Goal: Task Accomplishment & Management: Manage account settings

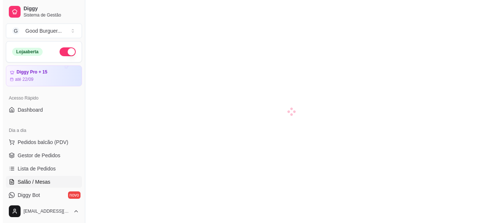
scroll to position [73, 0]
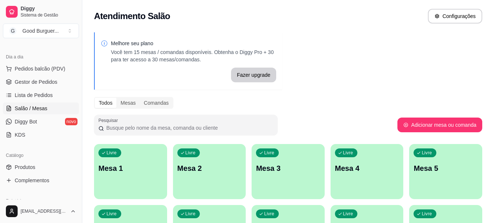
click at [130, 170] on p "Mesa 1" at bounding box center [130, 168] width 64 height 10
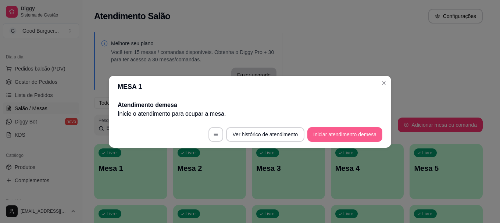
click at [351, 136] on button "Iniciar atendimento de mesa" at bounding box center [344, 134] width 75 height 15
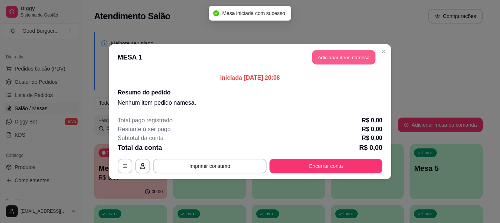
click at [340, 57] on button "Adicionar itens na mesa" at bounding box center [343, 57] width 63 height 14
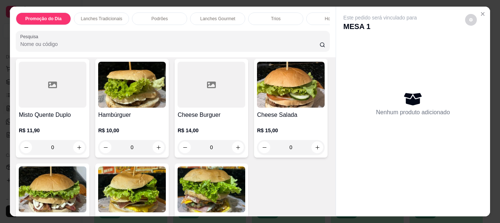
scroll to position [404, 0]
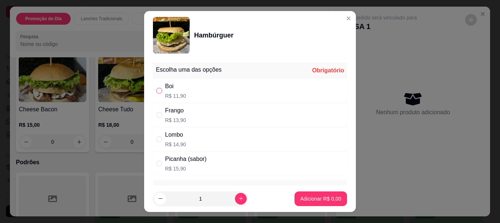
click at [156, 88] on input "" at bounding box center [159, 91] width 6 height 6
radio input "true"
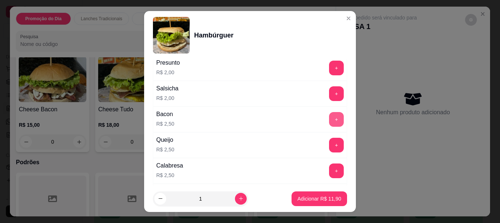
click at [329, 116] on button "+" at bounding box center [336, 119] width 15 height 15
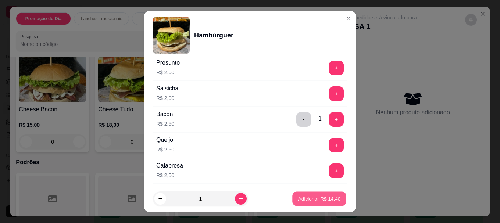
click at [311, 199] on p "Adicionar R$ 14,40" at bounding box center [319, 198] width 43 height 7
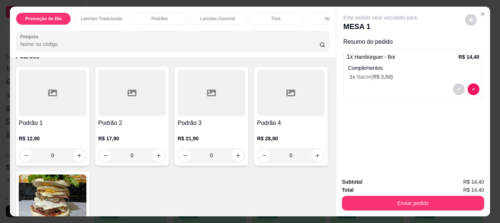
scroll to position [514, 0]
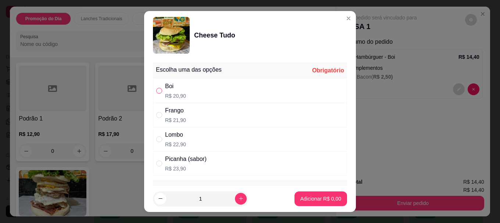
click at [156, 91] on input "" at bounding box center [159, 91] width 6 height 6
radio input "true"
click at [312, 198] on p "Adicionar R$ 20,90" at bounding box center [319, 198] width 44 height 7
type input "1"
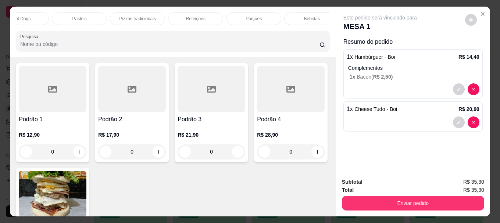
scroll to position [0, 322]
click at [305, 17] on p "Bebidas" at bounding box center [302, 19] width 16 height 6
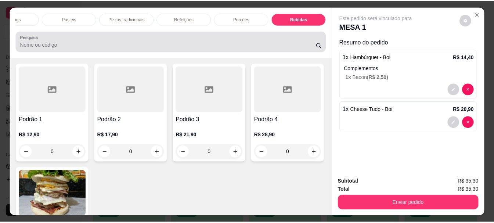
scroll to position [19, 0]
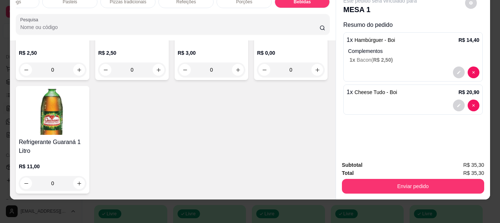
click at [151, 24] on input "Pesquisa" at bounding box center [169, 27] width 299 height 7
click at [86, 135] on img at bounding box center [53, 112] width 68 height 46
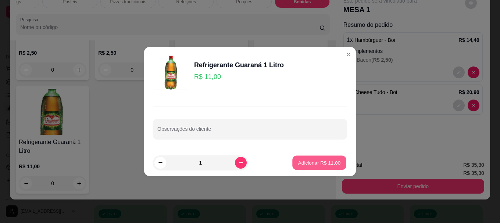
click at [318, 157] on button "Adicionar R$ 11,00" at bounding box center [319, 162] width 54 height 14
type input "1"
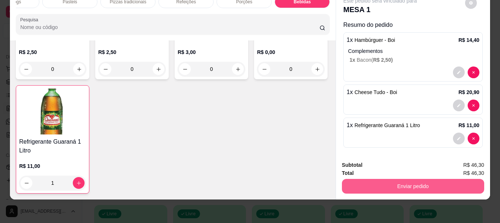
click at [409, 181] on button "Enviar pedido" at bounding box center [413, 186] width 142 height 15
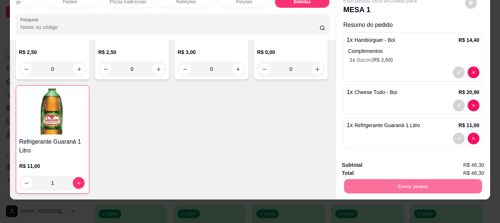
click at [388, 164] on button "Não registrar e enviar pedido" at bounding box center [388, 163] width 76 height 14
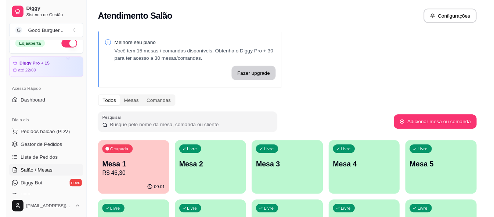
scroll to position [0, 0]
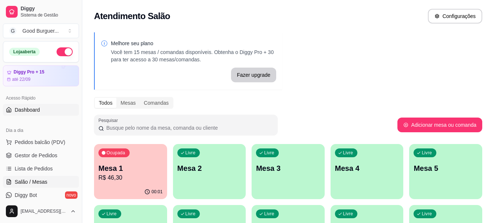
click at [44, 112] on link "Dashboard" at bounding box center [41, 110] width 76 height 12
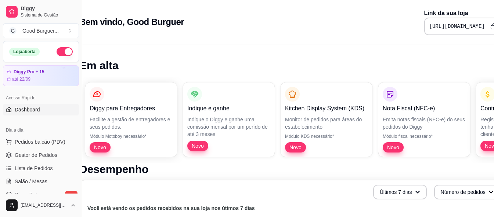
scroll to position [0, 35]
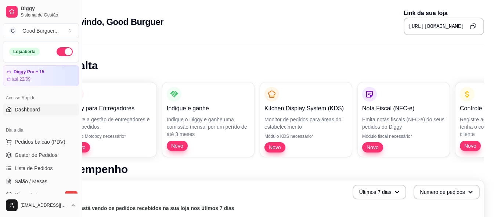
click at [471, 26] on icon "Copy to clipboard" at bounding box center [473, 26] width 6 height 6
click at [44, 156] on span "Gestor de Pedidos" at bounding box center [36, 155] width 43 height 7
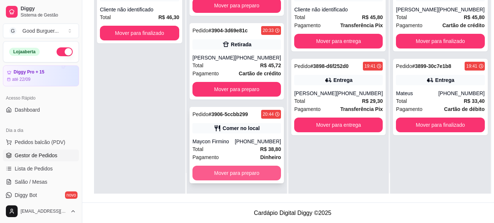
scroll to position [112, 0]
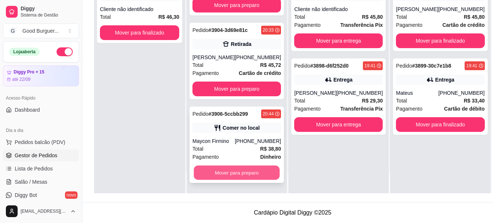
click at [239, 176] on button "Mover para preparo" at bounding box center [237, 173] width 86 height 14
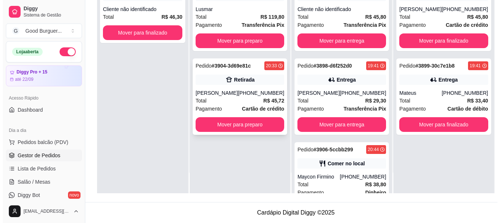
scroll to position [0, 0]
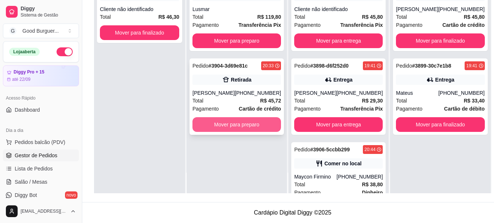
click at [241, 121] on button "Mover para preparo" at bounding box center [236, 124] width 89 height 15
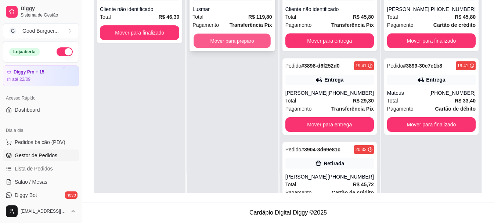
click at [234, 39] on button "Mover para preparo" at bounding box center [232, 41] width 77 height 14
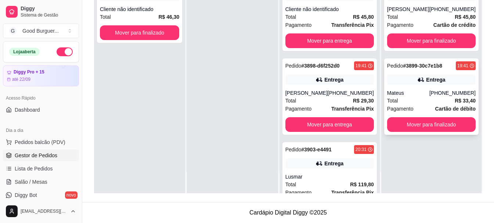
click at [424, 104] on div "Total R$ 33,40" at bounding box center [431, 101] width 89 height 8
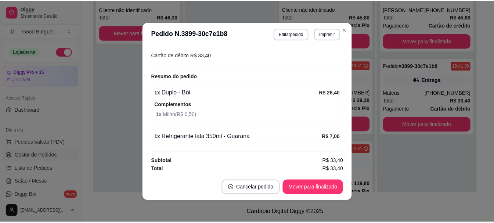
scroll to position [206, 0]
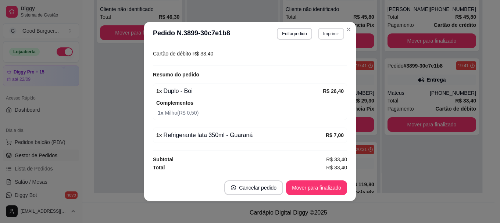
click at [323, 33] on button "Imprimir" at bounding box center [331, 34] width 26 height 12
click at [314, 57] on button "IMPRESSORA" at bounding box center [314, 59] width 51 height 11
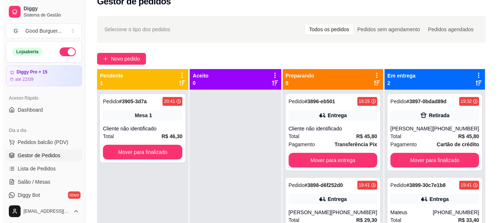
scroll to position [2, 0]
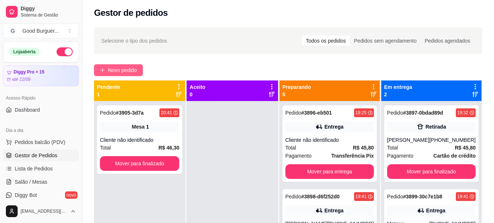
click at [133, 67] on span "Novo pedido" at bounding box center [122, 70] width 29 height 8
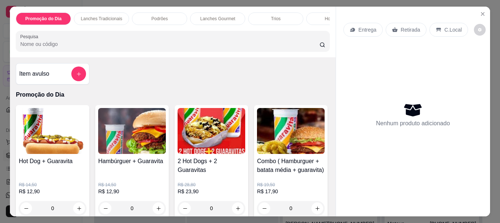
click at [94, 46] on input "Pesquisa" at bounding box center [169, 43] width 299 height 7
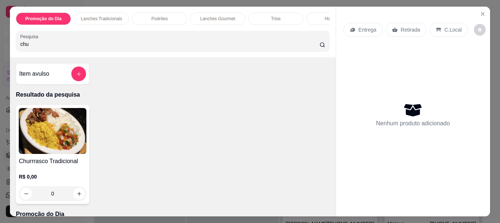
type input "chu"
click at [36, 125] on img at bounding box center [53, 131] width 68 height 46
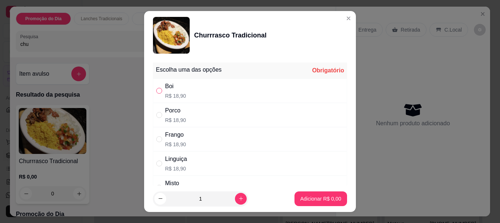
click at [156, 91] on input "" at bounding box center [159, 91] width 6 height 6
radio input "true"
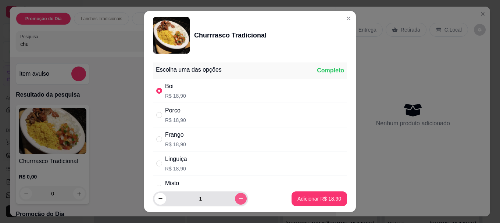
click at [238, 198] on icon "increase-product-quantity" at bounding box center [241, 199] width 6 height 6
type input "2"
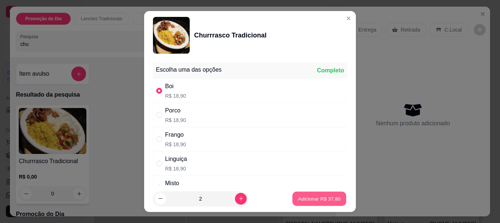
click at [314, 199] on p "Adicionar R$ 37,80" at bounding box center [319, 198] width 43 height 7
type input "2"
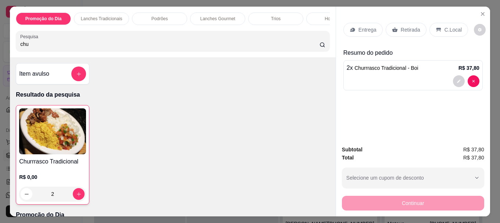
click at [365, 26] on p "Entrega" at bounding box center [367, 29] width 18 height 7
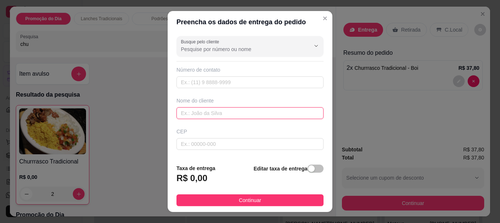
click at [218, 115] on input "text" at bounding box center [249, 113] width 147 height 12
type input "Viviane"
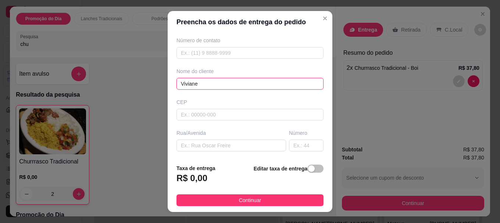
scroll to position [73, 0]
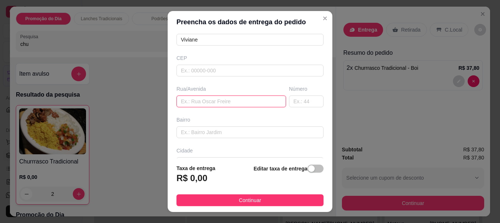
paste input "[PERSON_NAME]"
click at [188, 101] on input "[PERSON_NAME]" at bounding box center [230, 102] width 109 height 12
click at [183, 102] on input "[PERSON_NAME]" at bounding box center [230, 102] width 109 height 12
click at [195, 102] on input "[PERSON_NAME]" at bounding box center [230, 102] width 109 height 12
type input "[PERSON_NAME]"
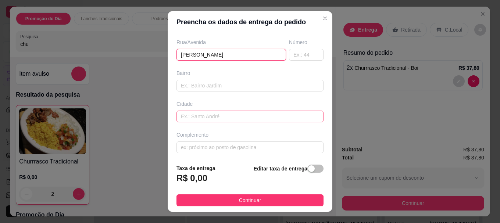
scroll to position [122, 0]
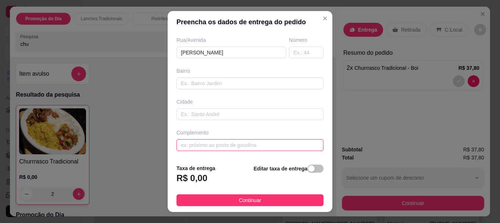
click at [217, 144] on input "text" at bounding box center [249, 145] width 147 height 12
type input "Final da rua, beco aberto próximo a [GEOGRAPHIC_DATA][PERSON_NAME]"
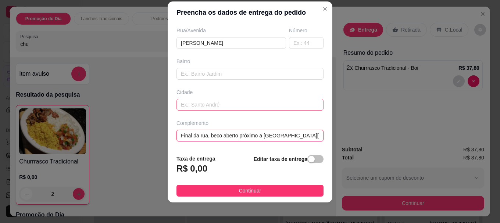
scroll to position [12, 0]
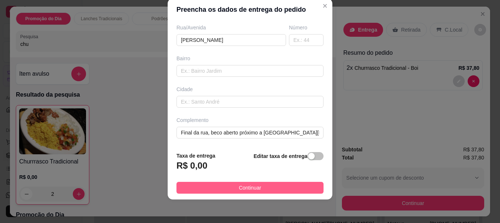
click at [247, 185] on span "Continuar" at bounding box center [250, 188] width 22 height 8
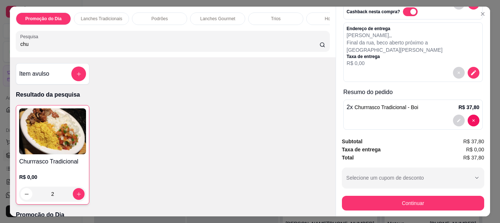
scroll to position [56, 0]
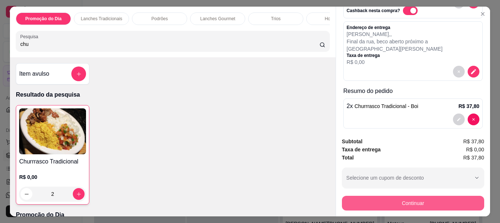
click at [410, 201] on button "Continuar" at bounding box center [413, 203] width 142 height 15
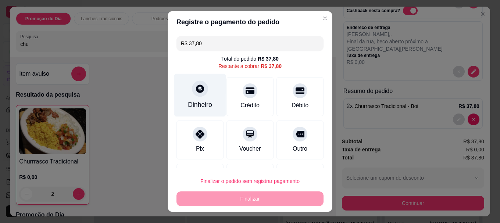
click at [197, 87] on icon at bounding box center [200, 89] width 8 height 8
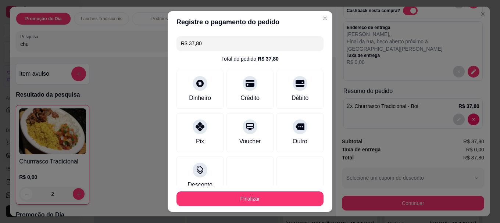
type input "R$ 0,00"
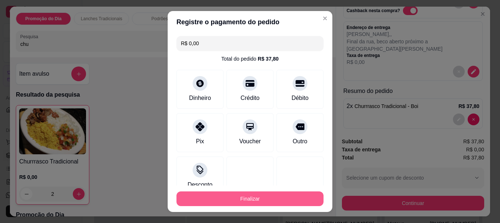
click at [258, 199] on button "Finalizar" at bounding box center [249, 198] width 147 height 15
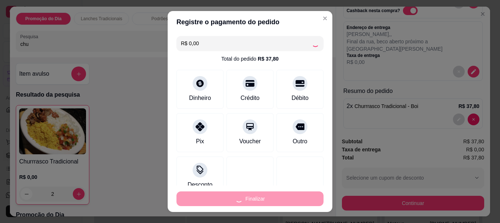
type input "0"
type input "-R$ 37,80"
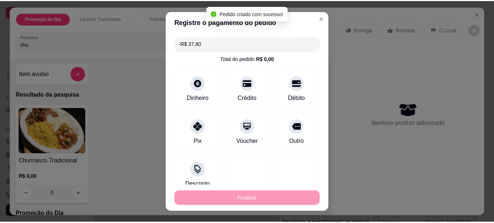
scroll to position [0, 0]
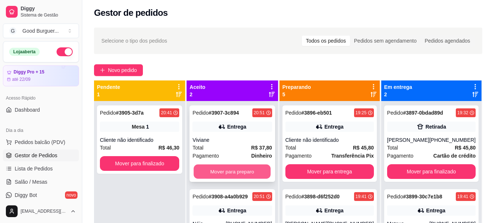
click at [244, 172] on button "Mover para preparo" at bounding box center [232, 172] width 77 height 14
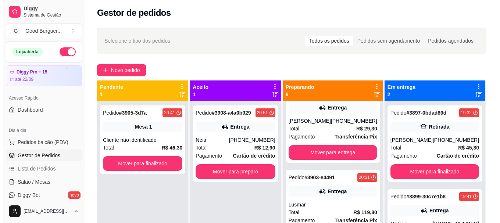
scroll to position [147, 0]
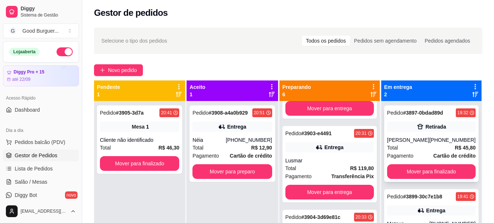
click at [429, 139] on div "[PERSON_NAME]" at bounding box center [408, 139] width 42 height 7
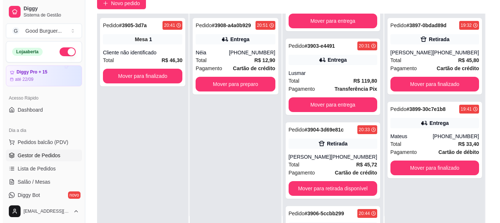
scroll to position [112, 0]
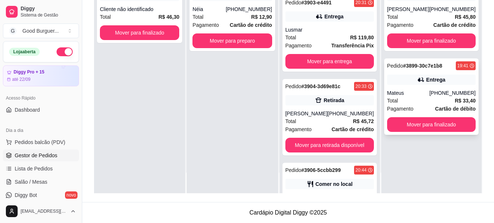
click at [418, 97] on div "Total R$ 33,40" at bounding box center [431, 101] width 89 height 8
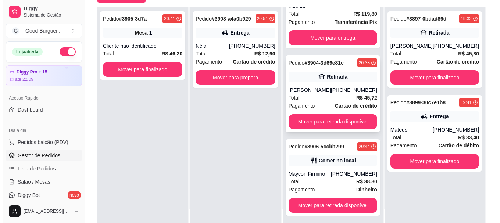
scroll to position [213, 0]
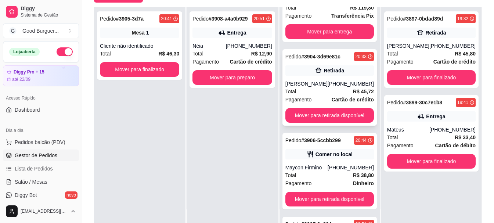
click at [333, 84] on div "[PHONE_NUMBER]" at bounding box center [351, 83] width 46 height 7
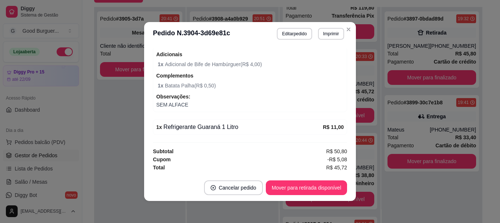
scroll to position [1, 0]
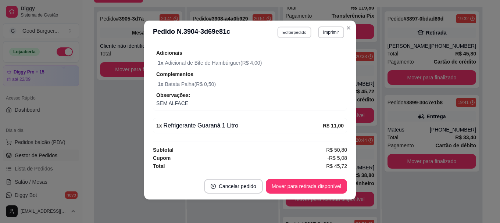
click at [283, 32] on button "Editar pedido" at bounding box center [294, 31] width 34 height 11
select select "682bac9738f1f40ba8181b73"
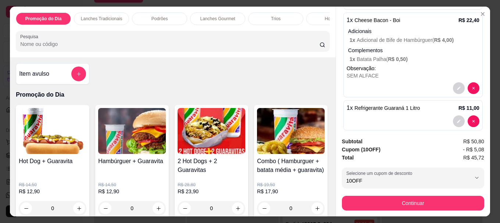
scroll to position [141, 0]
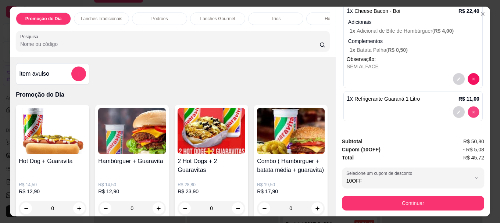
type input "0"
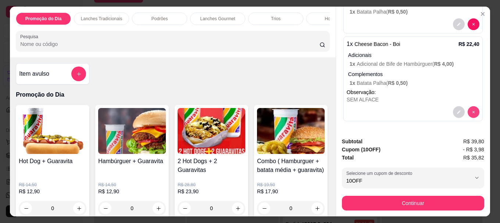
scroll to position [108, 0]
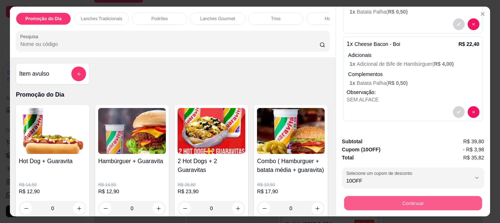
click at [423, 198] on button "Continuar" at bounding box center [413, 203] width 138 height 14
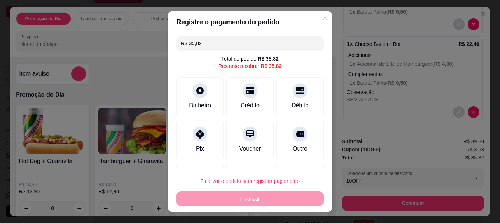
click at [261, 199] on div "Finalizar o pedido sem registrar pagamento Finalizar" at bounding box center [249, 190] width 147 height 32
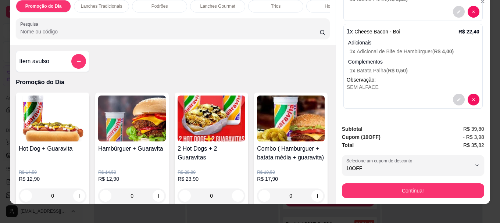
scroll to position [19, 0]
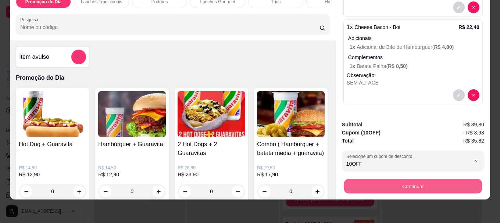
click at [412, 179] on button "Continuar" at bounding box center [413, 186] width 138 height 14
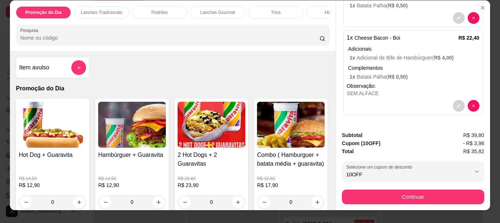
scroll to position [0, 0]
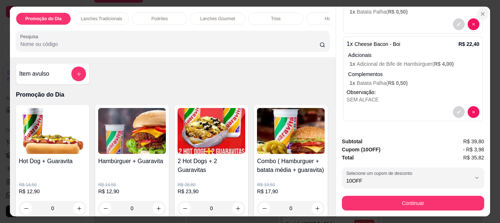
click at [481, 12] on icon "Close" at bounding box center [482, 13] width 3 height 3
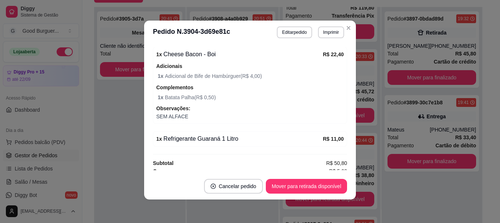
scroll to position [277, 0]
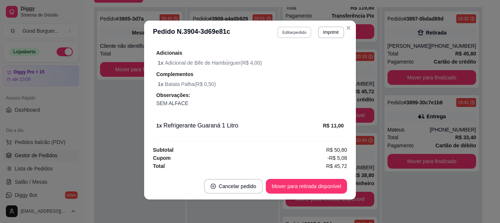
click at [290, 30] on button "Editar pedido" at bounding box center [294, 31] width 34 height 11
select select "682bac9738f1f40ba8181b73"
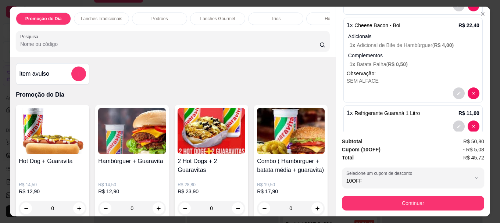
scroll to position [141, 0]
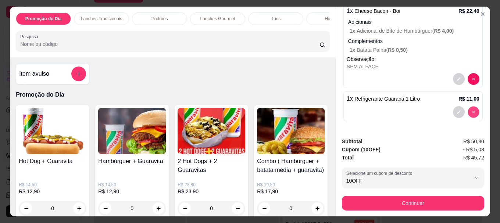
type input "0"
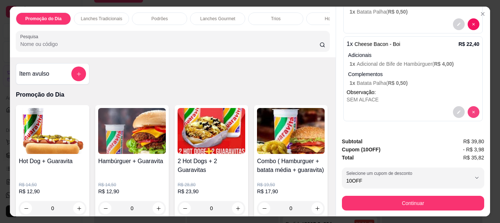
scroll to position [108, 0]
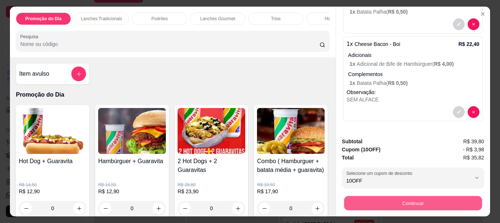
click at [407, 197] on button "Continuar" at bounding box center [413, 203] width 138 height 14
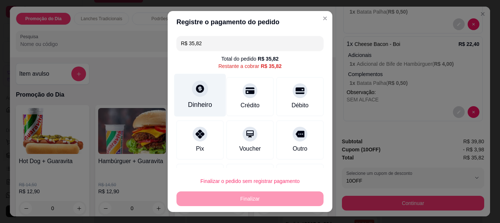
click at [199, 91] on icon at bounding box center [200, 89] width 10 height 10
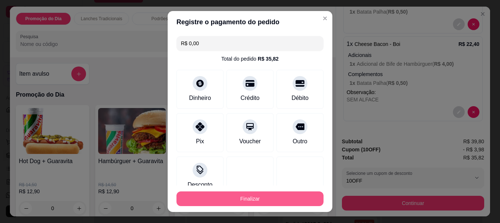
click at [276, 197] on button "Finalizar" at bounding box center [249, 198] width 147 height 15
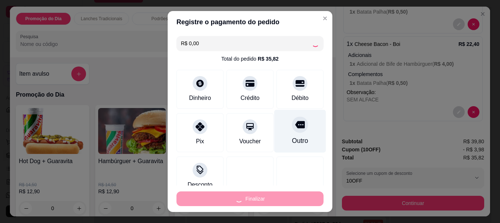
type input "-R$ 35,82"
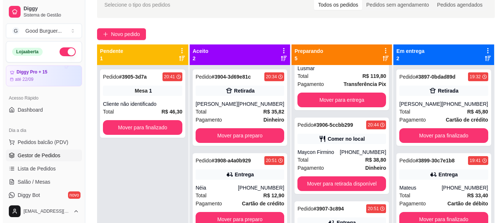
scroll to position [2, 0]
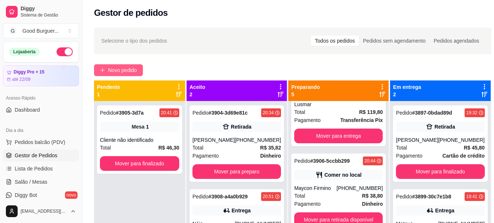
click at [120, 71] on span "Novo pedido" at bounding box center [122, 70] width 29 height 8
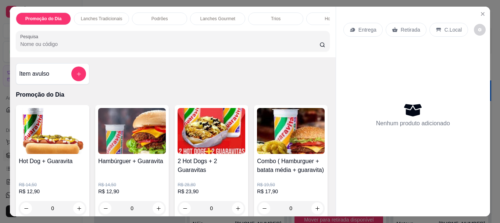
click at [70, 48] on input "Pesquisa" at bounding box center [169, 43] width 299 height 7
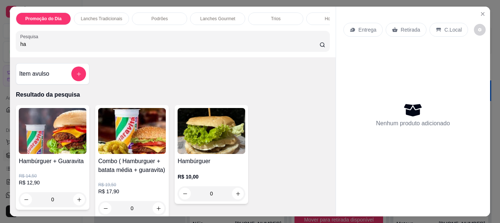
type input "h"
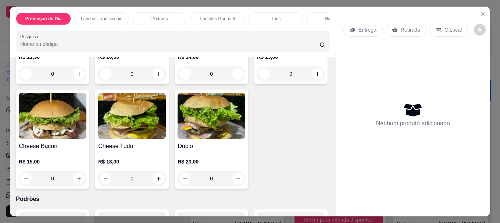
scroll to position [404, 0]
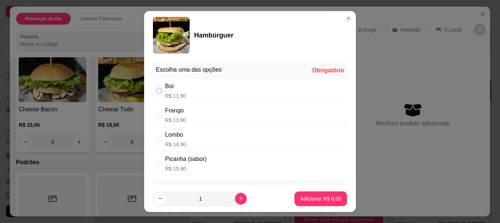
click at [156, 90] on input "" at bounding box center [159, 91] width 6 height 6
radio input "true"
click at [303, 199] on p "Adicionar R$ 11,90" at bounding box center [319, 198] width 43 height 7
type input "1"
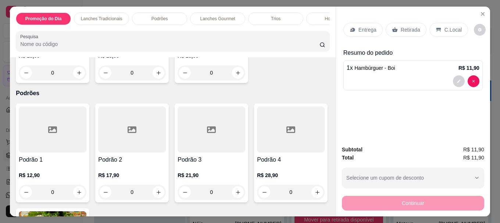
scroll to position [478, 0]
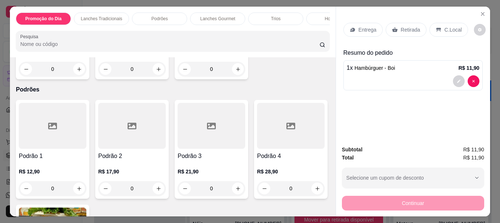
click at [86, 29] on img at bounding box center [53, 6] width 68 height 46
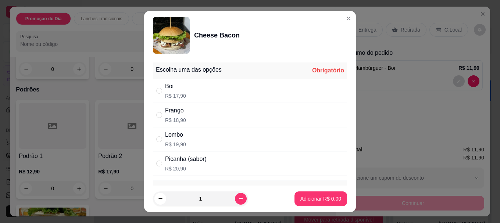
click at [159, 89] on div "" at bounding box center [160, 91] width 9 height 8
radio input "true"
click at [301, 201] on p "Adicionar R$ 17,90" at bounding box center [319, 198] width 44 height 7
type input "1"
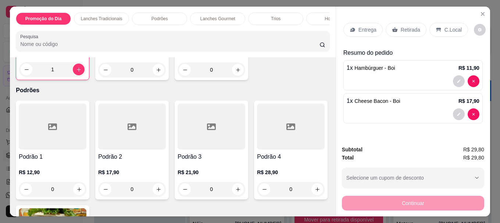
click at [401, 29] on p "Retirada" at bounding box center [409, 29] width 19 height 7
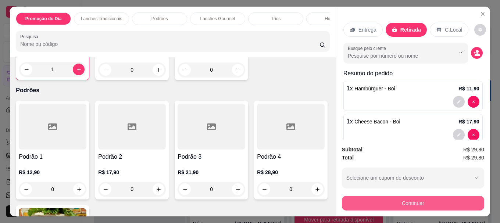
click at [404, 198] on button "Continuar" at bounding box center [413, 203] width 142 height 15
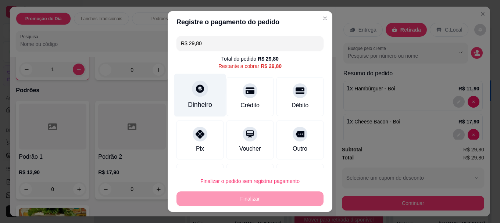
click at [199, 89] on icon at bounding box center [200, 89] width 8 height 8
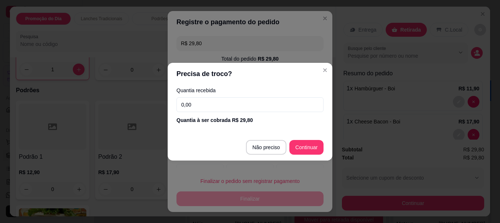
click at [227, 101] on input "0,00" at bounding box center [249, 104] width 147 height 15
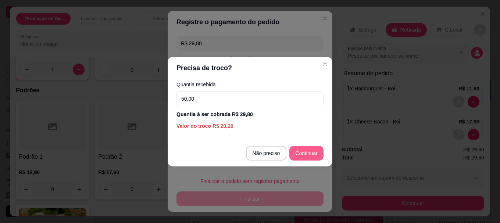
type input "50,00"
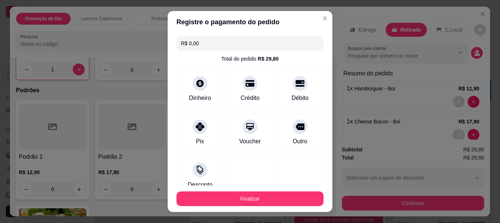
type input "R$ 0,00"
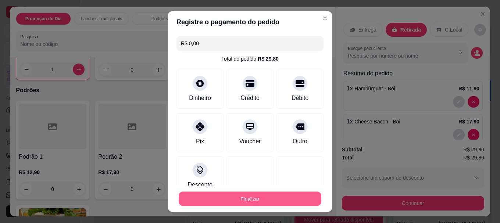
click at [258, 201] on button "Finalizar" at bounding box center [250, 198] width 143 height 14
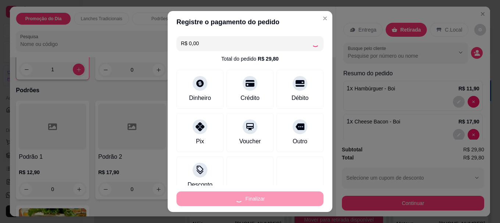
type input "0"
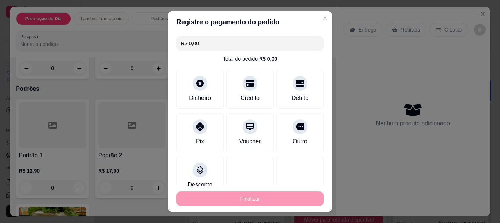
type input "-R$ 29,80"
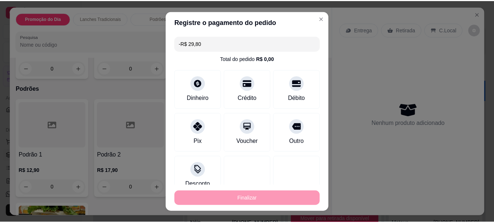
scroll to position [477, 0]
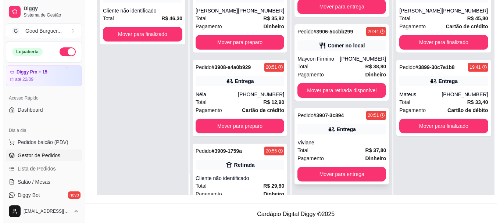
scroll to position [112, 0]
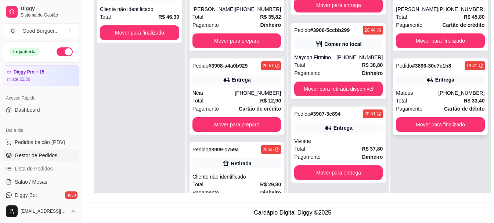
click at [423, 93] on div "Mateus" at bounding box center [417, 92] width 42 height 7
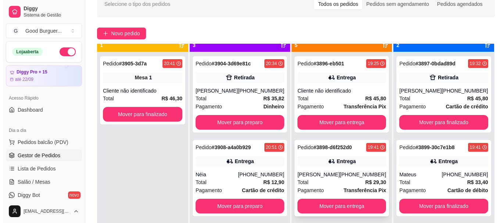
scroll to position [0, 0]
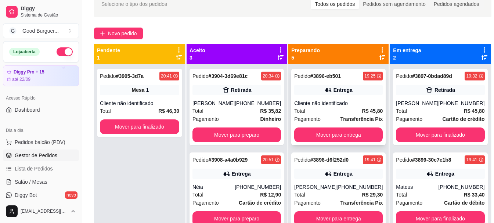
click at [325, 110] on div "Total R$ 45,80" at bounding box center [338, 111] width 89 height 8
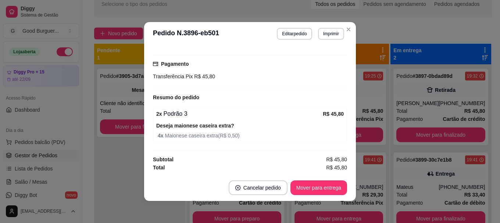
scroll to position [1, 0]
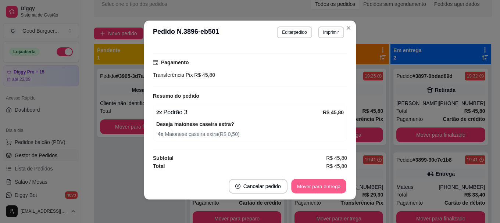
click at [317, 187] on button "Mover para entrega" at bounding box center [318, 186] width 55 height 14
click at [321, 186] on button "Mover para finalizado" at bounding box center [316, 186] width 61 height 15
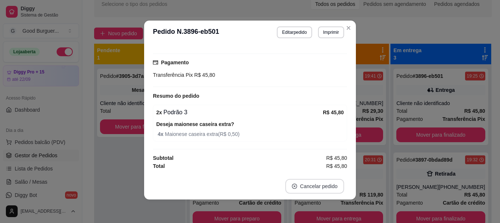
scroll to position [114, 0]
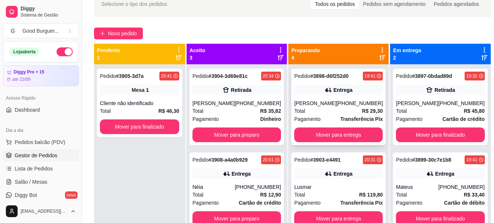
click at [327, 114] on div "Total R$ 29,30" at bounding box center [338, 111] width 89 height 8
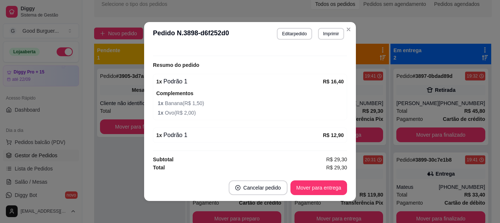
scroll to position [1, 0]
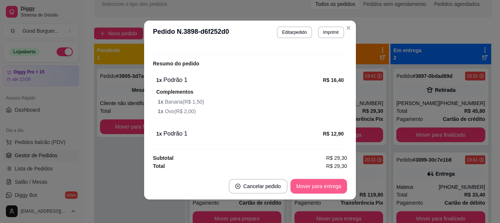
click at [316, 189] on button "Mover para entrega" at bounding box center [318, 186] width 57 height 15
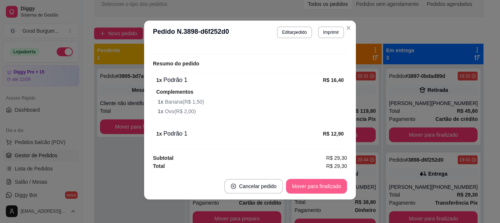
click at [318, 187] on button "Mover para finalizado" at bounding box center [316, 186] width 61 height 15
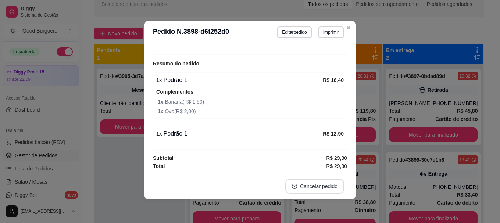
scroll to position [199, 0]
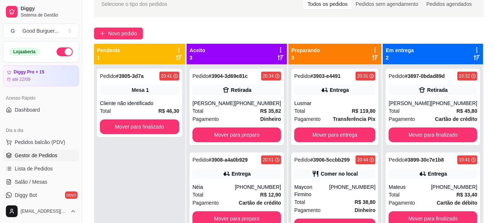
click at [333, 178] on div "Comer no local" at bounding box center [334, 174] width 81 height 10
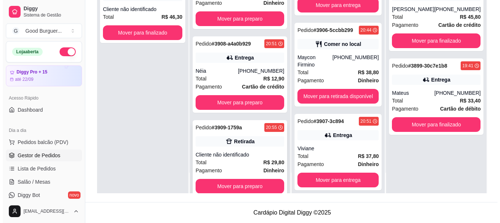
scroll to position [44, 0]
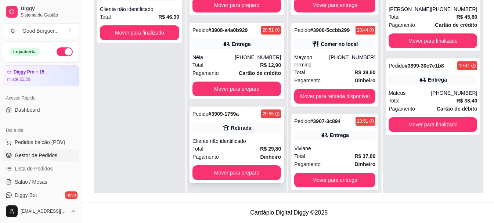
click at [237, 149] on div "Total R$ 29,80" at bounding box center [236, 149] width 89 height 8
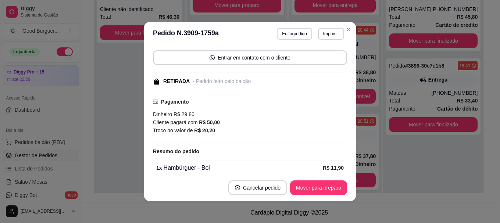
scroll to position [106, 0]
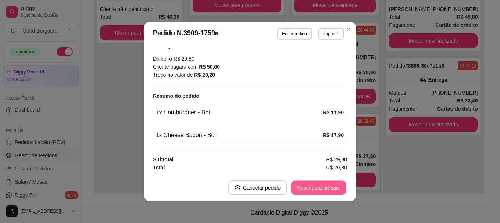
click at [317, 187] on button "Mover para preparo" at bounding box center [318, 188] width 55 height 14
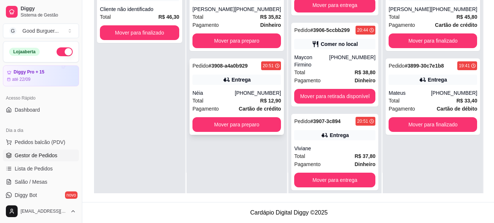
click at [260, 98] on strong "R$ 12,90" at bounding box center [270, 101] width 21 height 6
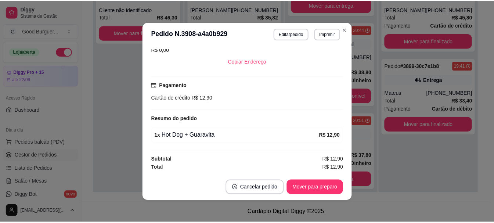
scroll to position [1, 0]
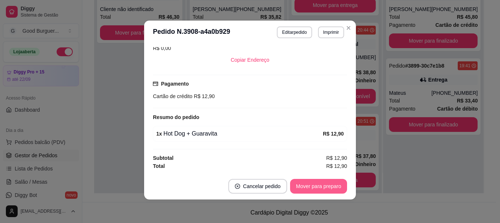
click at [314, 186] on button "Mover para preparo" at bounding box center [318, 186] width 57 height 15
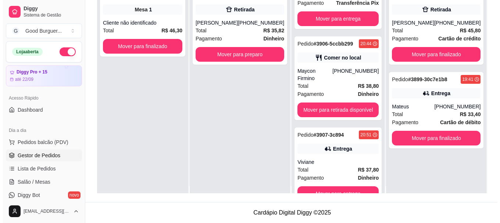
scroll to position [0, 0]
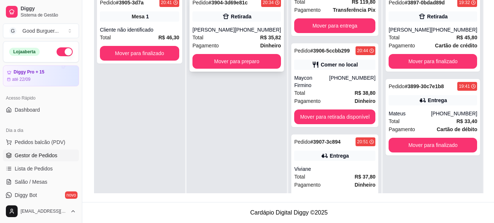
click at [244, 46] on div "Pagamento Dinheiro" at bounding box center [236, 46] width 89 height 8
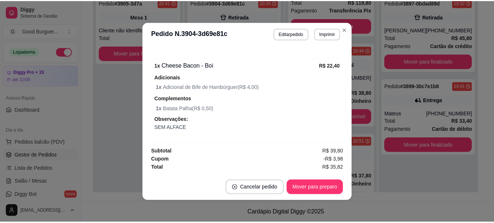
scroll to position [1, 0]
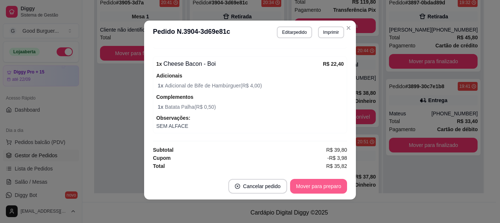
click at [324, 187] on button "Mover para preparo" at bounding box center [318, 186] width 57 height 15
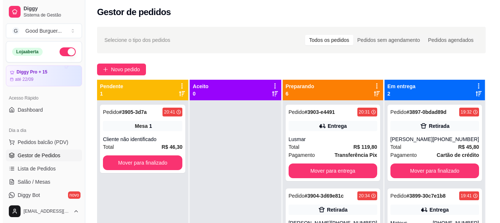
scroll to position [0, 0]
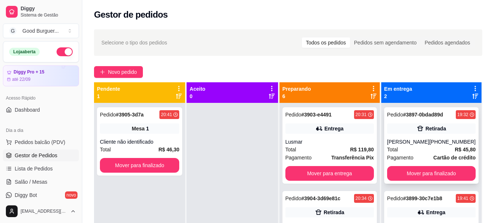
click at [414, 142] on div "[PERSON_NAME]" at bounding box center [408, 141] width 42 height 7
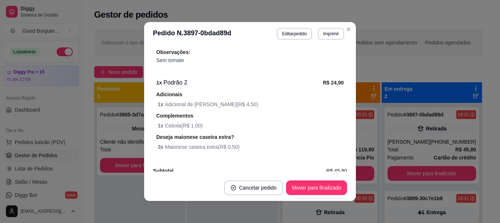
scroll to position [253, 0]
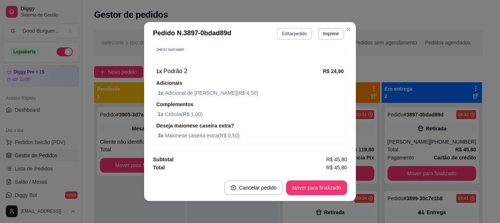
click at [292, 35] on button "Editar pedido" at bounding box center [294, 34] width 35 height 12
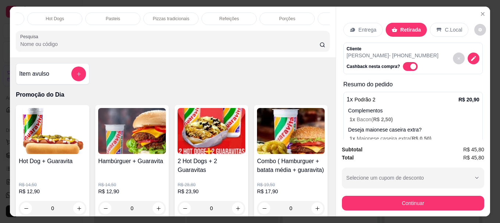
scroll to position [0, 279]
click at [320, 21] on div "Bebidas" at bounding box center [344, 18] width 55 height 12
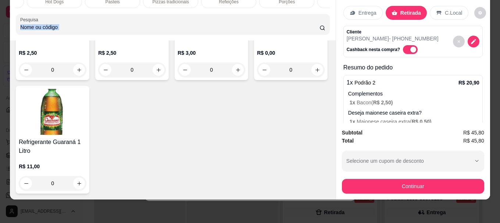
click at [320, 21] on div at bounding box center [172, 24] width 305 height 15
click at [86, 135] on img at bounding box center [53, 112] width 68 height 46
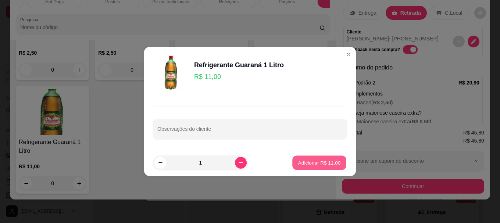
click at [299, 161] on p "Adicionar R$ 11,00" at bounding box center [319, 162] width 43 height 7
type input "1"
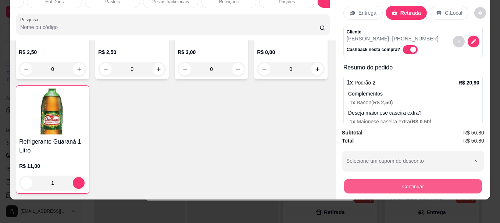
click at [433, 181] on button "Continuar" at bounding box center [413, 186] width 138 height 14
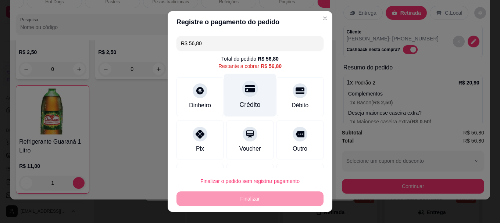
click at [245, 90] on icon at bounding box center [250, 88] width 10 height 7
type input "R$ 0,00"
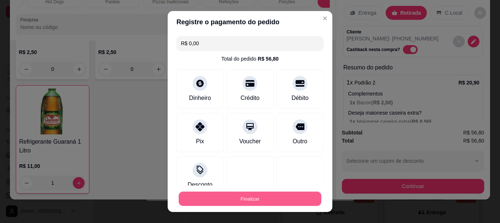
click at [243, 196] on button "Finalizar" at bounding box center [250, 198] width 143 height 14
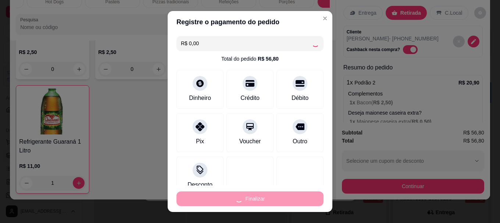
type input "0"
type input "-R$ 56,80"
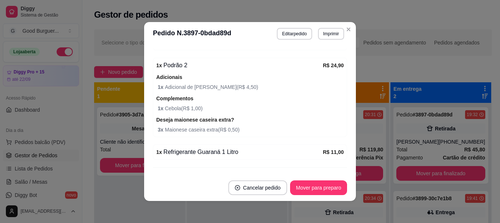
scroll to position [248, 0]
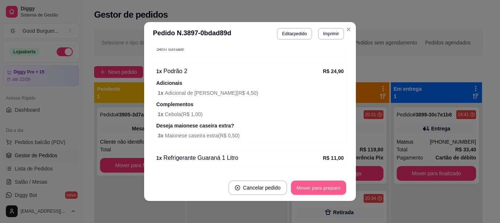
click at [320, 188] on button "Mover para preparo" at bounding box center [318, 188] width 55 height 14
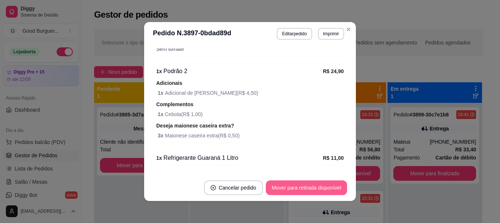
click at [320, 188] on button "Mover para retirada disponível" at bounding box center [306, 187] width 81 height 15
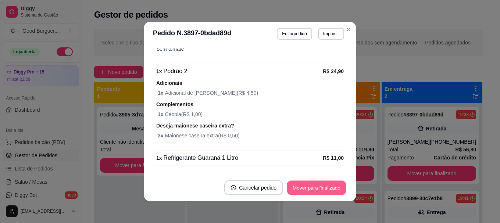
click at [318, 187] on button "Mover para finalizado" at bounding box center [316, 188] width 59 height 14
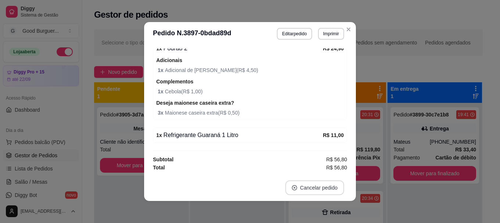
scroll to position [223, 0]
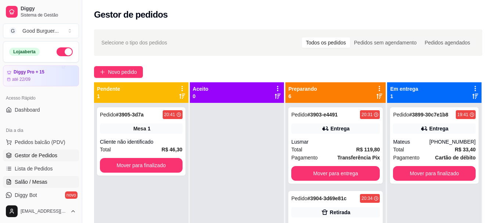
click at [40, 177] on link "Salão / Mesas" at bounding box center [41, 182] width 76 height 12
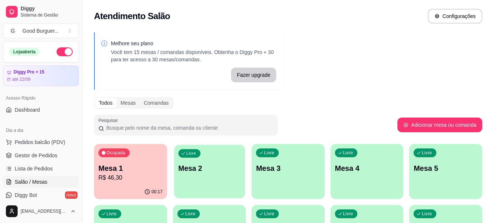
click at [202, 175] on div "Livre Mesa 2" at bounding box center [209, 167] width 71 height 45
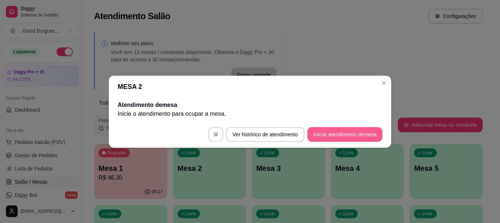
click at [340, 135] on button "Iniciar atendimento de mesa" at bounding box center [344, 134] width 75 height 15
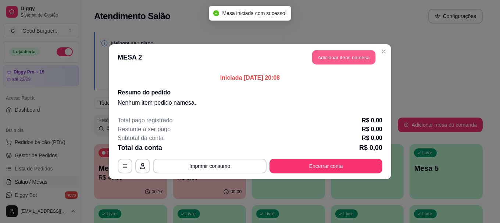
click at [343, 56] on button "Adicionar itens na mesa" at bounding box center [343, 57] width 63 height 14
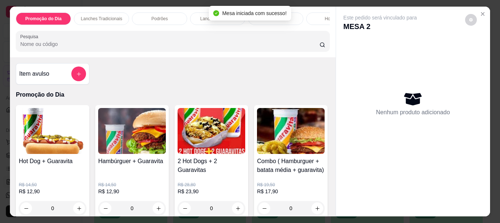
click at [96, 47] on input "Pesquisa" at bounding box center [169, 43] width 299 height 7
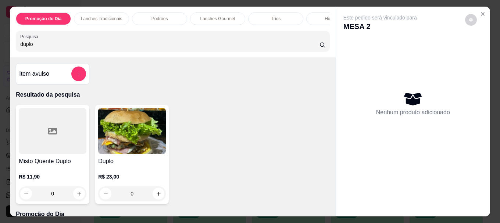
type input "duplo"
click at [126, 144] on img at bounding box center [132, 131] width 68 height 46
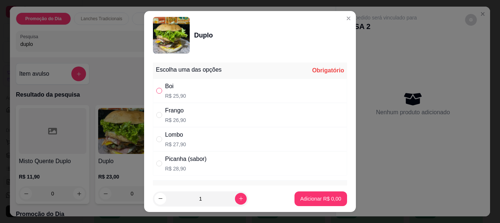
click at [156, 91] on input "" at bounding box center [159, 91] width 6 height 6
radio input "true"
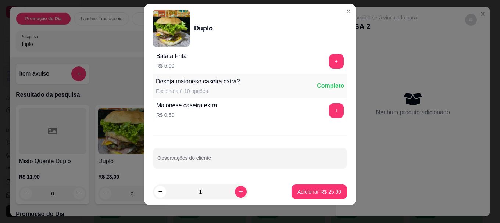
scroll to position [12, 0]
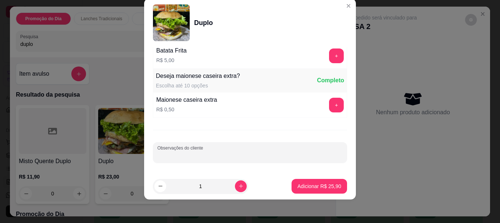
click at [216, 155] on input "Observações do cliente" at bounding box center [249, 155] width 185 height 7
type input "SEM ALFACE"
click at [305, 183] on p "Adicionar R$ 25,90" at bounding box center [319, 186] width 43 height 7
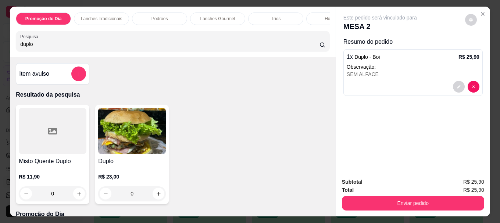
drag, startPoint x: 74, startPoint y: 49, endPoint x: 74, endPoint y: 45, distance: 4.0
click at [74, 48] on input "duplo" at bounding box center [169, 43] width 299 height 7
type input "d"
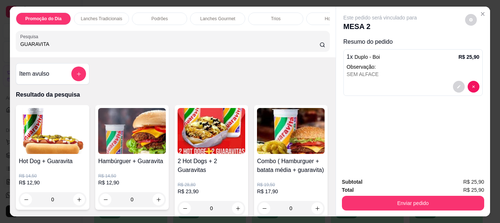
type input "GUARAVITA"
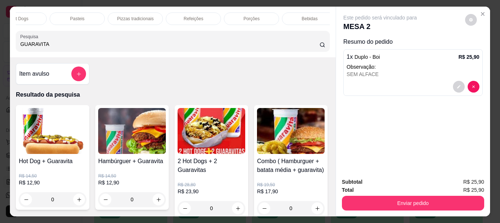
scroll to position [0, 322]
click at [302, 16] on p "Bebidas" at bounding box center [302, 19] width 16 height 6
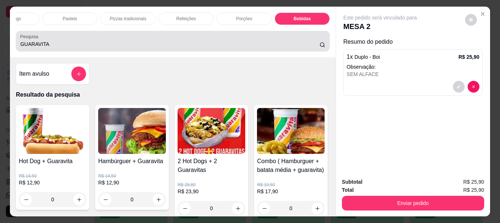
scroll to position [19, 0]
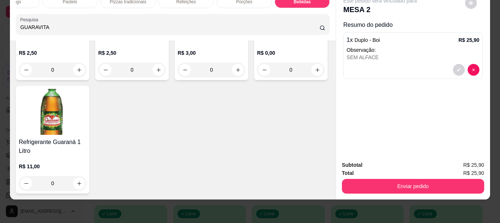
click at [71, 30] on img at bounding box center [53, 7] width 68 height 46
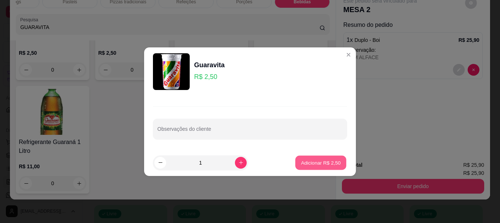
click at [329, 165] on p "Adicionar R$ 2,50" at bounding box center [320, 162] width 40 height 7
type input "1"
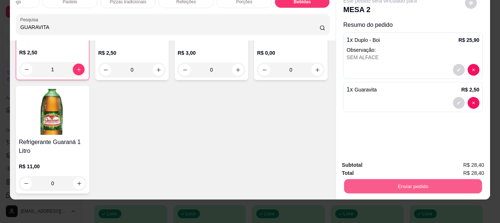
click at [411, 181] on button "Enviar pedido" at bounding box center [413, 186] width 138 height 14
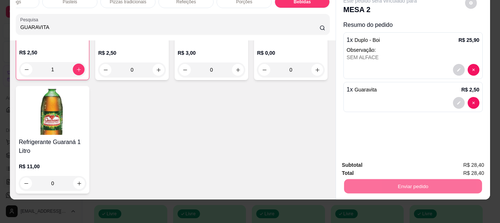
click at [408, 162] on button "Não registrar e enviar pedido" at bounding box center [388, 163] width 74 height 14
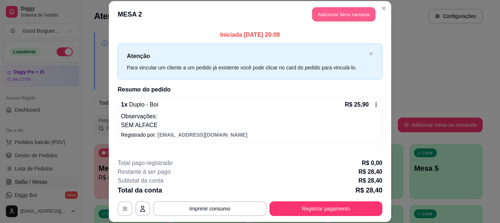
click at [336, 16] on button "Adicionar itens na mesa" at bounding box center [343, 14] width 63 height 14
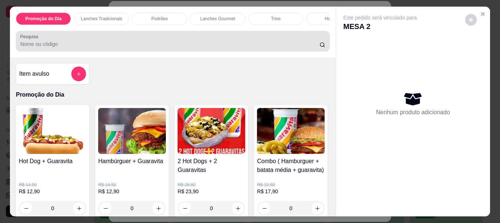
click at [121, 47] on input "Pesquisa" at bounding box center [169, 43] width 299 height 7
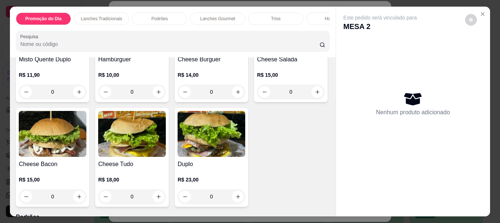
scroll to position [404, 0]
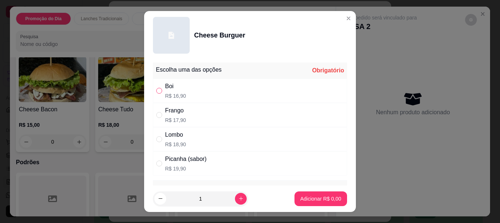
click at [156, 91] on input "" at bounding box center [159, 91] width 6 height 6
radio input "true"
click at [316, 199] on p "Adicionar R$ 16,90" at bounding box center [319, 198] width 44 height 7
type input "1"
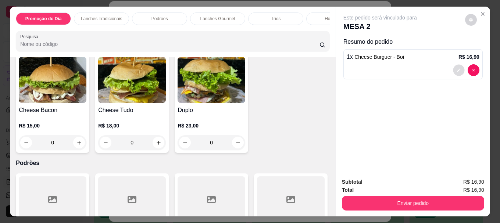
click at [456, 68] on icon "decrease-product-quantity" at bounding box center [458, 70] width 4 height 4
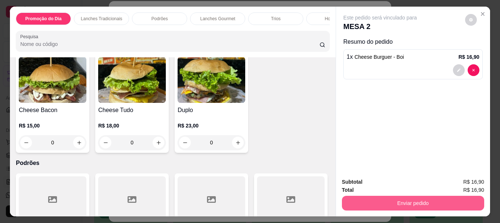
click at [398, 199] on button "Enviar pedido" at bounding box center [413, 203] width 142 height 15
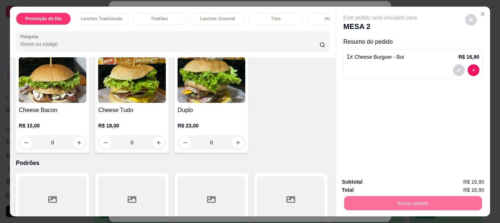
click at [403, 180] on button "Não registrar e enviar pedido" at bounding box center [388, 182] width 74 height 14
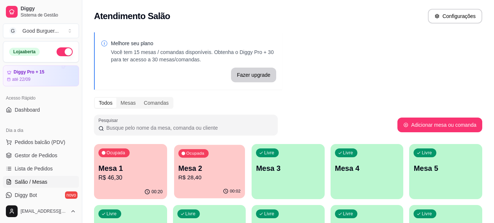
click at [206, 179] on p "R$ 28,40" at bounding box center [209, 177] width 62 height 8
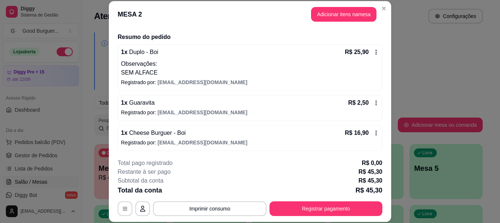
scroll to position [54, 0]
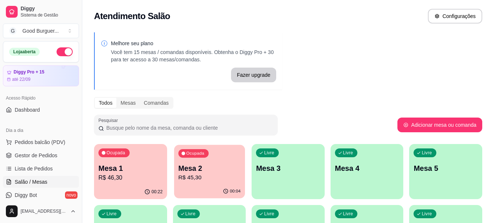
click at [216, 172] on p "Mesa 2" at bounding box center [209, 168] width 62 height 10
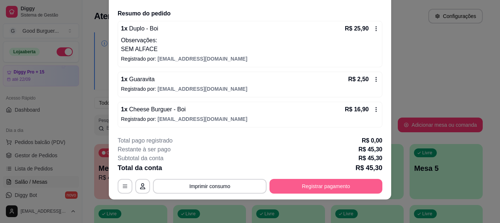
click at [297, 186] on button "Registrar pagamento" at bounding box center [325, 186] width 113 height 15
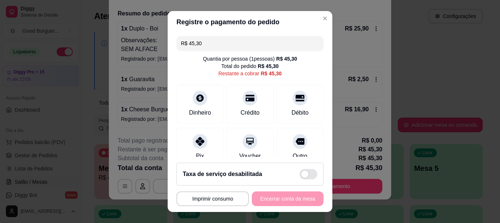
click at [210, 47] on input "R$ 45,30" at bounding box center [250, 43] width 138 height 15
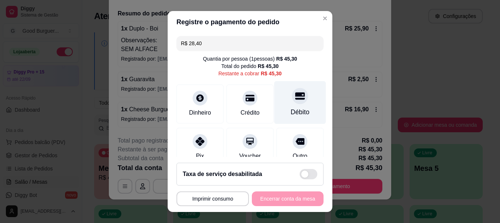
click at [295, 96] on icon at bounding box center [300, 96] width 10 height 7
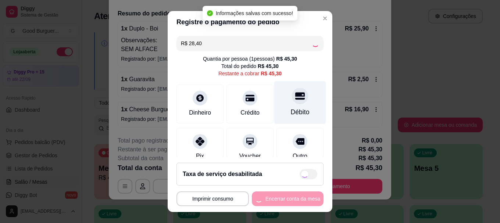
type input "R$ 16,90"
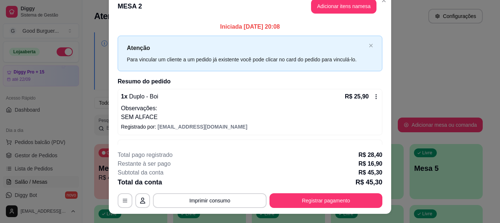
scroll to position [0, 0]
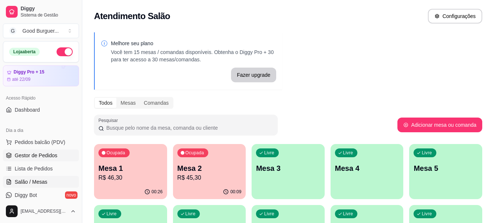
click at [39, 154] on span "Gestor de Pedidos" at bounding box center [36, 155] width 43 height 7
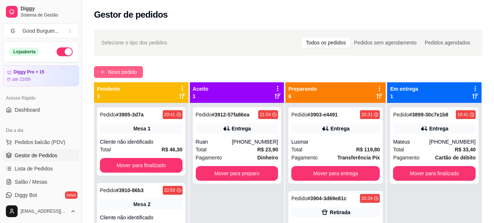
click at [115, 69] on span "Novo pedido" at bounding box center [122, 72] width 29 height 8
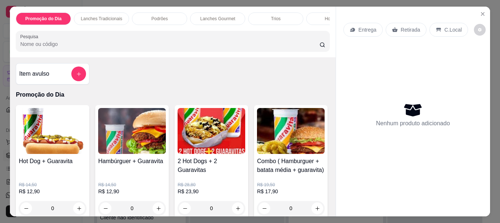
click at [87, 45] on input "Pesquisa" at bounding box center [169, 43] width 299 height 7
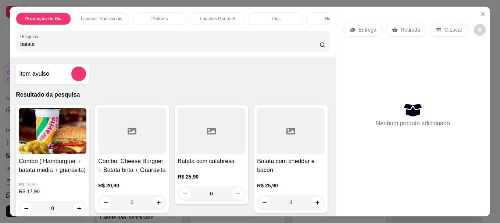
click at [58, 48] on input "batata" at bounding box center [169, 43] width 299 height 7
type input "b"
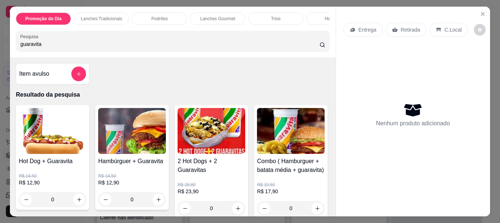
type input "guaravita"
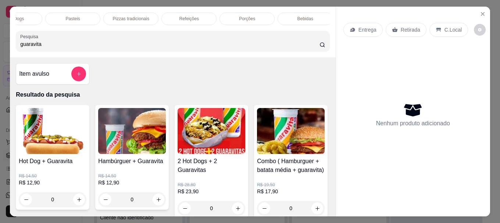
scroll to position [0, 322]
click at [296, 17] on p "Bebidas" at bounding box center [302, 19] width 16 height 6
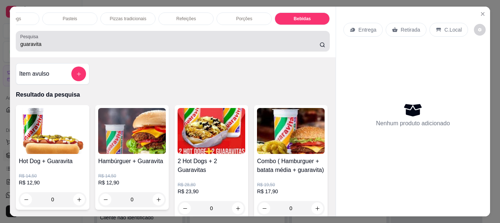
scroll to position [19, 0]
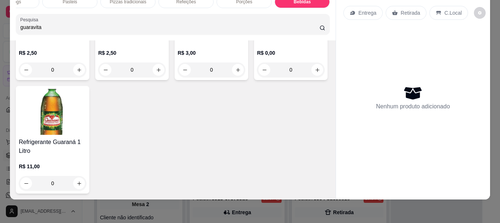
click at [39, 30] on img at bounding box center [53, 7] width 68 height 46
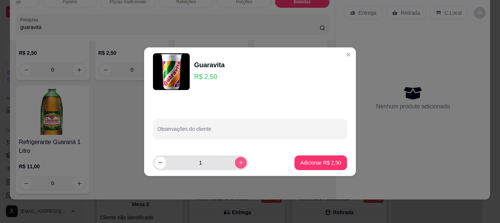
click at [238, 163] on icon "increase-product-quantity" at bounding box center [241, 163] width 6 height 6
type input "2"
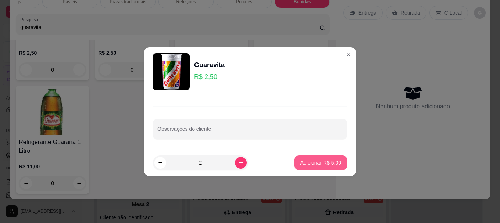
click at [318, 161] on p "Adicionar R$ 5,00" at bounding box center [320, 162] width 41 height 7
type input "2"
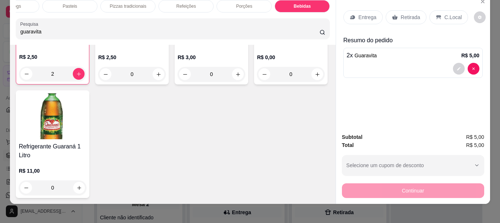
scroll to position [0, 0]
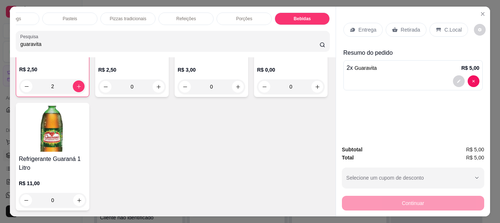
click at [403, 26] on p "Retirada" at bounding box center [409, 29] width 19 height 7
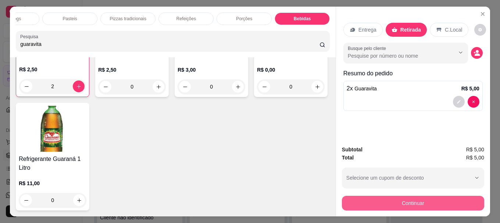
click at [405, 200] on button "Continuar" at bounding box center [413, 203] width 142 height 15
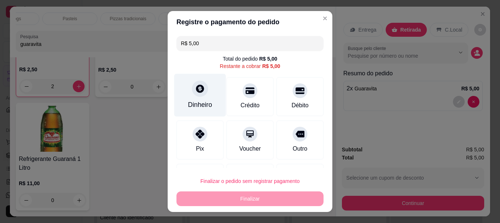
click at [198, 93] on icon at bounding box center [200, 89] width 10 height 10
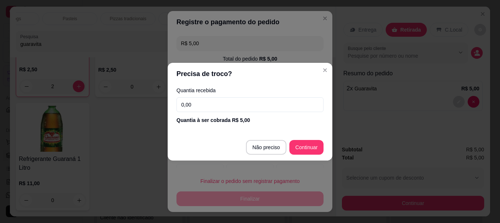
click at [208, 100] on input "0,00" at bounding box center [249, 104] width 147 height 15
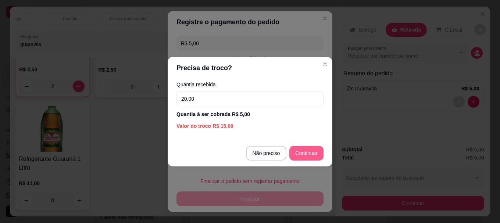
type input "20,00"
type input "R$ 0,00"
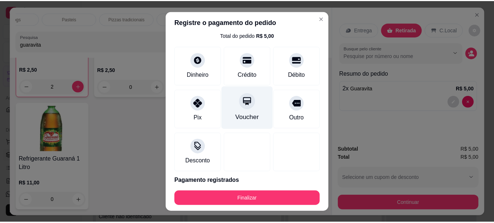
scroll to position [51, 0]
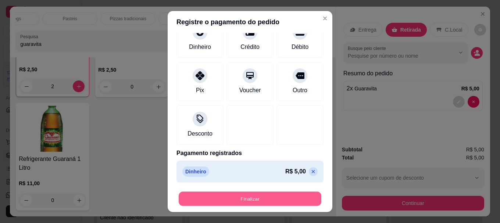
click at [253, 199] on button "Finalizar" at bounding box center [250, 198] width 143 height 14
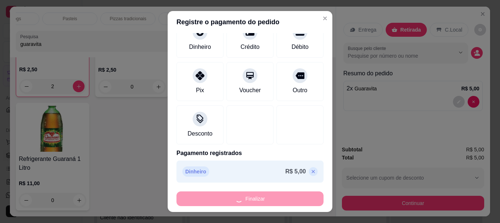
type input "0"
type input "-R$ 5,00"
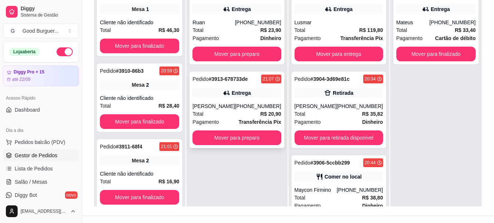
scroll to position [110, 0]
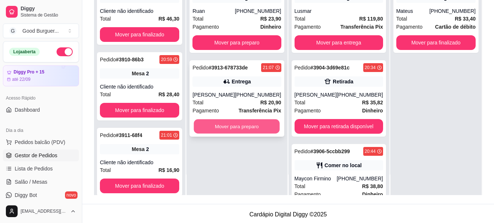
click at [230, 126] on button "Mover para preparo" at bounding box center [237, 126] width 86 height 14
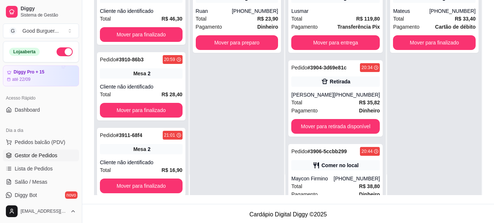
scroll to position [0, 0]
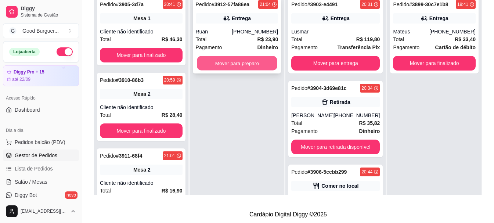
click at [233, 62] on button "Mover para preparo" at bounding box center [237, 63] width 80 height 14
click at [238, 64] on button "Mover para preparo" at bounding box center [237, 63] width 83 height 15
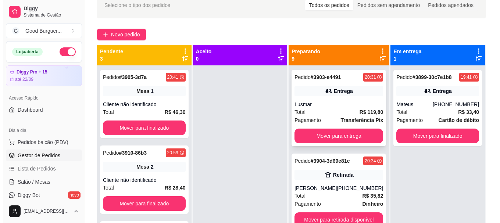
scroll to position [37, 0]
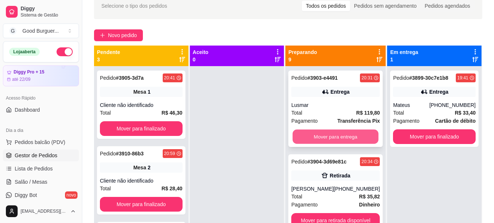
click at [339, 136] on button "Mover para entrega" at bounding box center [336, 137] width 86 height 14
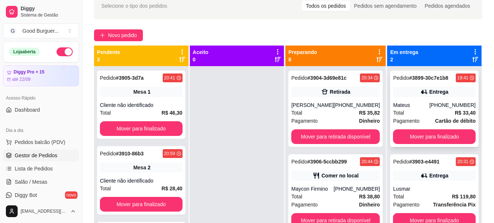
click at [443, 111] on div "Total R$ 33,40" at bounding box center [434, 113] width 83 height 8
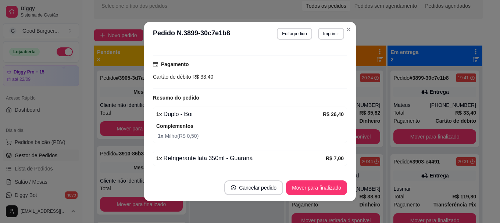
scroll to position [206, 0]
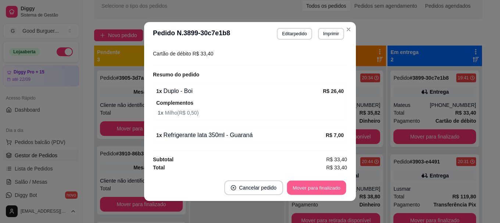
click at [320, 187] on button "Mover para finalizado" at bounding box center [316, 188] width 59 height 14
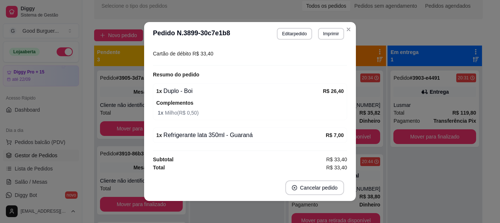
scroll to position [190, 0]
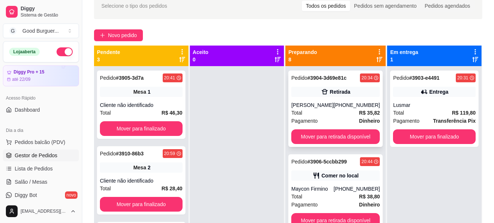
click at [324, 115] on div "Total R$ 35,82" at bounding box center [335, 113] width 89 height 8
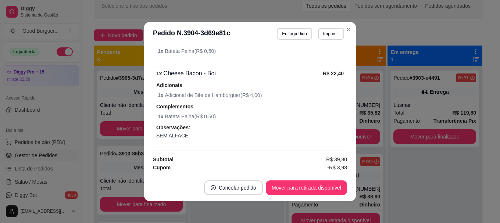
scroll to position [254, 0]
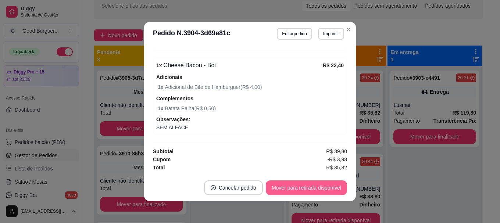
click at [309, 188] on button "Mover para retirada disponível" at bounding box center [306, 187] width 81 height 15
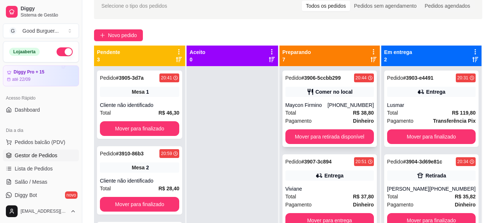
click at [335, 112] on div "Total R$ 38,80" at bounding box center [329, 113] width 89 height 8
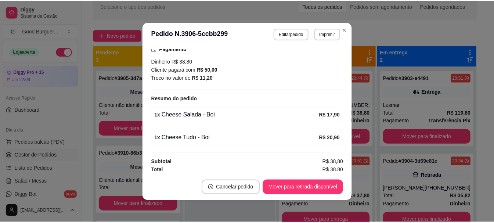
scroll to position [122, 0]
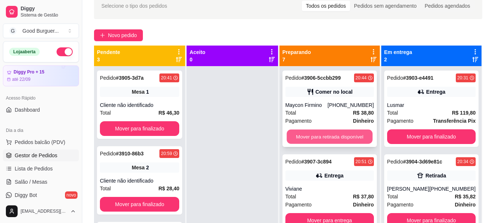
click at [336, 136] on button "Mover para retirada disponível" at bounding box center [330, 137] width 86 height 14
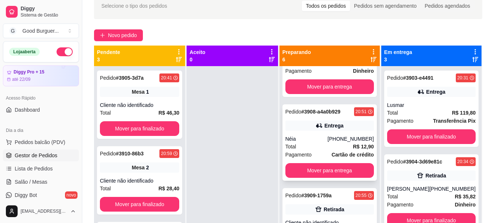
scroll to position [37, 0]
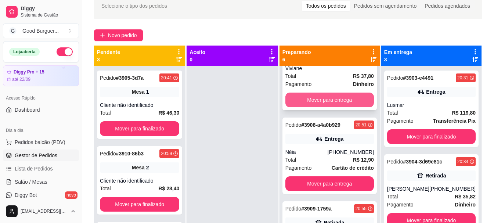
click at [322, 97] on button "Mover para entrega" at bounding box center [329, 100] width 89 height 15
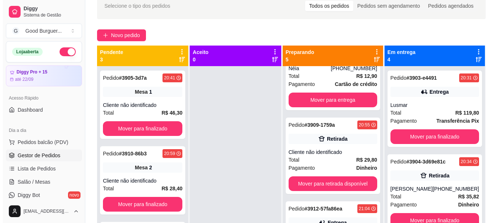
scroll to position [0, 0]
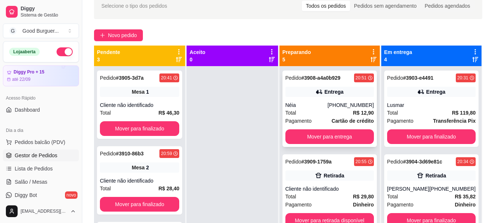
click at [328, 107] on div "Néia" at bounding box center [306, 104] width 42 height 7
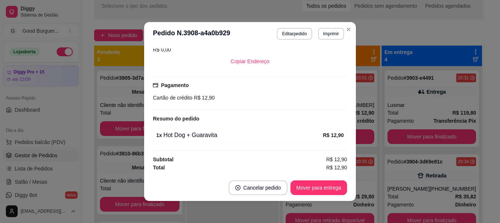
scroll to position [1, 0]
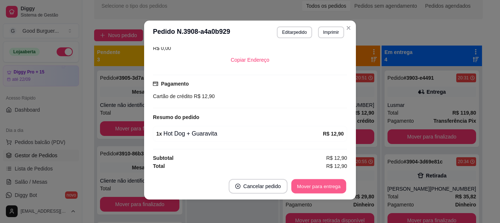
click at [317, 185] on button "Mover para entrega" at bounding box center [318, 186] width 55 height 14
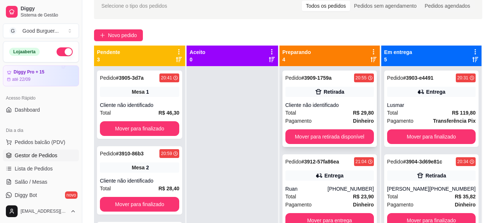
click at [324, 105] on div "Cliente não identificado" at bounding box center [329, 104] width 89 height 7
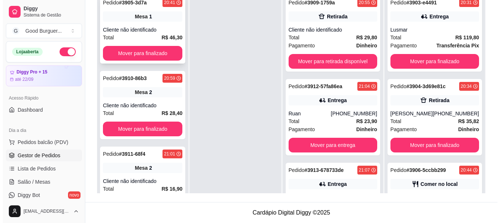
scroll to position [0, 0]
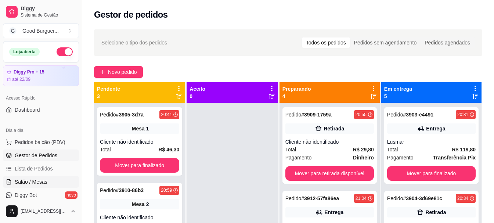
click at [36, 181] on span "Salão / Mesas" at bounding box center [31, 181] width 33 height 7
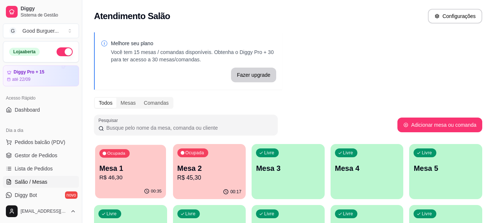
click at [107, 176] on p "R$ 46,30" at bounding box center [131, 177] width 62 height 8
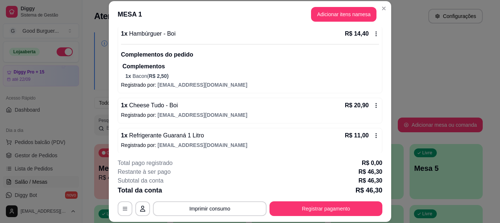
scroll to position [75, 0]
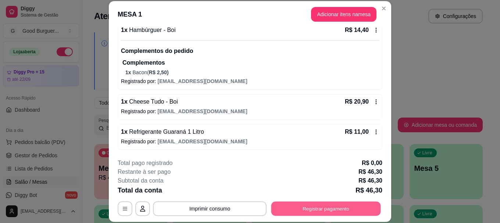
click at [315, 208] on button "Registrar pagamento" at bounding box center [325, 209] width 109 height 14
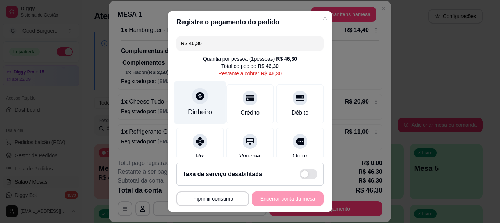
click at [196, 98] on icon at bounding box center [200, 96] width 8 height 8
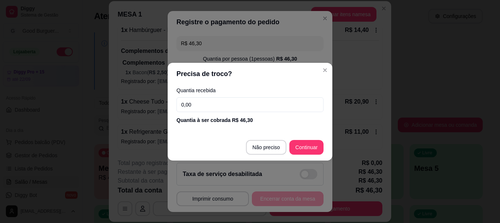
click at [198, 107] on input "0,00" at bounding box center [249, 104] width 147 height 15
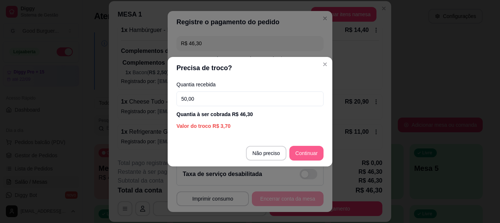
type input "50,00"
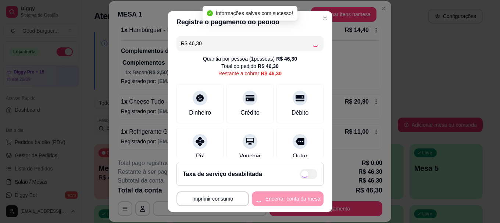
type input "R$ 0,00"
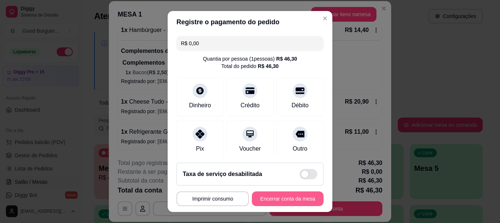
click at [291, 200] on button "Encerrar conta da mesa" at bounding box center [288, 198] width 72 height 15
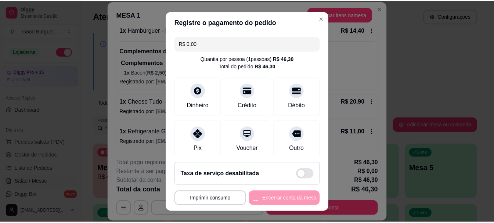
scroll to position [0, 0]
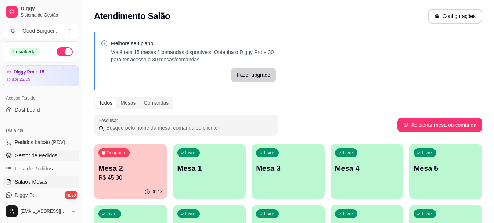
click at [50, 155] on span "Gestor de Pedidos" at bounding box center [36, 155] width 43 height 7
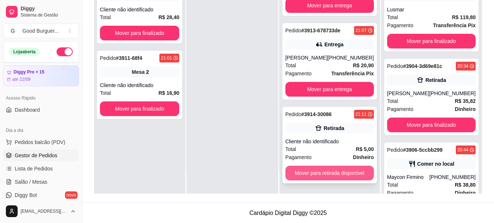
scroll to position [112, 0]
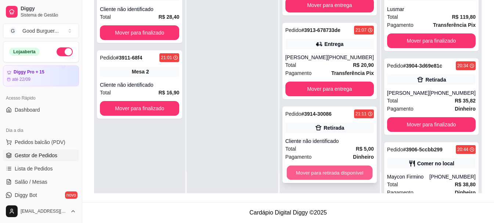
click at [333, 173] on button "Mover para retirada disponível" at bounding box center [330, 173] width 86 height 14
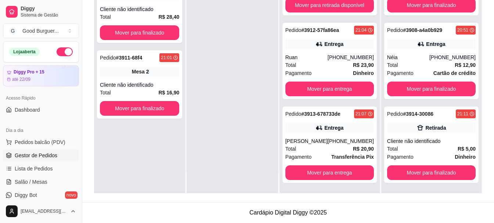
scroll to position [296, 0]
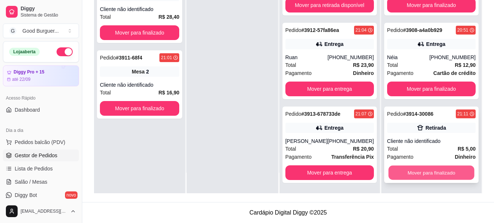
click at [428, 172] on button "Mover para finalizado" at bounding box center [431, 173] width 86 height 14
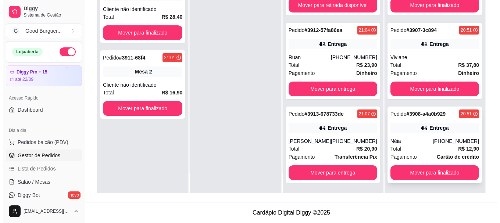
scroll to position [212, 0]
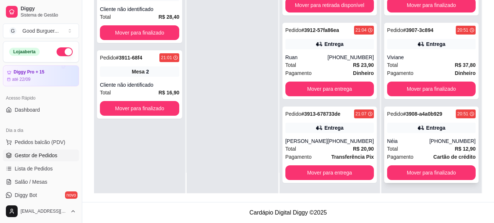
click at [415, 136] on div "Pedido # 3908-a4a0b929 20:51 Entrega Néia [PHONE_NUMBER] Total R$ 12,90 Pagamen…" at bounding box center [431, 145] width 94 height 76
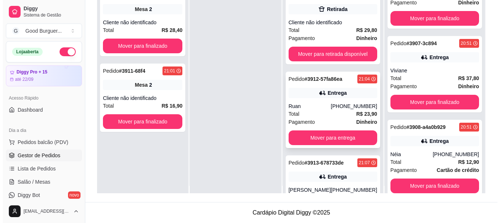
scroll to position [0, 0]
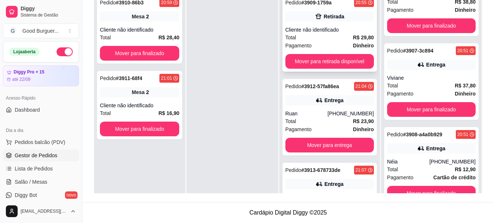
click at [338, 31] on div "Cliente não identificado" at bounding box center [329, 29] width 89 height 7
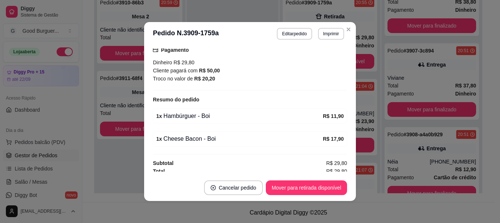
scroll to position [106, 0]
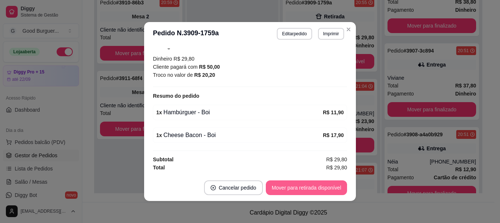
click at [299, 189] on button "Mover para retirada disponível" at bounding box center [306, 187] width 81 height 15
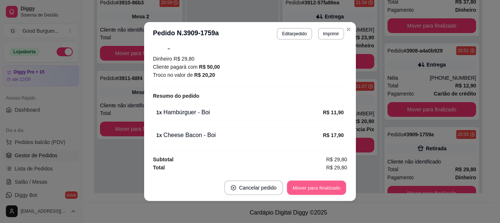
click at [309, 187] on button "Mover para finalizado" at bounding box center [316, 188] width 59 height 14
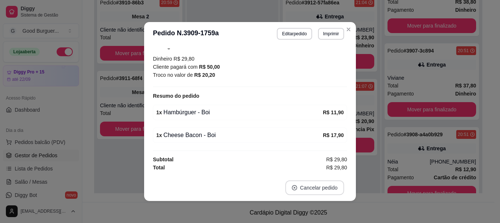
scroll to position [74, 0]
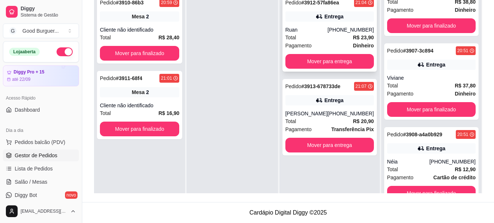
click at [328, 32] on div "Ruan" at bounding box center [306, 29] width 42 height 7
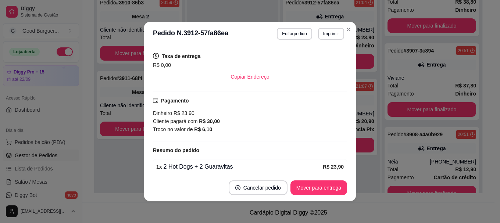
scroll to position [179, 0]
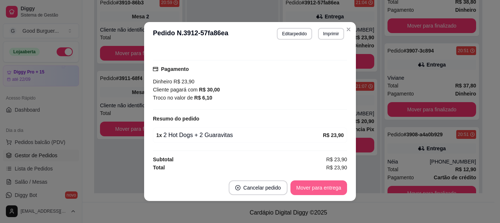
click at [327, 188] on button "Mover para entrega" at bounding box center [318, 187] width 57 height 15
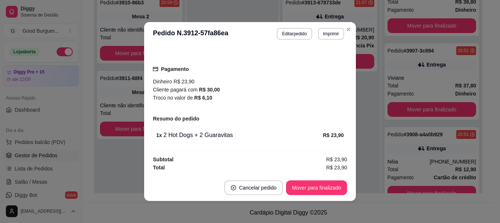
scroll to position [287, 0]
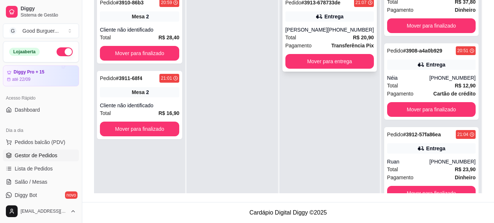
click at [338, 26] on div "[PHONE_NUMBER]" at bounding box center [351, 29] width 46 height 7
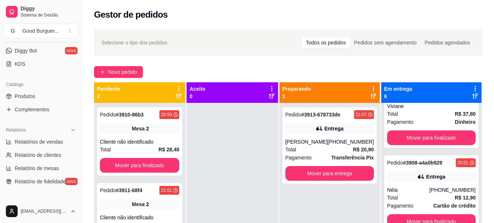
scroll to position [147, 0]
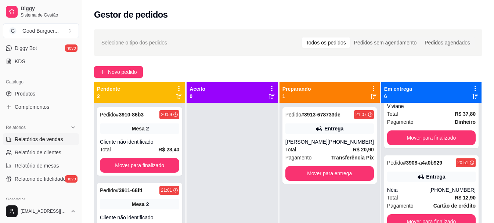
click at [55, 139] on span "Relatórios de vendas" at bounding box center [39, 139] width 48 height 7
select select "ALL"
select select "0"
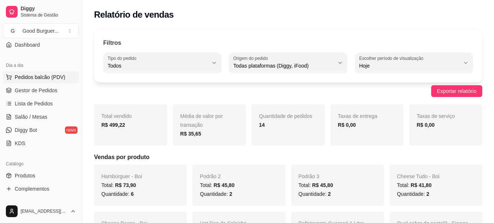
scroll to position [37, 0]
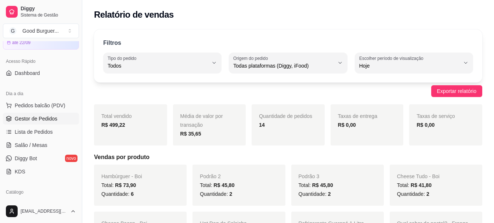
click at [43, 116] on span "Gestor de Pedidos" at bounding box center [36, 118] width 43 height 7
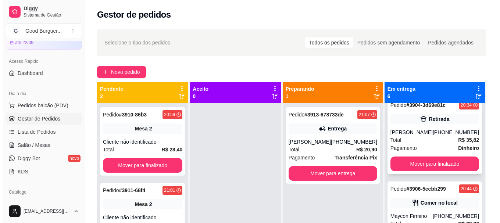
scroll to position [110, 0]
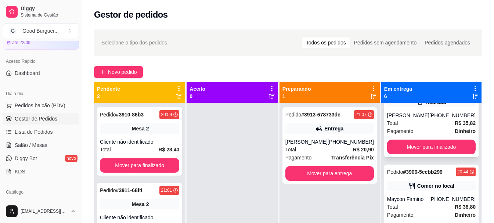
click at [440, 114] on div "[PHONE_NUMBER]" at bounding box center [452, 115] width 46 height 7
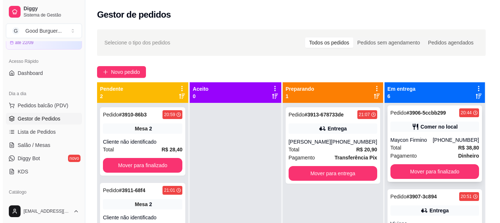
scroll to position [184, 0]
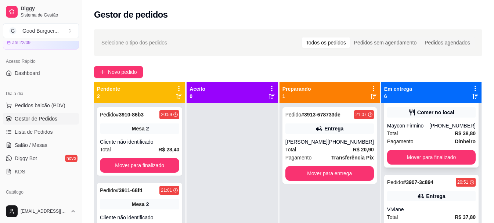
click at [409, 132] on div "Total R$ 38,80" at bounding box center [431, 133] width 89 height 8
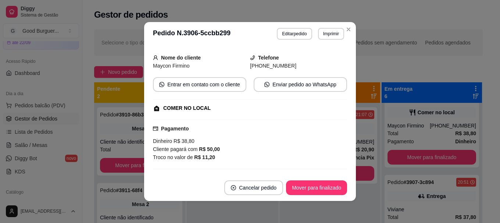
scroll to position [110, 0]
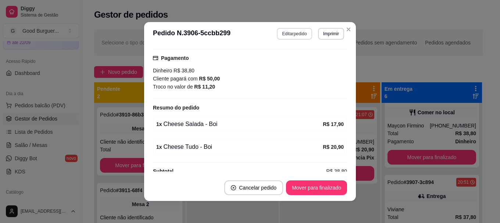
click at [292, 34] on button "Editar pedido" at bounding box center [294, 34] width 35 height 12
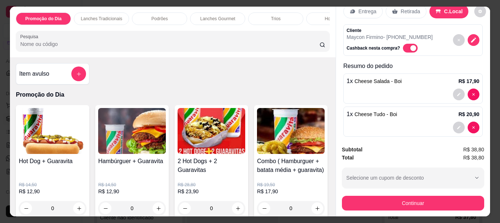
scroll to position [26, 0]
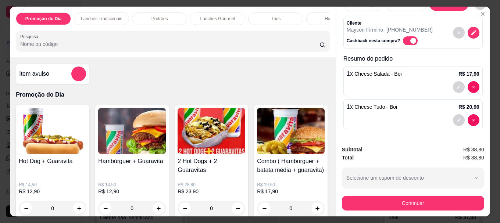
click at [166, 48] on input "Pesquisa" at bounding box center [169, 43] width 299 height 7
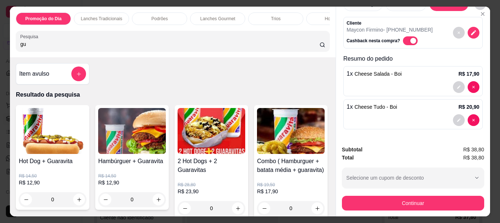
type input "g"
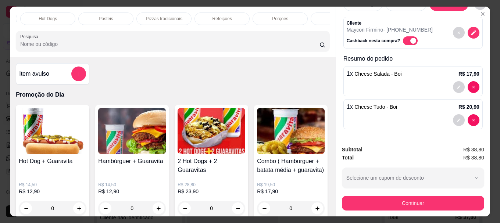
scroll to position [0, 322]
click at [302, 16] on p "Bebidas" at bounding box center [302, 19] width 16 height 6
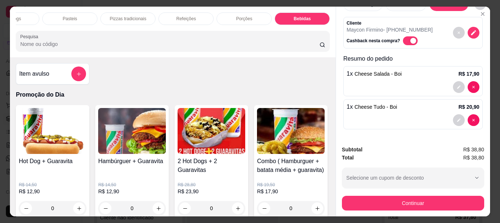
scroll to position [19, 0]
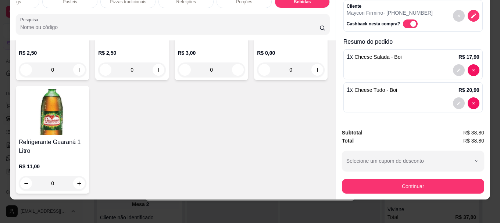
click at [30, 30] on img at bounding box center [53, 7] width 68 height 46
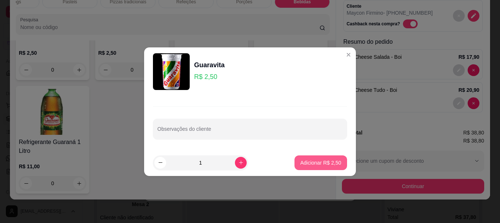
click at [318, 163] on p "Adicionar R$ 2,50" at bounding box center [320, 162] width 41 height 7
type input "1"
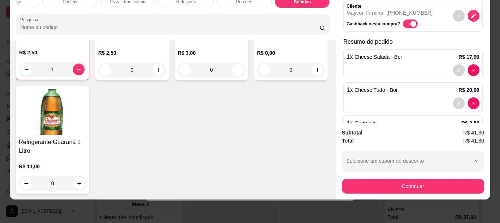
scroll to position [59, 0]
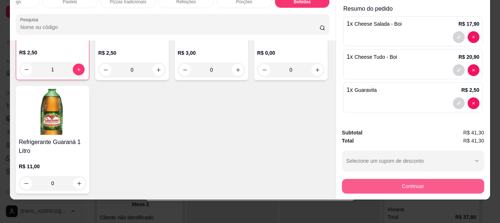
click at [406, 179] on button "Continuar" at bounding box center [413, 186] width 142 height 15
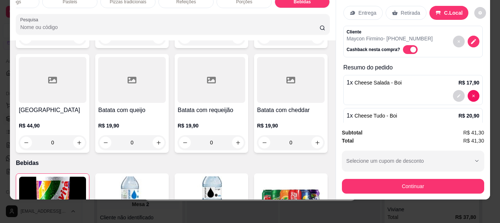
scroll to position [0, 0]
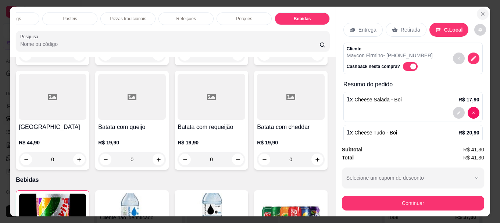
click at [481, 12] on icon "Close" at bounding box center [482, 13] width 3 height 3
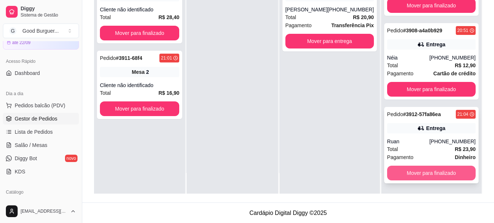
scroll to position [112, 0]
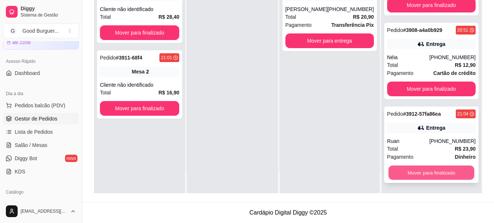
click at [431, 173] on button "Mover para finalizado" at bounding box center [431, 173] width 86 height 14
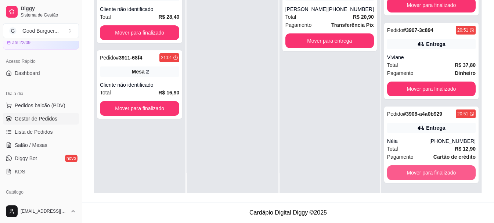
scroll to position [203, 0]
click at [422, 173] on button "Mover para finalizado" at bounding box center [431, 173] width 86 height 14
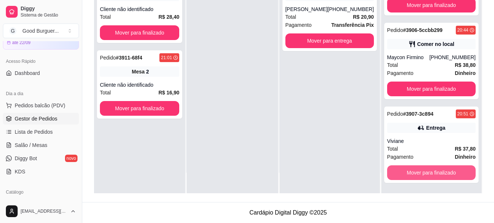
scroll to position [119, 0]
click at [424, 173] on button "Mover para finalizado" at bounding box center [431, 172] width 89 height 15
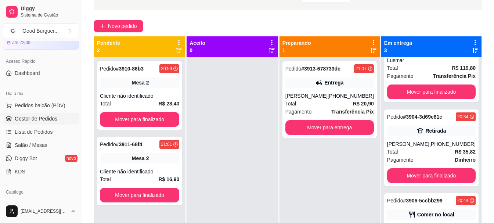
scroll to position [39, 0]
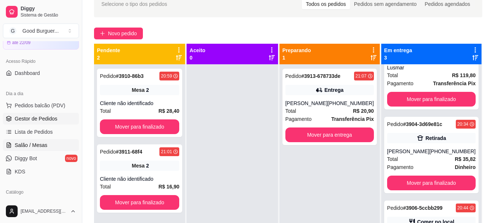
click at [40, 143] on span "Salão / Mesas" at bounding box center [31, 144] width 33 height 7
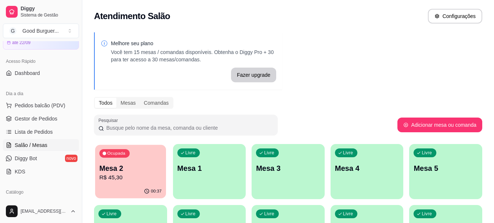
click at [136, 178] on p "R$ 45,30" at bounding box center [131, 177] width 62 height 8
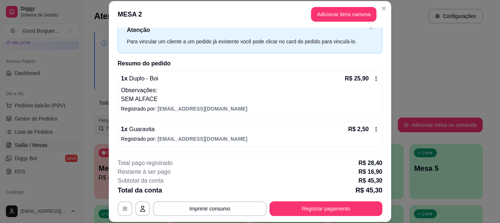
scroll to position [54, 0]
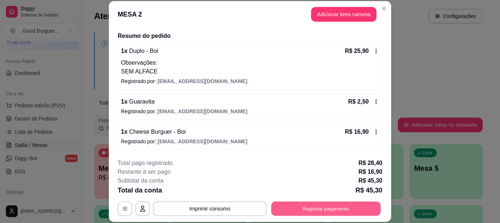
click at [324, 208] on button "Registrar pagamento" at bounding box center [325, 209] width 109 height 14
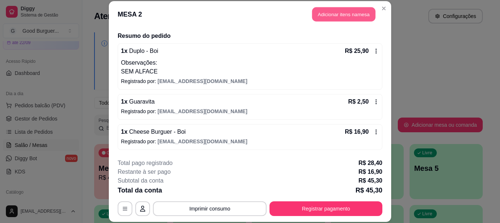
click at [353, 16] on button "Adicionar itens na mesa" at bounding box center [343, 14] width 63 height 14
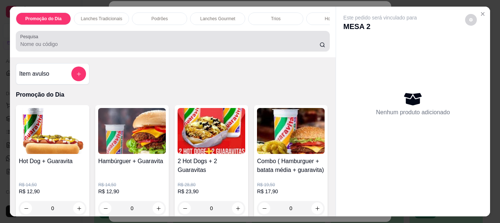
click at [131, 43] on input "Pesquisa" at bounding box center [169, 43] width 299 height 7
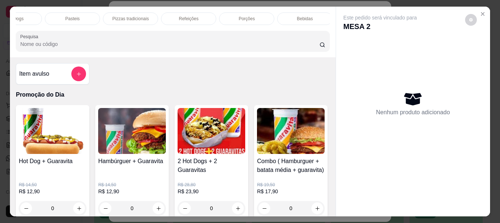
scroll to position [0, 322]
click at [294, 16] on p "Bebidas" at bounding box center [302, 19] width 16 height 6
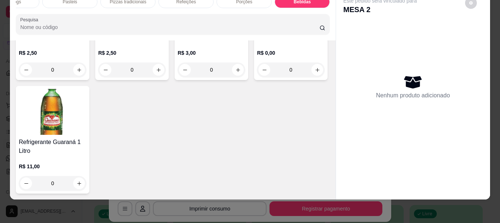
click at [36, 77] on div "R$ 2,50 0" at bounding box center [53, 59] width 68 height 35
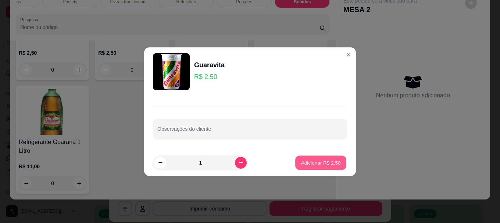
click at [300, 166] on button "Adicionar R$ 2,50" at bounding box center [320, 162] width 51 height 14
type input "1"
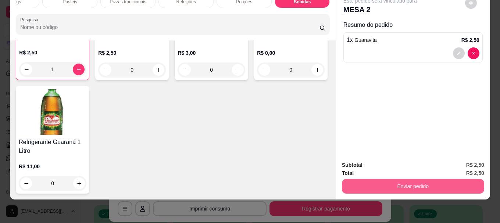
click at [430, 179] on button "Enviar pedido" at bounding box center [413, 186] width 142 height 15
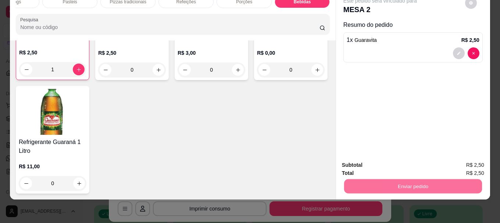
click at [388, 163] on button "Não registrar e enviar pedido" at bounding box center [388, 163] width 76 height 14
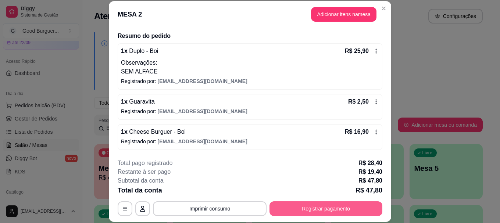
click at [332, 209] on button "Registrar pagamento" at bounding box center [325, 208] width 113 height 15
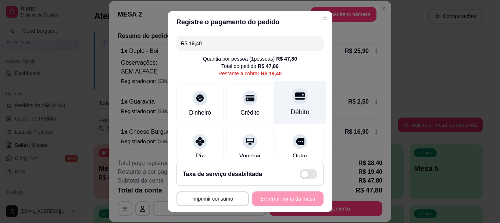
click at [295, 97] on icon at bounding box center [300, 96] width 10 height 7
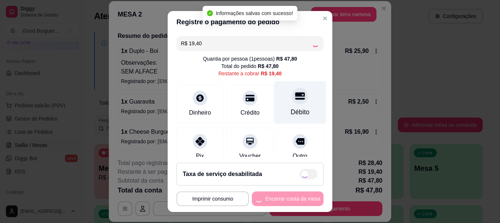
type input "R$ 0,00"
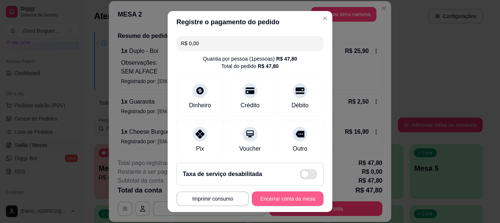
click at [285, 199] on button "Encerrar conta da mesa" at bounding box center [288, 198] width 72 height 15
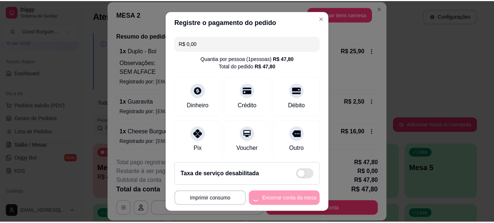
scroll to position [0, 0]
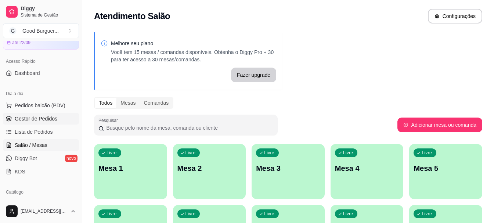
click at [44, 120] on span "Gestor de Pedidos" at bounding box center [36, 118] width 43 height 7
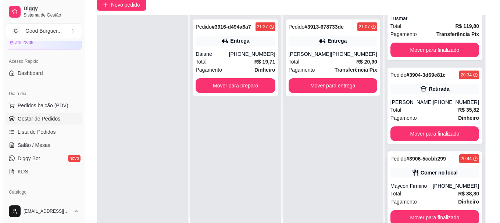
scroll to position [73, 0]
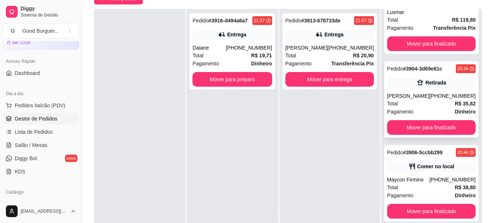
click at [425, 96] on div "[PERSON_NAME]" at bounding box center [408, 95] width 42 height 7
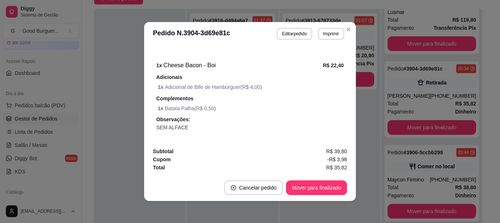
scroll to position [1, 0]
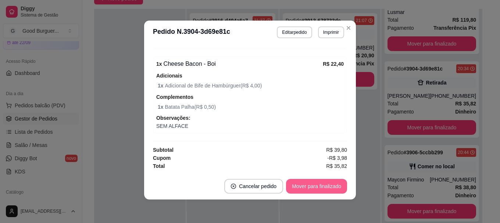
click at [309, 186] on button "Mover para finalizado" at bounding box center [316, 186] width 61 height 15
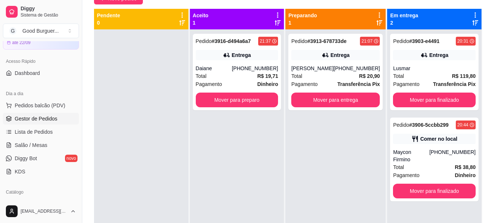
scroll to position [0, 0]
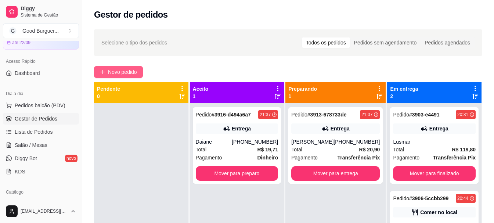
click at [130, 69] on span "Novo pedido" at bounding box center [122, 72] width 29 height 8
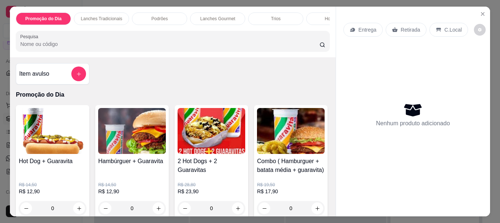
click at [58, 134] on img at bounding box center [53, 131] width 68 height 46
click at [208, 140] on img at bounding box center [211, 131] width 68 height 46
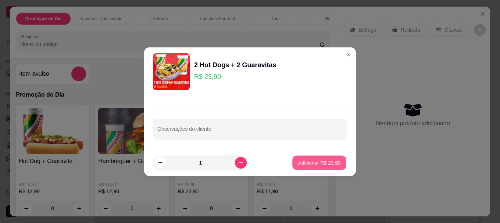
click at [317, 168] on button "Adicionar R$ 23,90" at bounding box center [319, 162] width 54 height 14
type input "1"
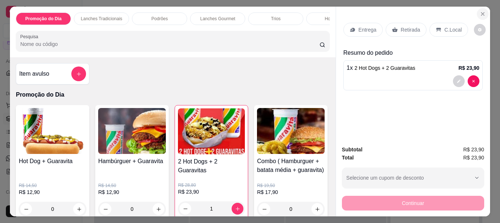
click at [480, 11] on icon "Close" at bounding box center [482, 14] width 6 height 6
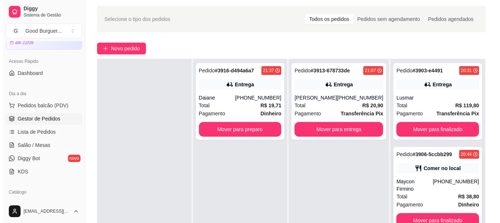
scroll to position [37, 0]
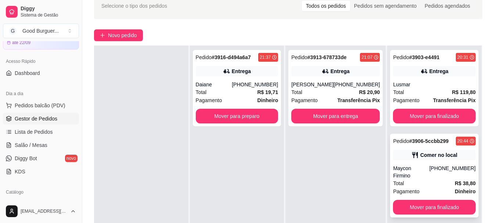
click at [431, 179] on div "Total R$ 38,80" at bounding box center [434, 183] width 83 height 8
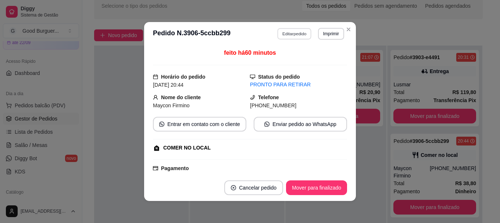
click at [292, 34] on button "Editar pedido" at bounding box center [294, 33] width 34 height 11
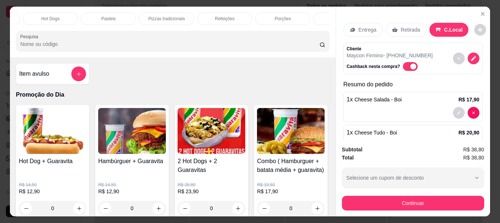
scroll to position [0, 322]
click at [299, 16] on p "Bebidas" at bounding box center [302, 19] width 16 height 6
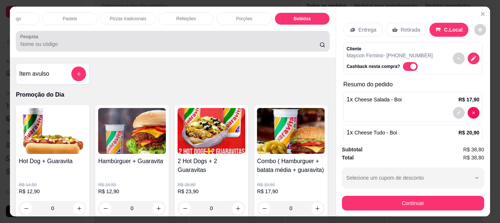
scroll to position [19, 0]
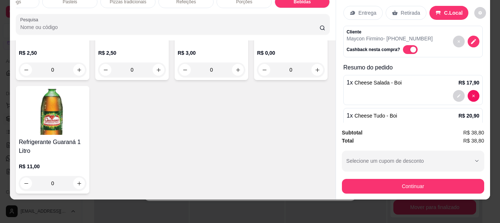
click at [37, 30] on img at bounding box center [53, 7] width 68 height 46
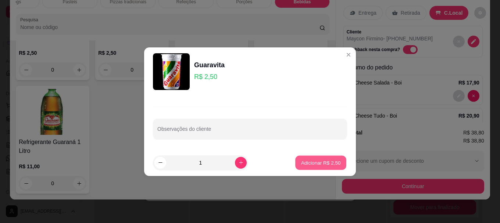
click at [306, 163] on p "Adicionar R$ 2,50" at bounding box center [320, 162] width 40 height 7
type input "1"
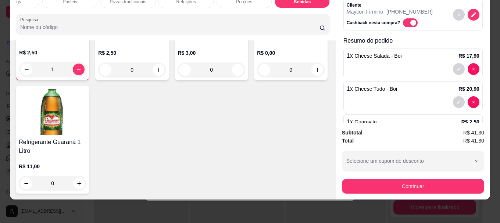
scroll to position [59, 0]
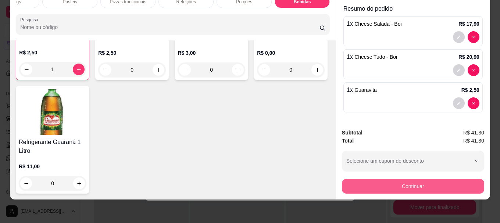
click at [405, 179] on button "Continuar" at bounding box center [413, 186] width 142 height 15
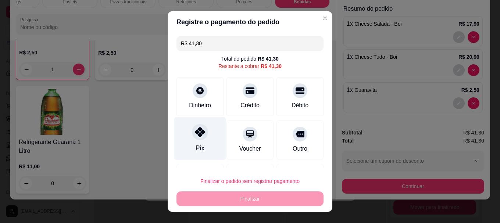
click at [195, 135] on icon at bounding box center [200, 132] width 10 height 10
type input "R$ 0,00"
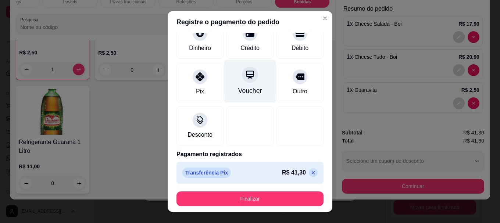
scroll to position [51, 0]
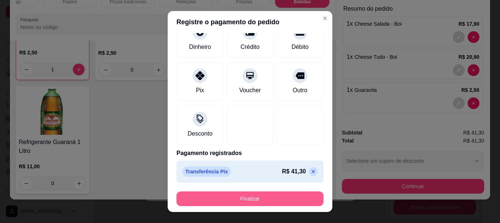
click at [260, 199] on button "Finalizar" at bounding box center [249, 198] width 147 height 15
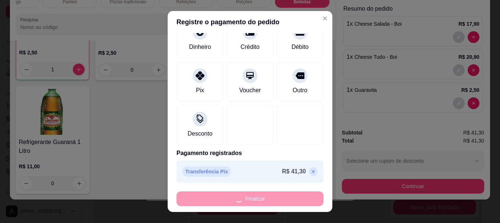
type input "0"
type input "-R$ 41,30"
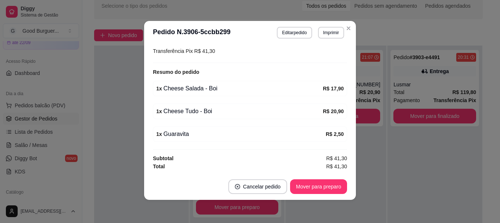
scroll to position [1, 0]
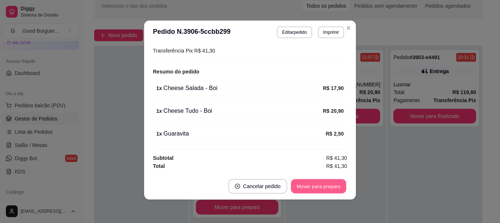
click at [305, 187] on button "Mover para preparo" at bounding box center [318, 186] width 55 height 14
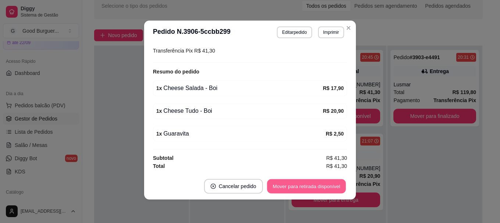
click at [313, 184] on button "Mover para retirada disponível" at bounding box center [306, 186] width 79 height 14
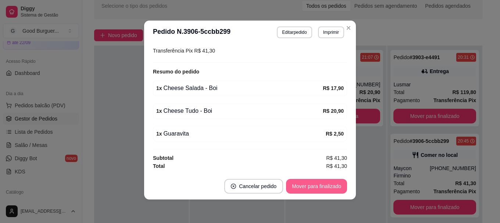
click at [322, 186] on button "Mover para finalizado" at bounding box center [316, 186] width 61 height 15
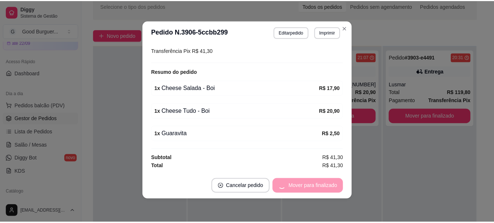
scroll to position [120, 0]
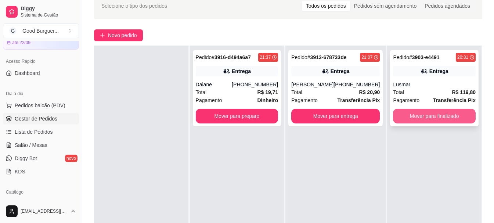
click at [420, 116] on button "Mover para finalizado" at bounding box center [434, 116] width 83 height 15
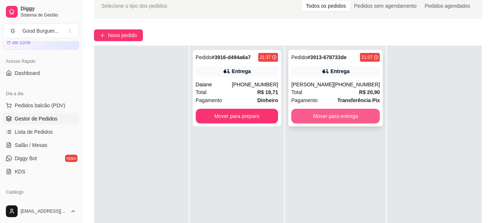
click at [345, 119] on button "Mover para entrega" at bounding box center [335, 116] width 89 height 15
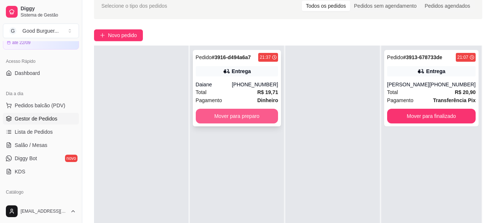
click at [257, 114] on button "Mover para preparo" at bounding box center [237, 116] width 83 height 15
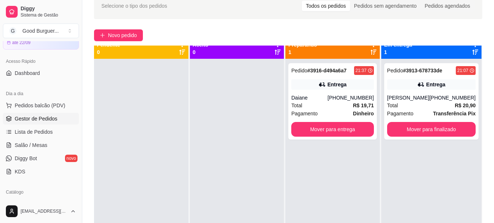
scroll to position [0, 0]
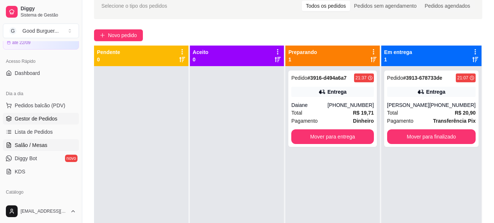
click at [36, 145] on span "Salão / Mesas" at bounding box center [31, 144] width 33 height 7
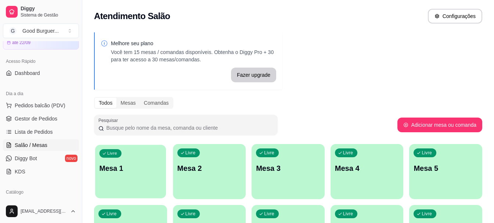
click at [125, 165] on p "Mesa 1" at bounding box center [131, 168] width 62 height 10
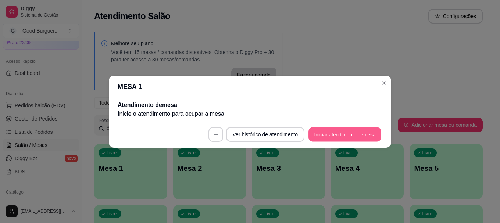
click at [342, 135] on button "Iniciar atendimento de mesa" at bounding box center [344, 134] width 73 height 14
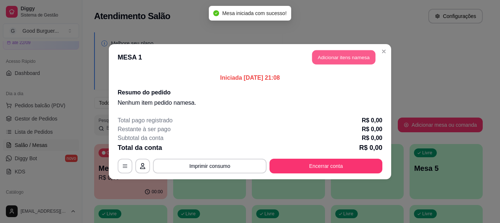
click at [339, 59] on button "Adicionar itens na mesa" at bounding box center [343, 57] width 63 height 14
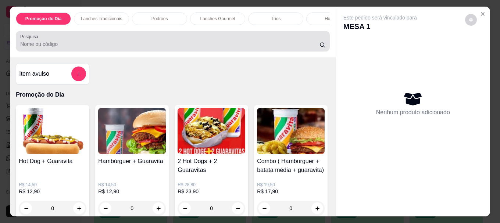
click at [112, 51] on div "Pesquisa" at bounding box center [173, 41] width 314 height 21
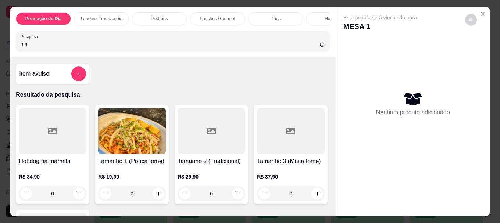
type input "m"
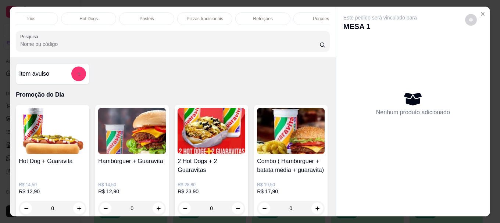
scroll to position [0, 245]
click at [262, 16] on p "Refeições" at bounding box center [262, 19] width 19 height 6
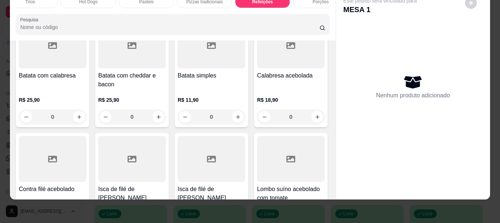
scroll to position [1905, 0]
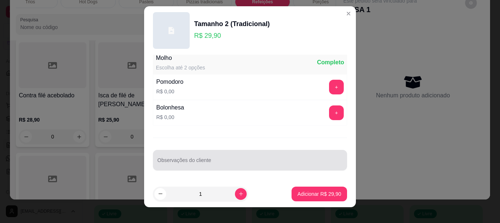
scroll to position [12, 0]
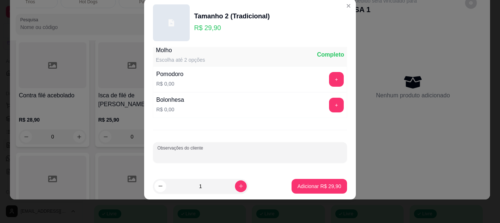
click at [210, 155] on input "Observações do cliente" at bounding box center [249, 155] width 185 height 7
type input "ovo, requeijão"
click at [329, 101] on button "+" at bounding box center [336, 105] width 14 height 14
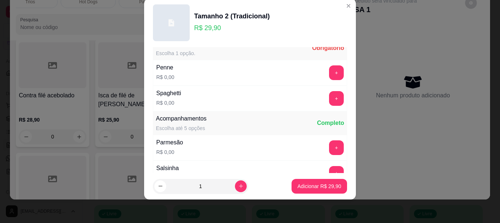
scroll to position [361, 0]
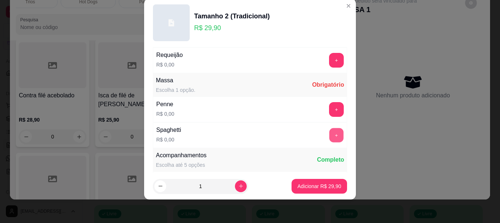
click at [329, 134] on button "+" at bounding box center [336, 135] width 14 height 14
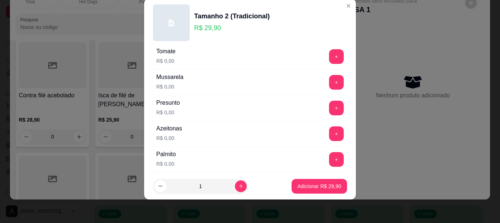
scroll to position [0, 0]
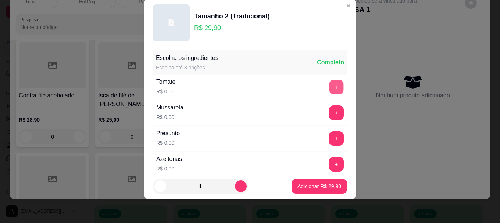
click at [329, 91] on button "+" at bounding box center [336, 87] width 14 height 14
click at [329, 137] on button "+" at bounding box center [336, 139] width 14 height 14
click at [329, 163] on button "+" at bounding box center [336, 164] width 15 height 15
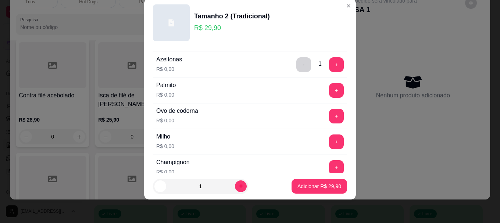
scroll to position [110, 0]
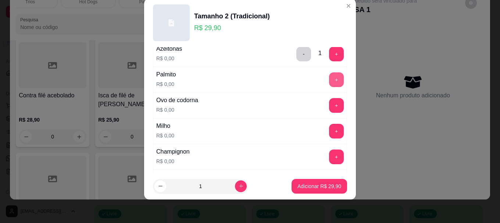
click at [329, 80] on button "+" at bounding box center [336, 79] width 15 height 15
click at [329, 125] on button "+" at bounding box center [336, 131] width 15 height 15
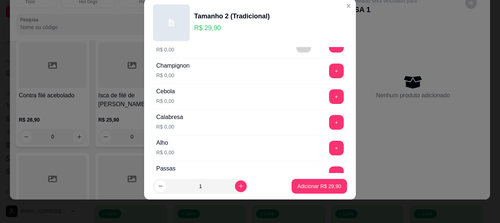
scroll to position [184, 0]
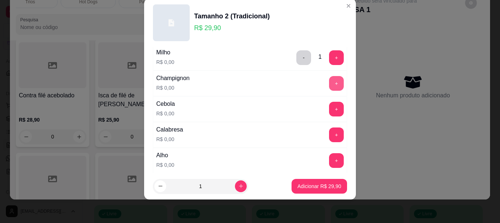
click at [329, 83] on button "+" at bounding box center [336, 83] width 15 height 15
click at [329, 107] on button "+" at bounding box center [336, 109] width 14 height 14
click at [329, 135] on button "+" at bounding box center [336, 135] width 14 height 14
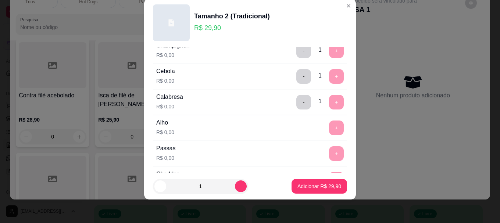
scroll to position [204, 0]
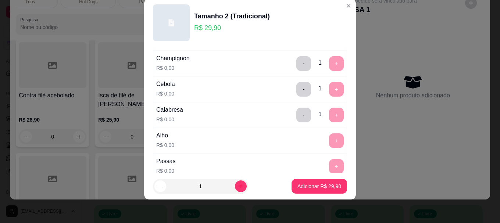
click at [326, 142] on div "+" at bounding box center [336, 140] width 21 height 15
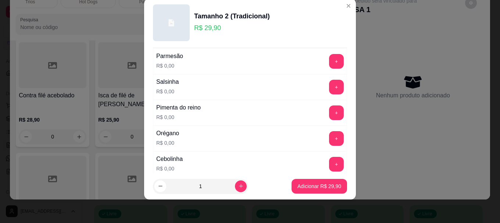
scroll to position [497, 0]
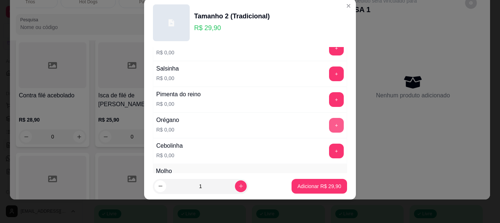
click at [329, 125] on button "+" at bounding box center [336, 125] width 15 height 15
click at [329, 152] on button "+" at bounding box center [336, 151] width 14 height 14
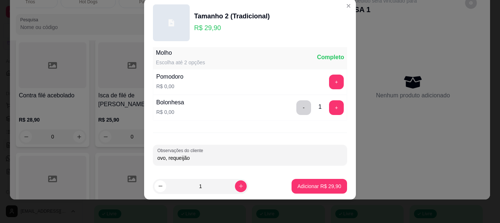
scroll to position [618, 0]
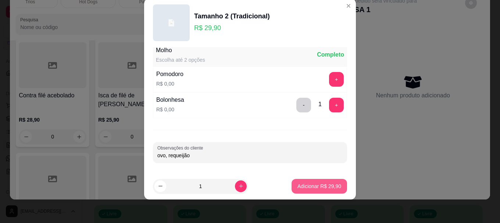
click at [302, 186] on p "Adicionar R$ 29,90" at bounding box center [319, 186] width 44 height 7
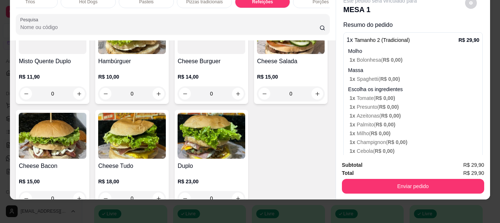
scroll to position [367, 0]
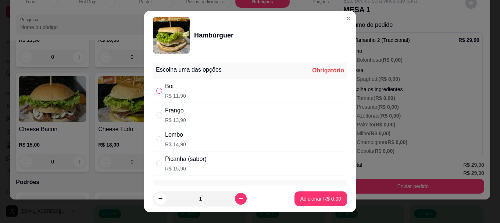
click at [156, 91] on input "" at bounding box center [159, 91] width 6 height 6
radio input "true"
click at [324, 204] on button "Adicionar R$ 11,90" at bounding box center [318, 198] width 55 height 15
type input "1"
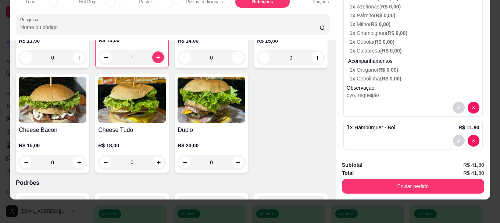
scroll to position [114, 0]
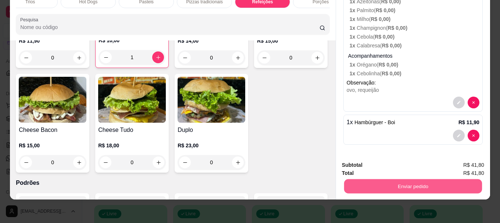
click at [406, 181] on button "Enviar pedido" at bounding box center [413, 186] width 138 height 14
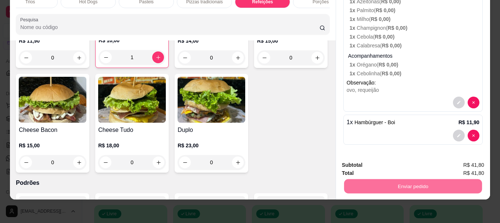
click at [397, 163] on button "Não registrar e enviar pedido" at bounding box center [388, 163] width 76 height 14
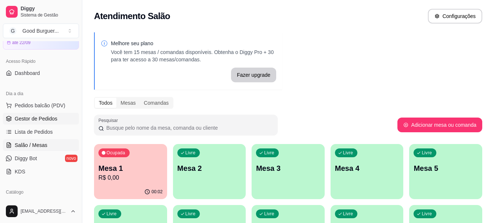
click at [49, 115] on span "Gestor de Pedidos" at bounding box center [36, 118] width 43 height 7
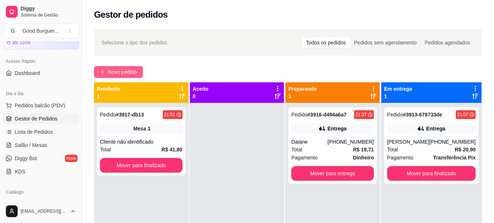
click at [113, 73] on span "Novo pedido" at bounding box center [122, 72] width 29 height 8
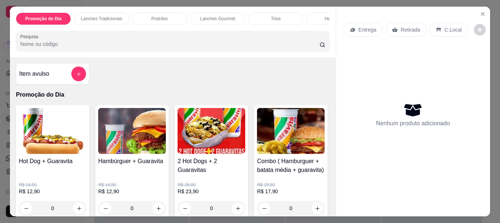
click at [208, 145] on img at bounding box center [211, 131] width 68 height 46
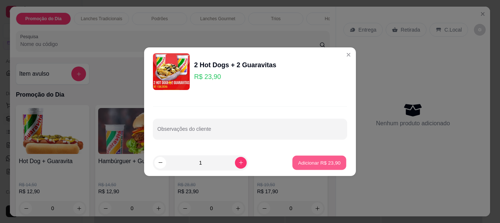
click at [318, 161] on p "Adicionar R$ 23,90" at bounding box center [319, 162] width 43 height 7
type input "1"
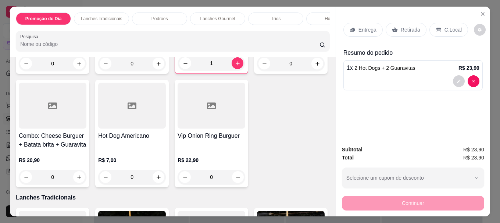
scroll to position [147, 0]
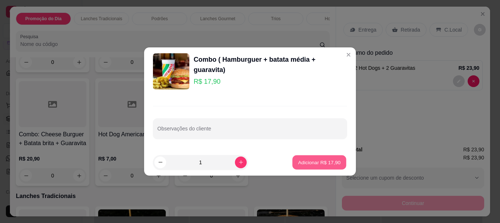
click at [318, 165] on p "Adicionar R$ 17,90" at bounding box center [319, 162] width 43 height 7
type input "1"
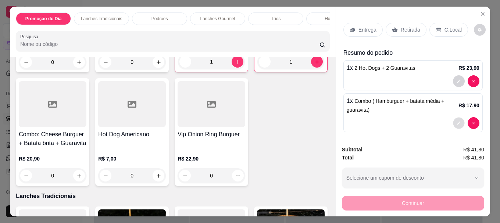
click at [456, 122] on icon "decrease-product-quantity" at bounding box center [458, 123] width 4 height 4
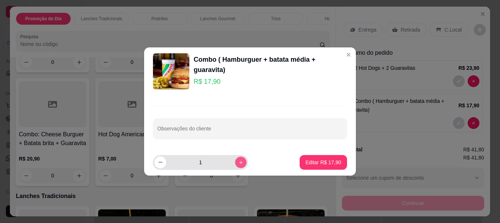
click at [235, 159] on button "increase-product-quantity" at bounding box center [240, 161] width 11 height 11
type input "2"
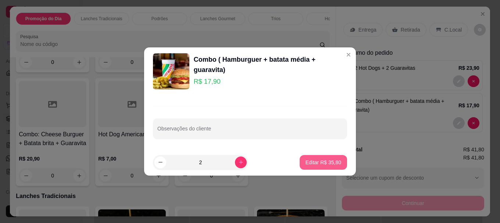
click at [309, 159] on p "Editar R$ 35,80" at bounding box center [323, 162] width 36 height 7
type input "2"
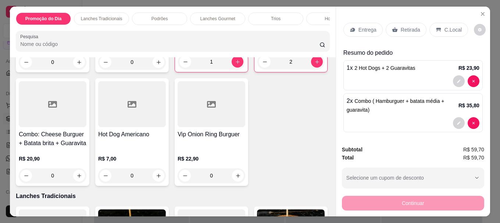
click at [359, 29] on p "Entrega" at bounding box center [367, 29] width 18 height 7
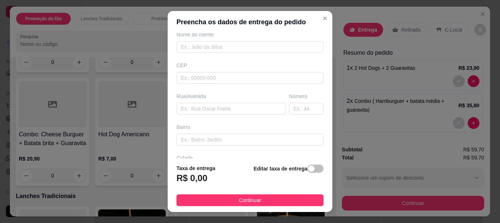
scroll to position [73, 0]
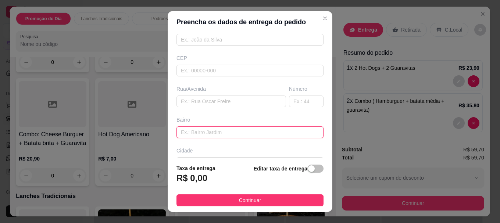
click at [216, 135] on input "text" at bounding box center [249, 132] width 147 height 12
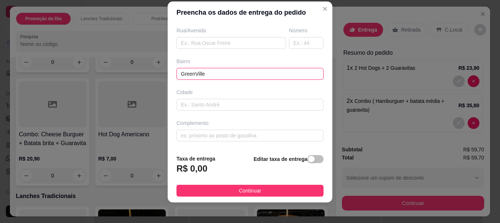
scroll to position [12, 0]
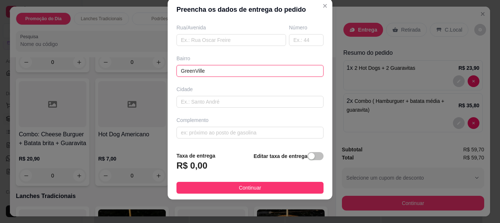
type input "GreenVille"
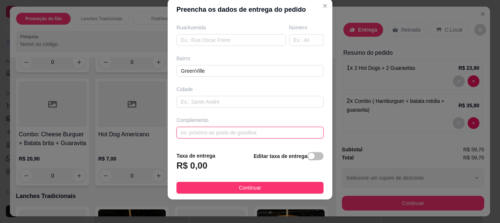
paste input "Final do greenville na balança brauna do Emídio"
type input "Final do greenville na balança brauna do Emídio"
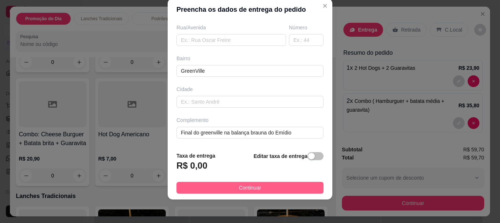
click at [244, 188] on span "Continuar" at bounding box center [250, 188] width 22 height 8
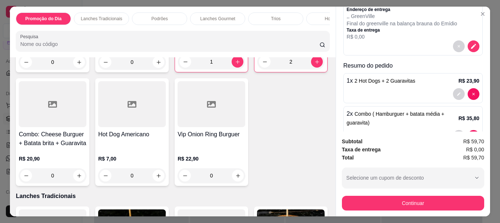
scroll to position [66, 0]
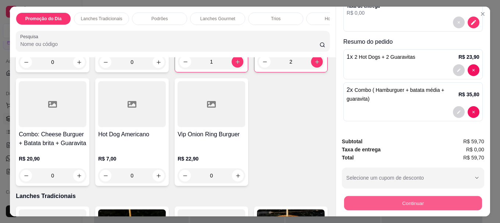
click at [391, 198] on button "Continuar" at bounding box center [413, 203] width 138 height 14
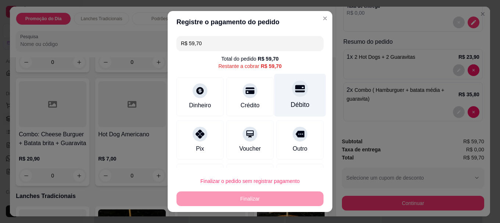
click at [295, 88] on icon at bounding box center [300, 88] width 10 height 7
type input "R$ 0,00"
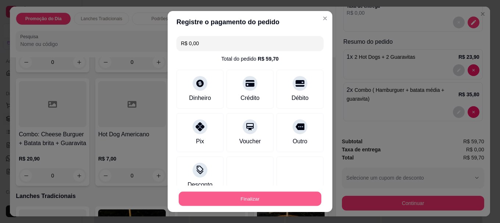
click at [244, 199] on button "Finalizar" at bounding box center [250, 198] width 143 height 14
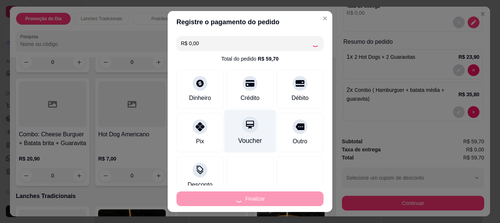
type input "0"
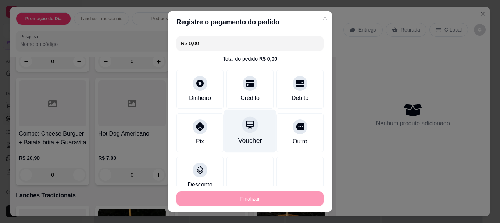
type input "-R$ 59,70"
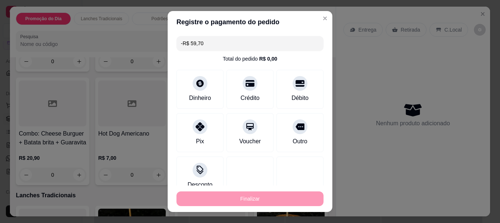
scroll to position [146, 0]
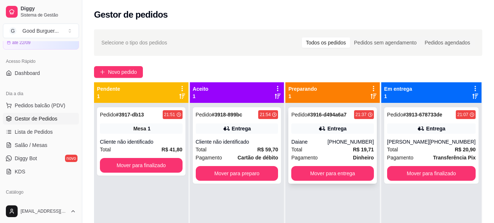
click at [322, 148] on div "Total R$ 19,71" at bounding box center [332, 149] width 83 height 8
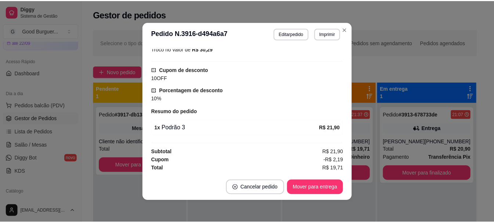
scroll to position [228, 0]
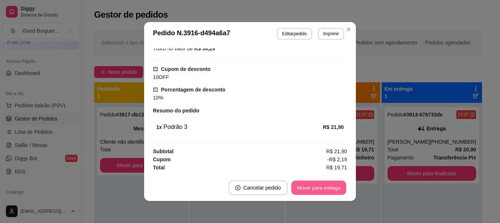
click at [318, 186] on button "Mover para entrega" at bounding box center [318, 188] width 55 height 14
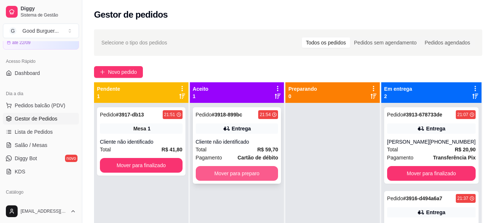
click at [240, 174] on button "Mover para preparo" at bounding box center [237, 173] width 83 height 15
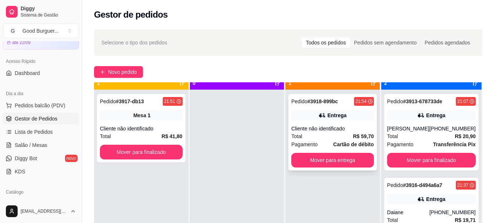
scroll to position [21, 0]
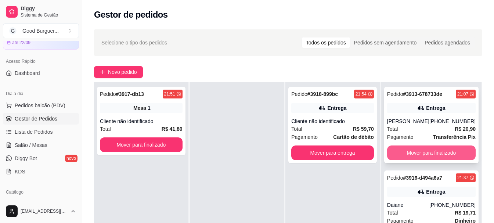
click at [414, 150] on button "Mover para finalizado" at bounding box center [431, 152] width 89 height 15
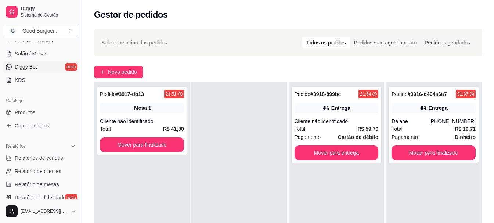
scroll to position [147, 0]
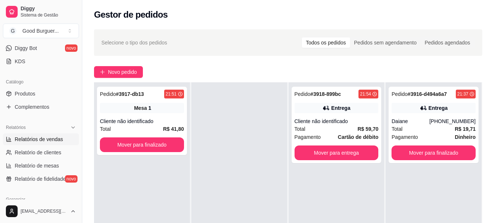
click at [45, 139] on span "Relatórios de vendas" at bounding box center [39, 139] width 48 height 7
select select "ALL"
select select "0"
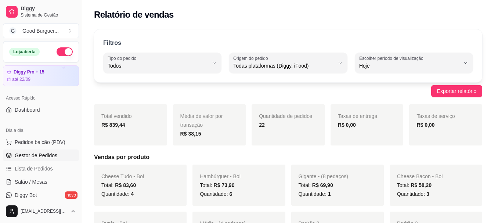
click at [53, 157] on span "Gestor de Pedidos" at bounding box center [36, 155] width 43 height 7
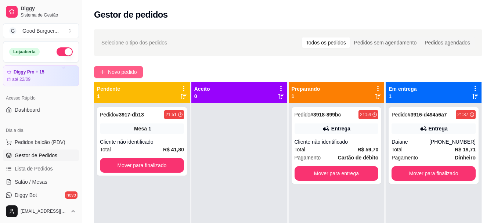
click at [123, 72] on span "Novo pedido" at bounding box center [122, 72] width 29 height 8
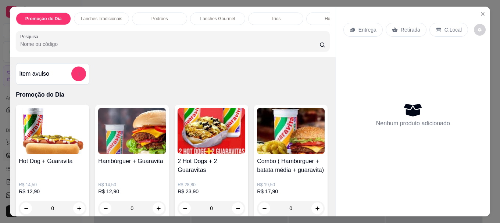
click at [183, 143] on img at bounding box center [211, 131] width 68 height 46
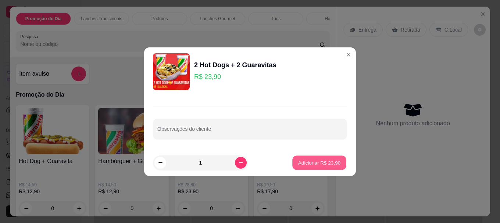
click at [321, 167] on button "Adicionar R$ 23,90" at bounding box center [319, 162] width 54 height 14
type input "1"
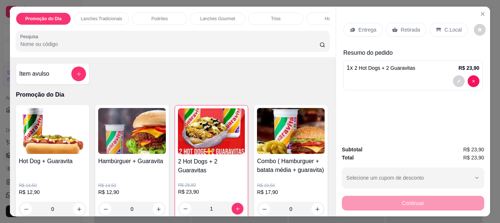
click at [370, 28] on p "Entrega" at bounding box center [367, 29] width 18 height 7
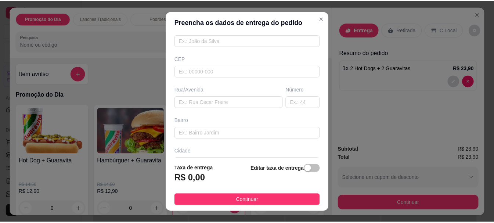
scroll to position [73, 0]
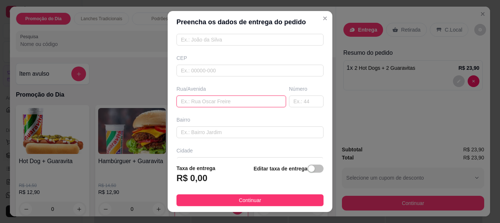
click at [219, 104] on input "text" at bounding box center [230, 102] width 109 height 12
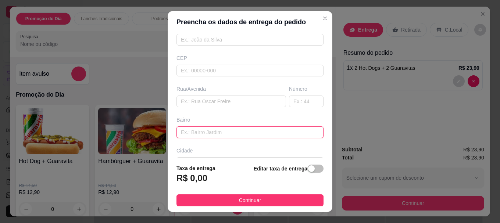
click at [220, 129] on input "text" at bounding box center [249, 132] width 147 height 12
type input "[GEOGRAPHIC_DATA]"
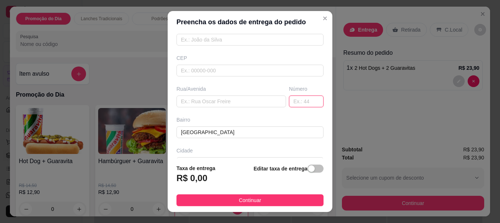
click at [289, 101] on input "text" at bounding box center [306, 102] width 35 height 12
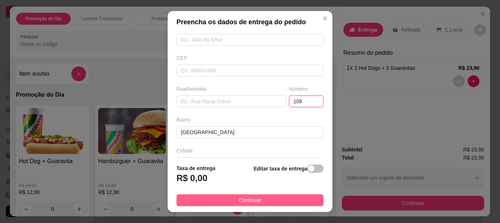
type input "109"
click at [278, 197] on button "Continuar" at bounding box center [249, 200] width 147 height 12
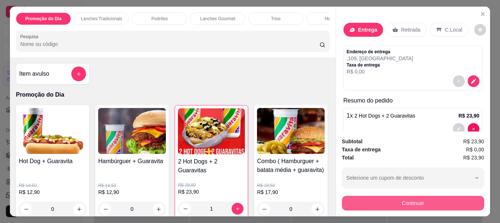
click at [408, 204] on button "Continuar" at bounding box center [413, 203] width 142 height 15
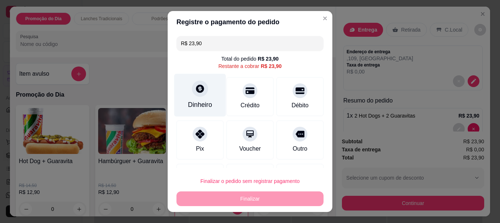
click at [202, 89] on div at bounding box center [200, 89] width 16 height 16
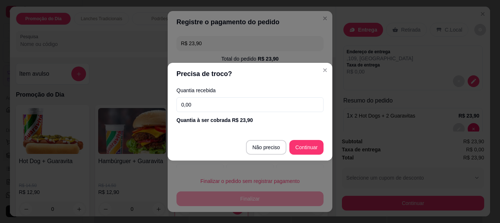
click at [209, 104] on input "0,00" at bounding box center [249, 104] width 147 height 15
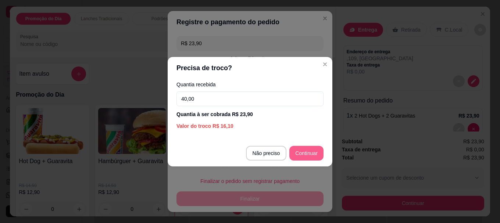
type input "40,00"
type input "R$ 0,00"
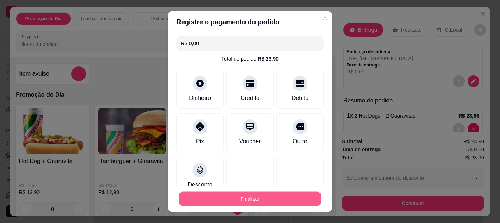
click at [253, 201] on button "Finalizar" at bounding box center [250, 198] width 143 height 14
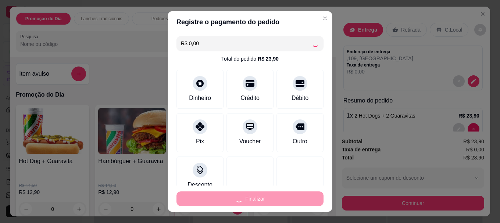
type input "0"
type input "-R$ 23,90"
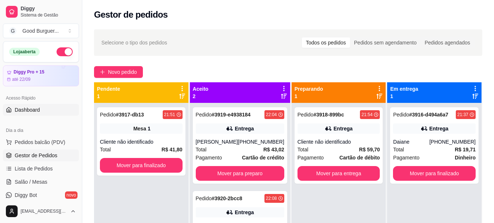
click at [36, 108] on span "Dashboard" at bounding box center [27, 109] width 25 height 7
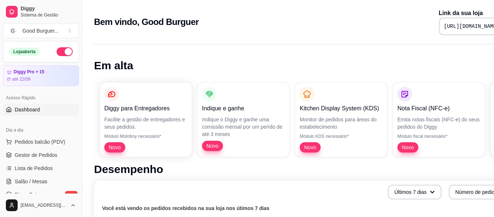
click at [373, 29] on div "Bem vindo, Good Burguer Link da sua loja [URL][DOMAIN_NAME]" at bounding box center [306, 22] width 425 height 26
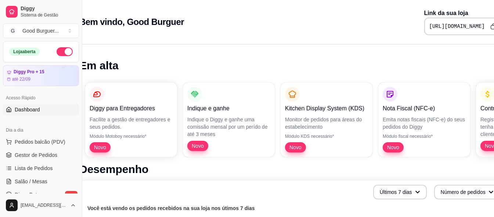
scroll to position [0, 35]
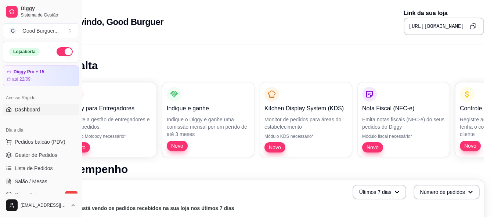
click at [472, 24] on icon "Copy to clipboard" at bounding box center [474, 26] width 4 height 4
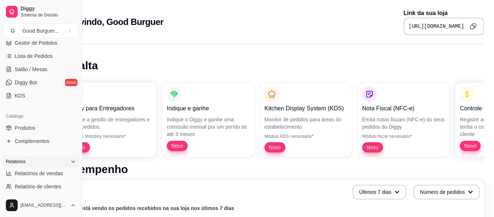
scroll to position [110, 0]
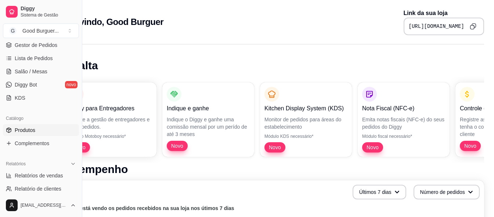
click at [31, 127] on span "Produtos" at bounding box center [25, 130] width 21 height 7
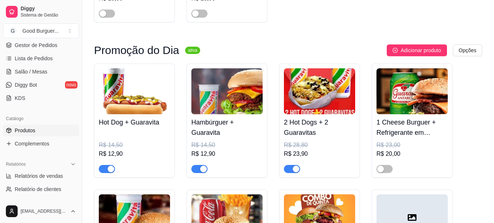
scroll to position [331, 0]
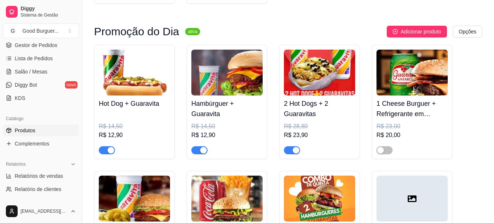
click at [104, 152] on span "button" at bounding box center [107, 150] width 16 height 8
click at [196, 150] on span "button" at bounding box center [199, 150] width 16 height 8
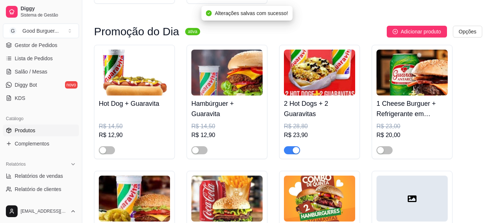
click at [290, 151] on span "button" at bounding box center [292, 150] width 16 height 8
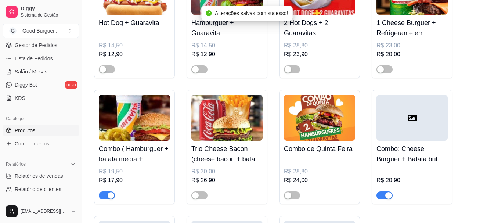
scroll to position [478, 0]
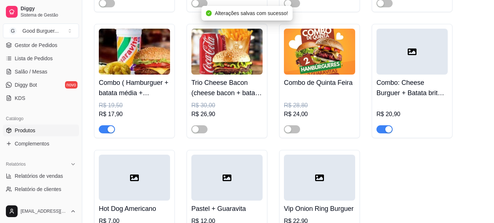
click at [103, 130] on span "button" at bounding box center [107, 129] width 16 height 8
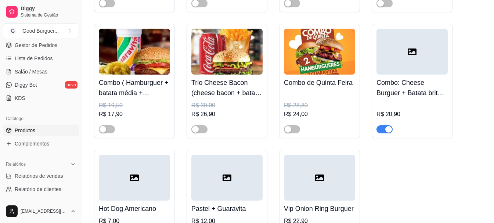
click at [407, 63] on div at bounding box center [412, 52] width 71 height 46
click at [379, 130] on span "button" at bounding box center [385, 129] width 16 height 8
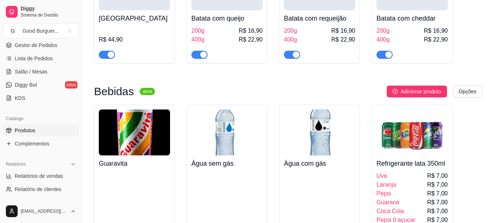
scroll to position [2975, 0]
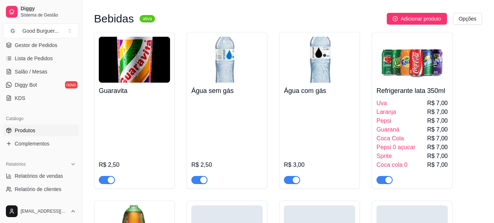
click at [116, 158] on div "R$ 2,50" at bounding box center [134, 141] width 71 height 85
click at [103, 184] on span "button" at bounding box center [107, 180] width 16 height 8
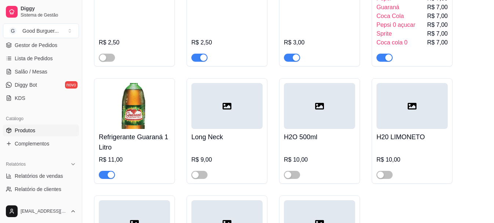
scroll to position [3086, 0]
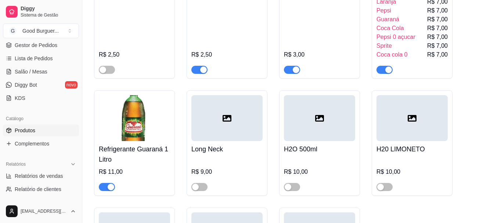
click at [103, 191] on span "button" at bounding box center [107, 187] width 16 height 8
click at [35, 47] on span "Gestor de Pedidos" at bounding box center [36, 45] width 43 height 7
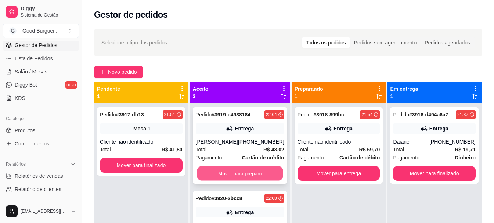
click at [230, 171] on button "Mover para preparo" at bounding box center [240, 173] width 86 height 14
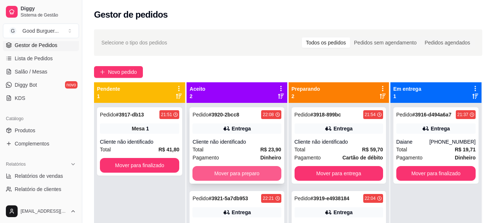
click at [232, 173] on button "Mover para preparo" at bounding box center [236, 173] width 89 height 15
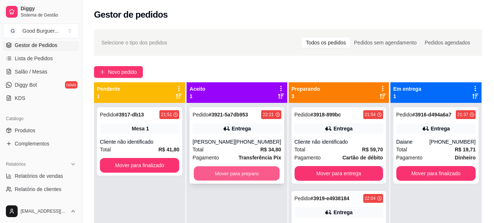
click at [232, 170] on button "Mover para preparo" at bounding box center [237, 173] width 86 height 14
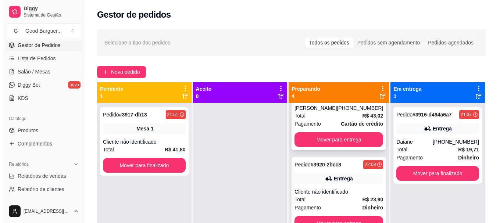
scroll to position [119, 0]
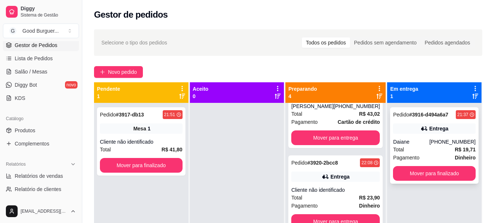
click at [428, 152] on div "Total R$ 19,71" at bounding box center [434, 149] width 83 height 8
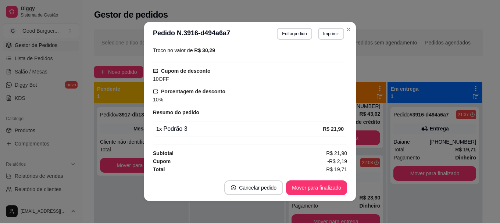
scroll to position [228, 0]
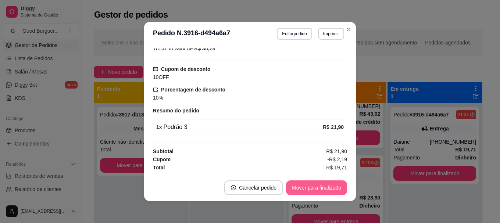
click at [305, 189] on button "Mover para finalizado" at bounding box center [316, 187] width 61 height 15
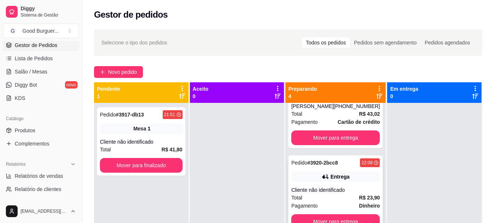
scroll to position [21, 0]
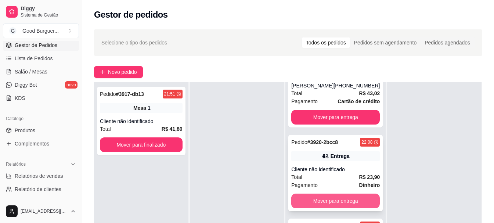
click at [330, 201] on button "Mover para entrega" at bounding box center [335, 201] width 89 height 15
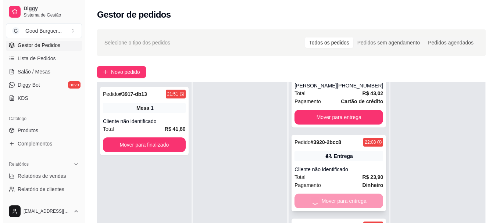
scroll to position [36, 0]
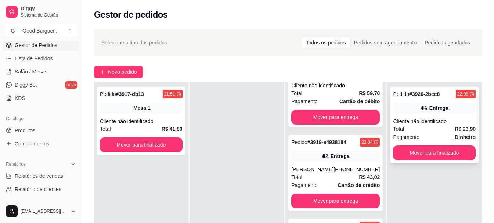
click at [424, 126] on div "Total R$ 23,90" at bounding box center [434, 129] width 83 height 8
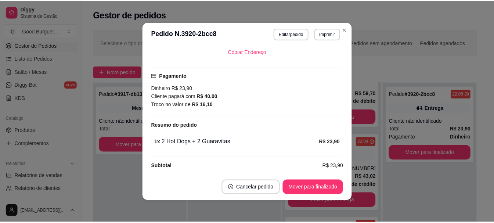
scroll to position [140, 0]
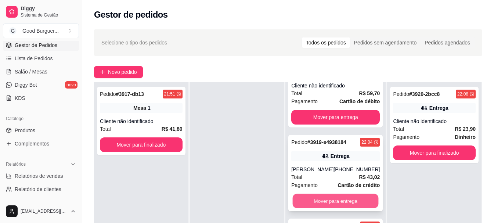
click at [325, 201] on button "Mover para entrega" at bounding box center [336, 201] width 86 height 14
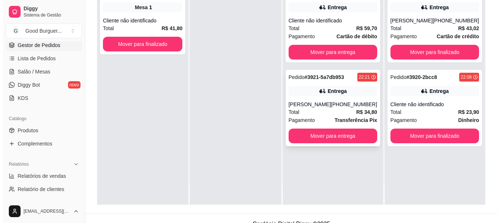
scroll to position [112, 0]
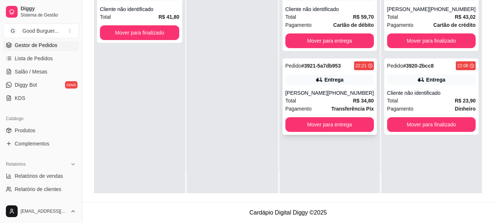
click at [330, 108] on div "Pagamento Transferência Pix" at bounding box center [329, 109] width 89 height 8
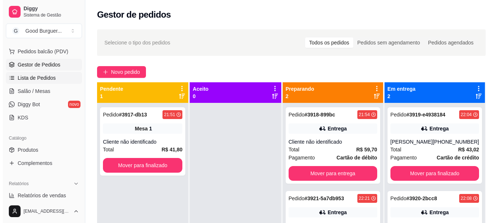
scroll to position [73, 0]
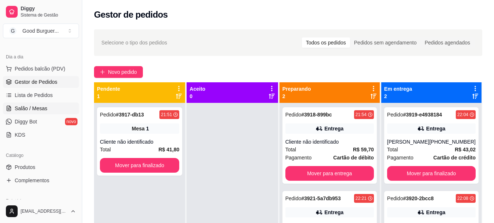
click at [39, 105] on span "Salão / Mesas" at bounding box center [31, 108] width 33 height 7
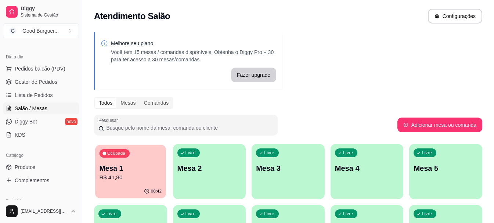
click at [132, 169] on p "Mesa 1" at bounding box center [131, 168] width 62 height 10
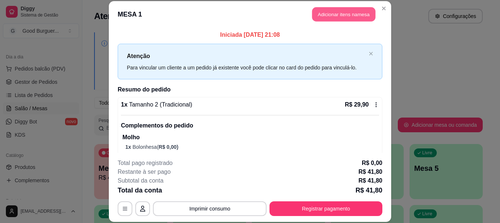
click at [350, 14] on button "Adicionar itens na mesa" at bounding box center [343, 14] width 63 height 14
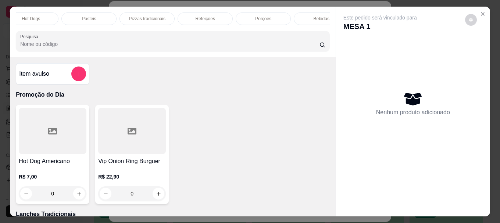
scroll to position [0, 322]
click at [289, 13] on div "Bebidas" at bounding box center [301, 18] width 55 height 12
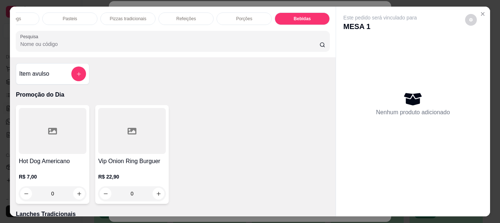
scroll to position [19, 0]
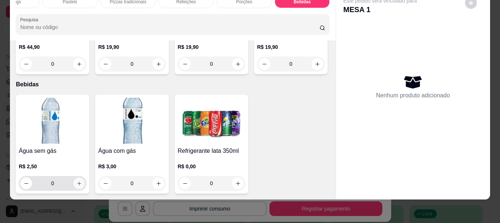
click at [76, 181] on icon "increase-product-quantity" at bounding box center [79, 184] width 6 height 6
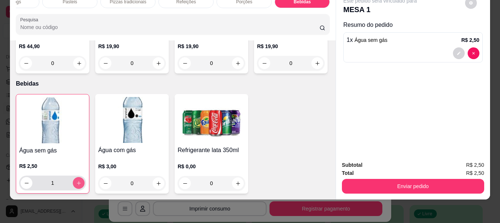
click at [76, 180] on icon "increase-product-quantity" at bounding box center [79, 183] width 6 height 6
type input "2"
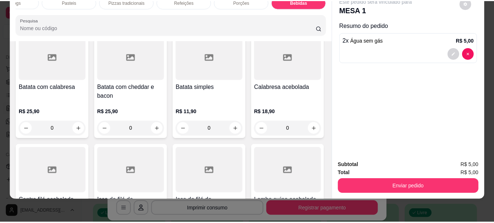
scroll to position [1658, 0]
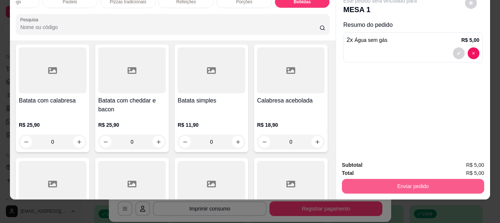
click at [388, 179] on button "Enviar pedido" at bounding box center [413, 186] width 142 height 15
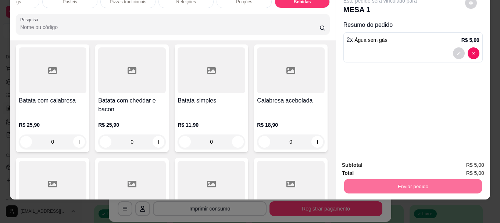
click at [390, 164] on button "Não registrar e enviar pedido" at bounding box center [388, 163] width 74 height 14
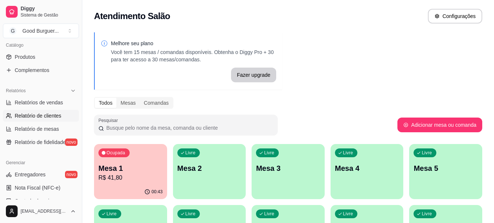
scroll to position [147, 0]
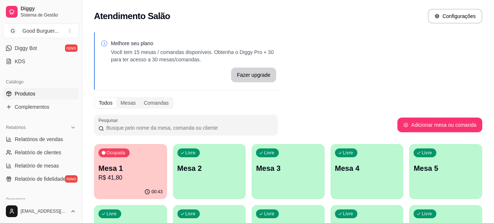
click at [38, 94] on link "Produtos" at bounding box center [41, 94] width 76 height 12
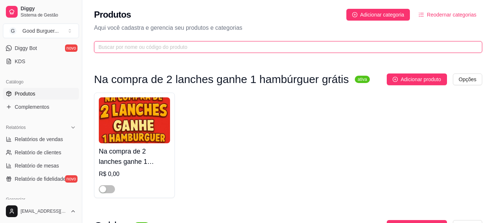
click at [129, 47] on input "text" at bounding box center [285, 47] width 374 height 8
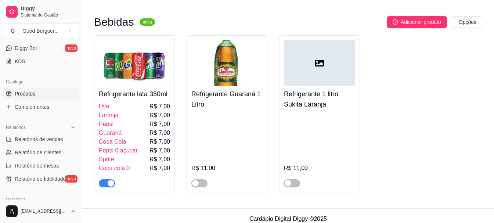
scroll to position [220, 0]
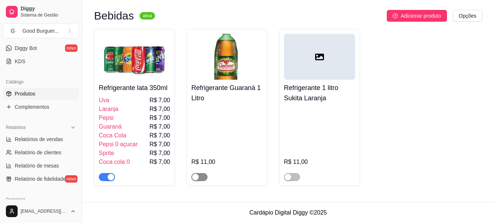
type input "refr"
click at [203, 177] on span "button" at bounding box center [199, 177] width 16 height 8
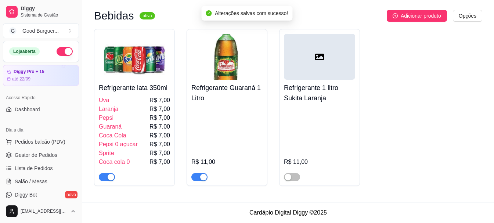
scroll to position [0, 0]
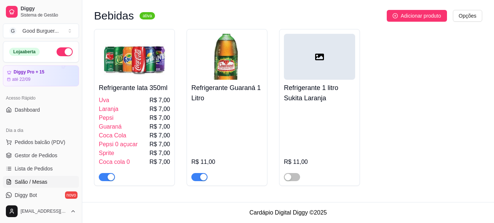
click at [31, 181] on span "Salão / Mesas" at bounding box center [31, 181] width 33 height 7
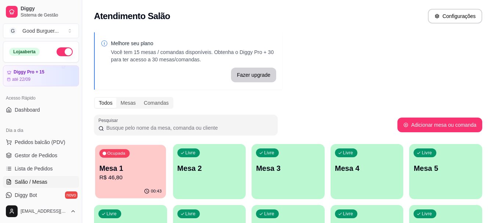
click at [142, 186] on div "00:43" at bounding box center [130, 191] width 71 height 14
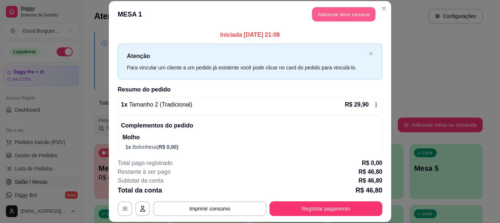
click at [335, 11] on button "Adicionar itens na mesa" at bounding box center [343, 14] width 63 height 14
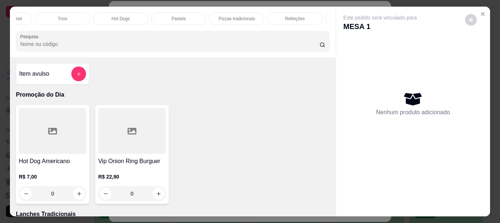
scroll to position [0, 322]
click at [298, 16] on p "Bebidas" at bounding box center [302, 19] width 16 height 6
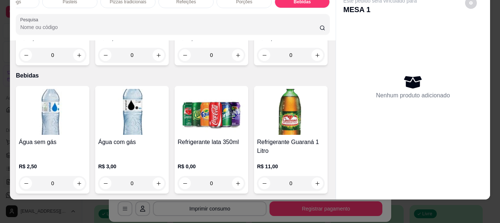
scroll to position [2359, 0]
click at [257, 135] on img at bounding box center [291, 112] width 68 height 46
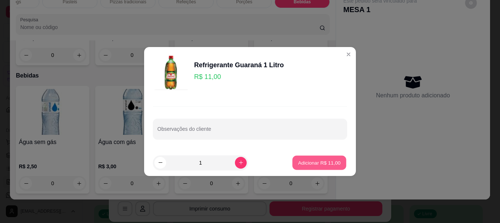
click at [320, 158] on button "Adicionar R$ 11,00" at bounding box center [319, 162] width 54 height 14
type input "1"
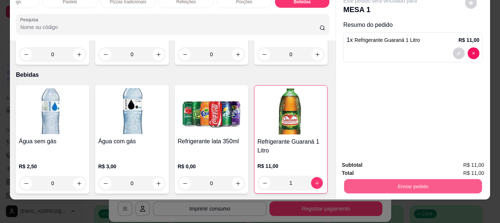
click at [403, 179] on button "Enviar pedido" at bounding box center [413, 186] width 138 height 14
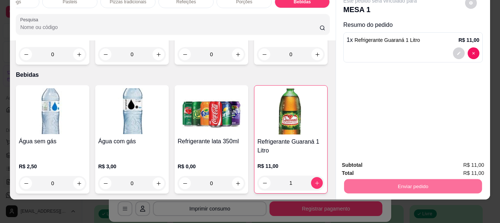
click at [385, 158] on button "Não registrar e enviar pedido" at bounding box center [388, 163] width 76 height 14
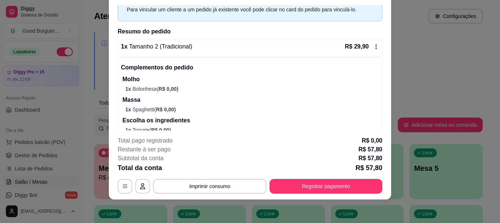
scroll to position [0, 0]
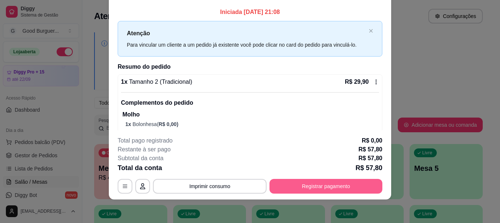
click at [309, 187] on button "Registrar pagamento" at bounding box center [325, 186] width 113 height 15
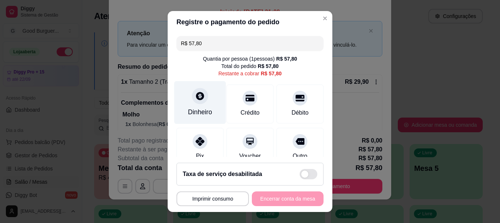
click at [199, 94] on icon at bounding box center [200, 96] width 8 height 8
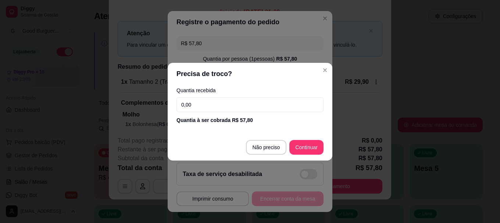
click at [209, 105] on input "0,00" at bounding box center [249, 104] width 147 height 15
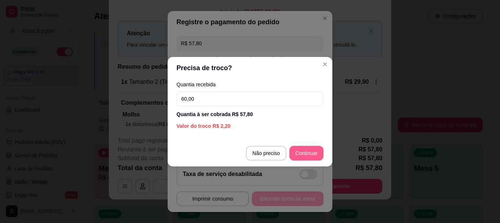
type input "60,00"
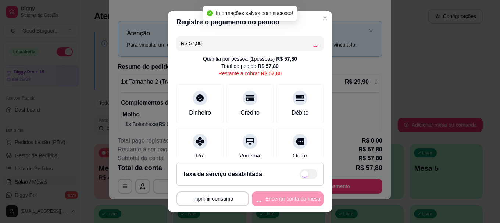
type input "R$ 0,00"
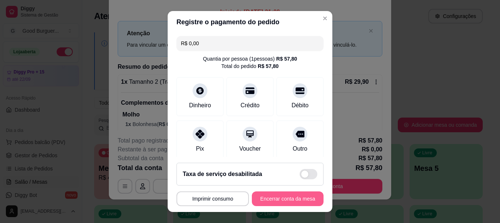
click at [289, 199] on button "Encerrar conta da mesa" at bounding box center [288, 198] width 72 height 15
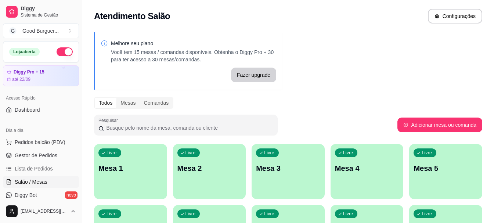
click at [118, 173] on div "Livre Mesa 1" at bounding box center [130, 167] width 73 height 46
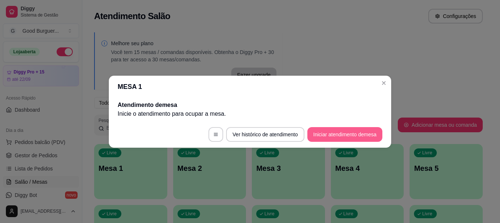
click at [363, 136] on button "Iniciar atendimento de mesa" at bounding box center [344, 134] width 75 height 15
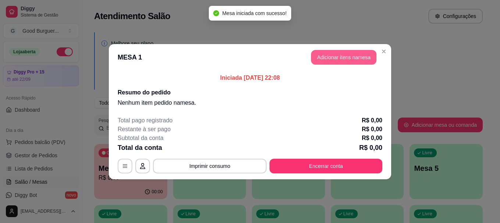
click at [329, 55] on button "Adicionar itens na mesa" at bounding box center [343, 57] width 65 height 15
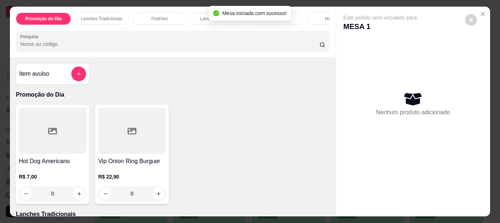
click at [100, 48] on input "Pesquisa" at bounding box center [169, 43] width 299 height 7
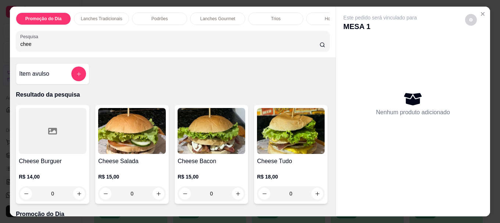
type input "chee"
click at [208, 145] on img at bounding box center [211, 131] width 68 height 46
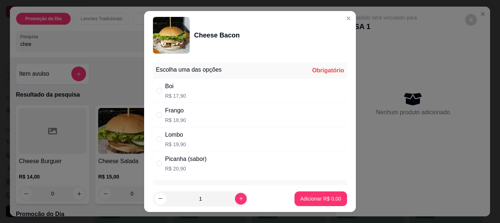
click at [153, 89] on div "Boi R$ 17,90" at bounding box center [250, 91] width 194 height 24
radio input "true"
click at [298, 198] on p "Adicionar R$ 17,90" at bounding box center [319, 198] width 43 height 7
type input "1"
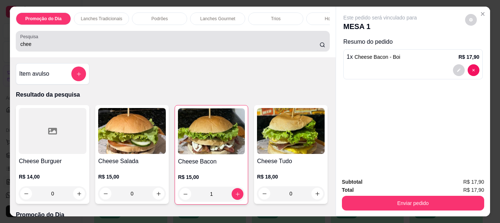
click at [44, 48] on input "chee" at bounding box center [169, 43] width 299 height 7
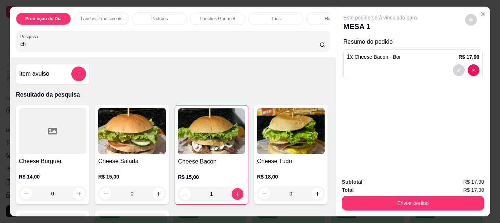
type input "c"
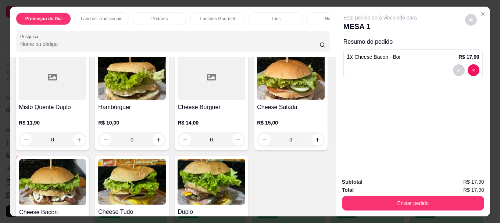
scroll to position [184, 0]
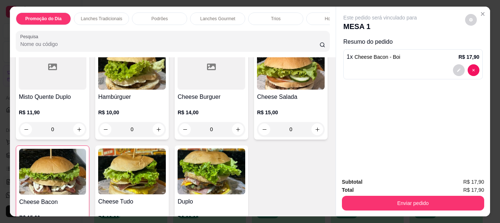
click at [130, 90] on img at bounding box center [132, 67] width 68 height 46
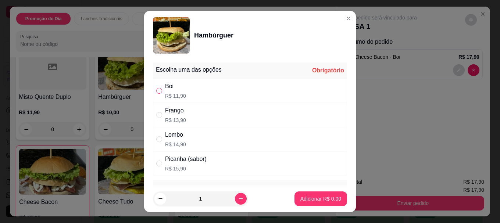
click at [156, 91] on input "" at bounding box center [159, 91] width 6 height 6
radio input "true"
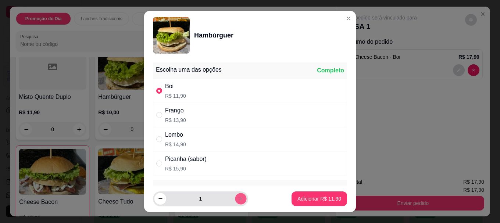
click at [235, 197] on button "increase-product-quantity" at bounding box center [240, 198] width 11 height 11
type input "3"
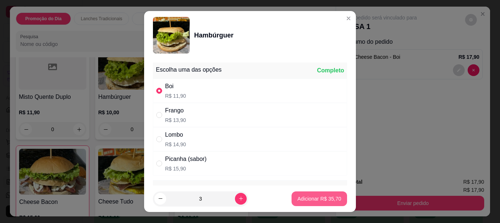
click at [317, 197] on p "Adicionar R$ 35,70" at bounding box center [319, 198] width 44 height 7
type input "3"
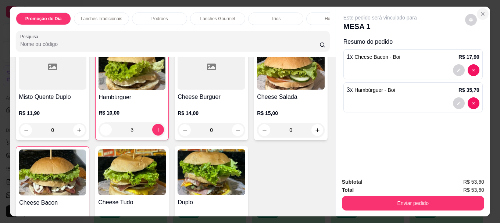
click at [481, 11] on icon "Close" at bounding box center [482, 14] width 6 height 6
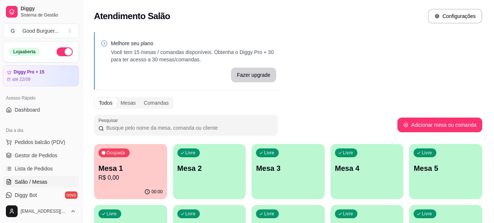
click at [115, 183] on div "Ocupada Mesa 1 R$ 0,00" at bounding box center [130, 164] width 73 height 41
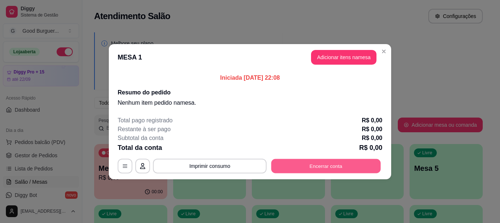
click at [308, 165] on button "Encerrar conta" at bounding box center [325, 166] width 109 height 14
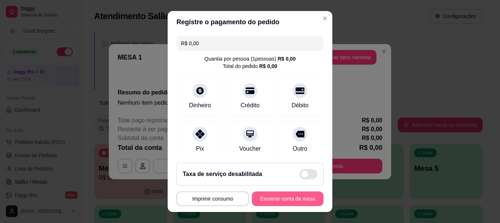
click at [291, 199] on button "Encerrar conta da mesa" at bounding box center [288, 198] width 72 height 15
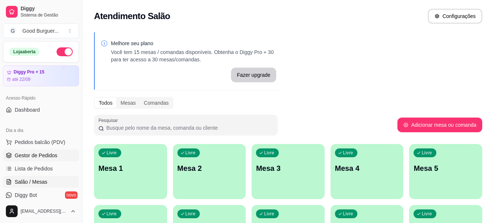
click at [44, 156] on span "Gestor de Pedidos" at bounding box center [36, 155] width 43 height 7
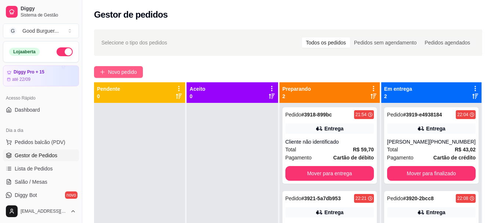
click at [112, 72] on span "Novo pedido" at bounding box center [122, 72] width 29 height 8
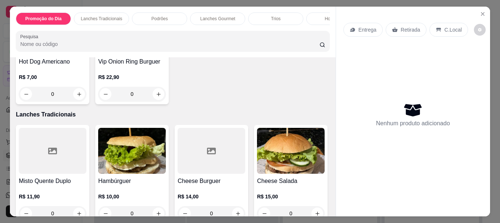
scroll to position [147, 0]
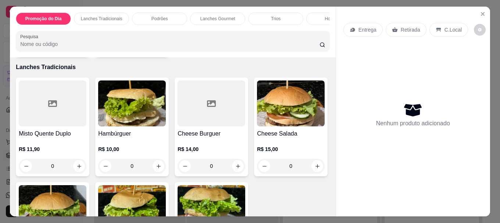
click at [104, 118] on img at bounding box center [132, 103] width 68 height 46
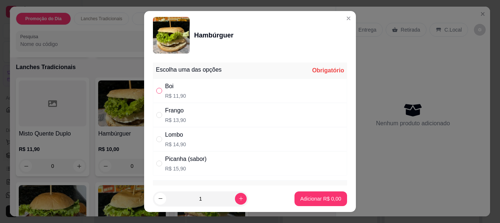
click at [156, 90] on input "" at bounding box center [159, 91] width 6 height 6
radio input "true"
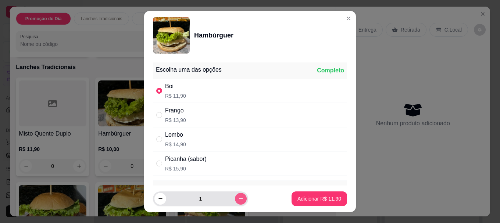
click at [238, 199] on icon "increase-product-quantity" at bounding box center [241, 199] width 6 height 6
type input "3"
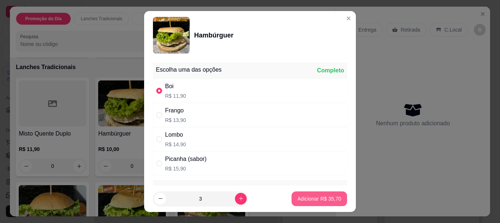
click at [308, 199] on p "Adicionar R$ 35,70" at bounding box center [319, 198] width 44 height 7
type input "3"
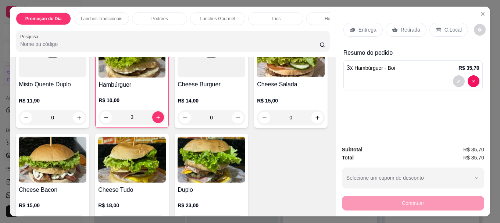
scroll to position [257, 0]
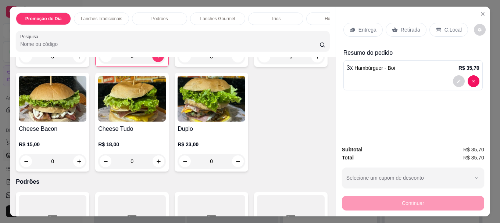
click at [86, 137] on div "R$ 15,00 0" at bounding box center [53, 150] width 68 height 35
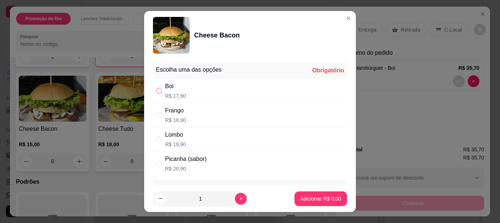
click at [156, 90] on input "" at bounding box center [159, 91] width 6 height 6
radio input "true"
click at [298, 198] on p "Adicionar R$ 17,90" at bounding box center [319, 198] width 43 height 7
type input "1"
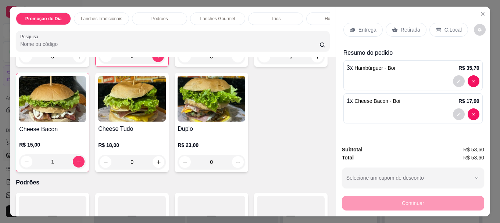
click at [400, 26] on p "Retirada" at bounding box center [409, 29] width 19 height 7
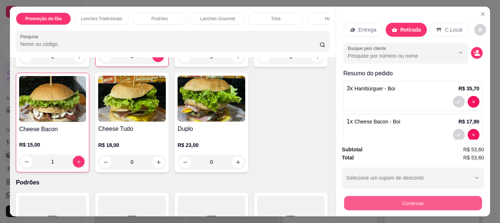
click at [427, 198] on button "Continuar" at bounding box center [413, 203] width 138 height 14
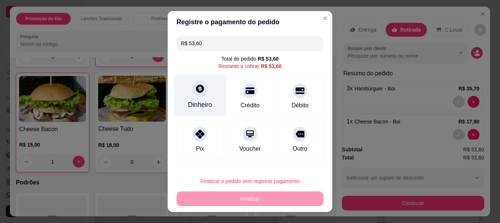
click at [197, 87] on icon at bounding box center [200, 89] width 10 height 10
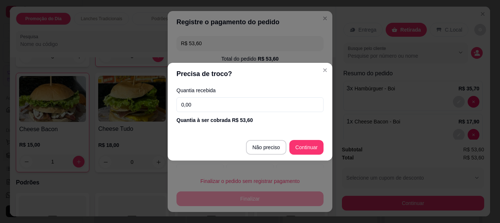
click at [213, 107] on input "0,00" at bounding box center [249, 104] width 147 height 15
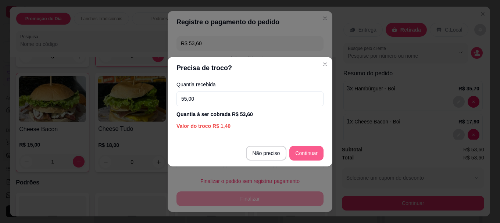
type input "55,00"
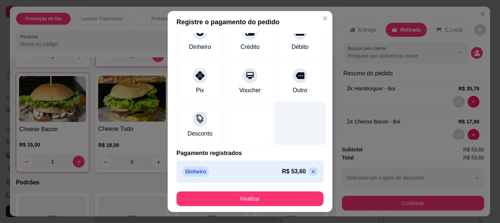
scroll to position [12, 0]
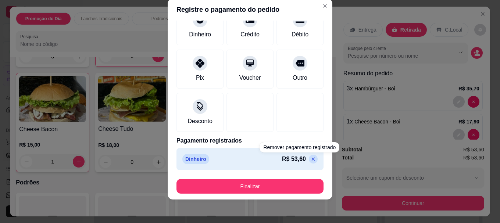
click at [310, 158] on icon at bounding box center [313, 159] width 6 height 6
type input "R$ 53,60"
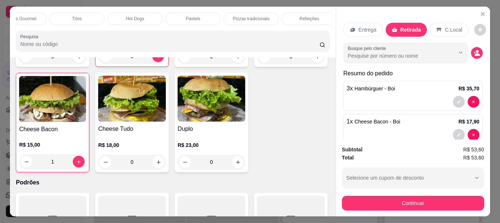
scroll to position [0, 322]
click at [296, 17] on p "Bebidas" at bounding box center [302, 19] width 16 height 6
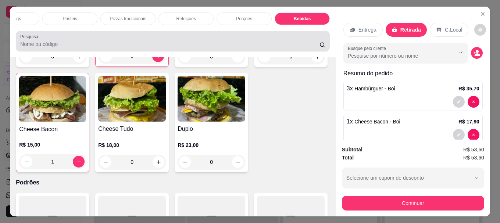
scroll to position [19, 0]
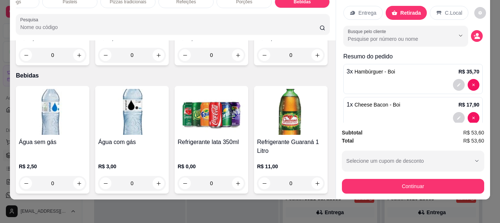
click at [131, 101] on img at bounding box center [132, 112] width 68 height 46
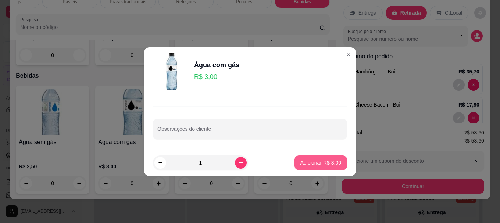
click at [310, 162] on p "Adicionar R$ 3,00" at bounding box center [320, 162] width 41 height 7
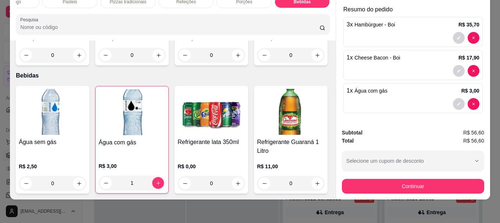
scroll to position [48, 0]
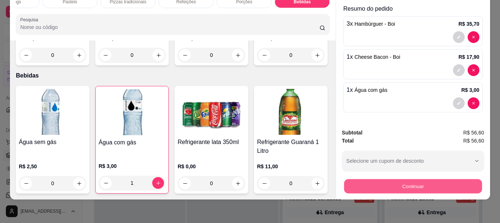
click at [415, 181] on button "Continuar" at bounding box center [413, 186] width 138 height 14
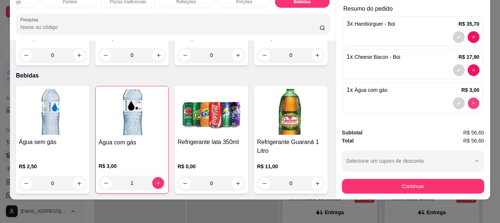
type input "0"
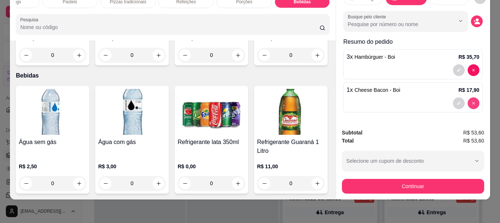
scroll to position [15, 0]
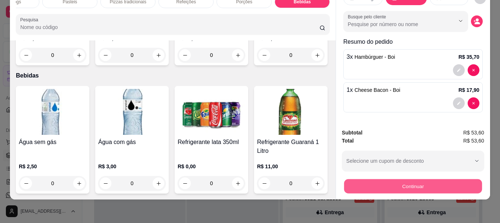
click at [381, 179] on button "Continuar" at bounding box center [413, 186] width 138 height 14
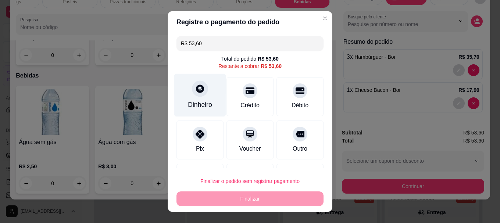
click at [195, 90] on icon at bounding box center [200, 89] width 10 height 10
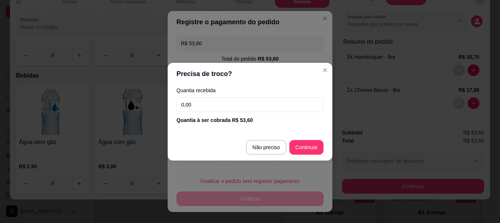
click at [211, 101] on input "0,00" at bounding box center [249, 104] width 147 height 15
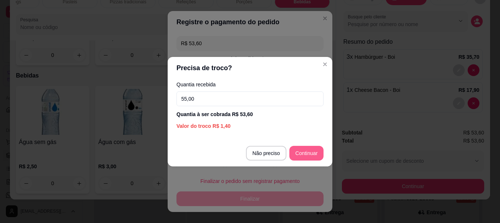
type input "55,00"
type input "R$ 0,00"
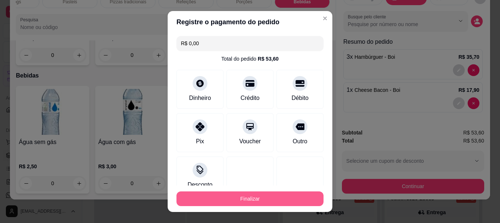
click at [250, 198] on button "Finalizar" at bounding box center [249, 198] width 147 height 15
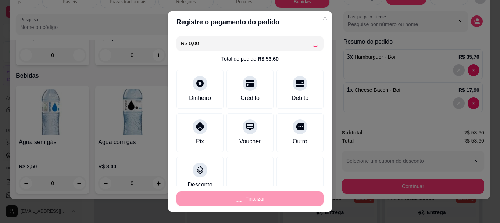
type input "0"
type input "-R$ 53,60"
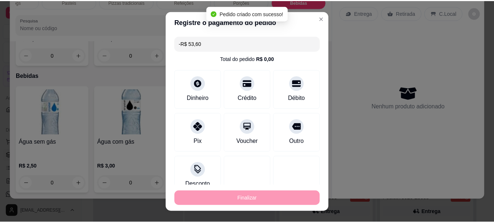
scroll to position [2316, 0]
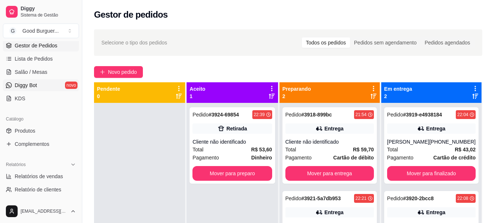
scroll to position [110, 0]
click at [36, 129] on link "Produtos" at bounding box center [41, 131] width 76 height 12
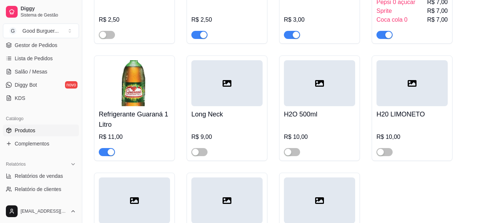
scroll to position [3122, 0]
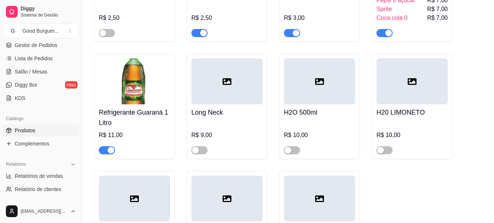
click at [105, 154] on span "button" at bounding box center [107, 150] width 16 height 8
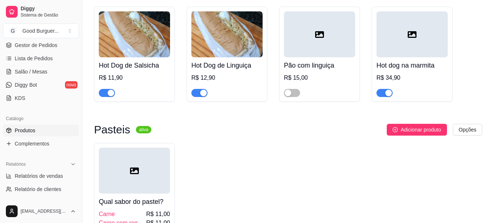
scroll to position [1726, 0]
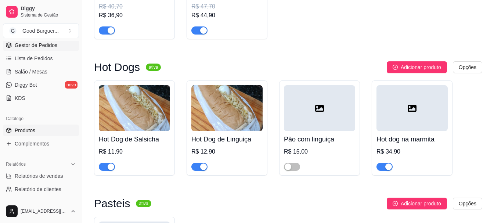
click at [39, 45] on span "Gestor de Pedidos" at bounding box center [36, 45] width 43 height 7
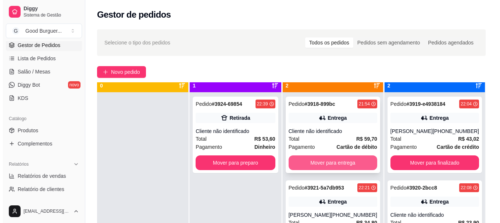
scroll to position [21, 0]
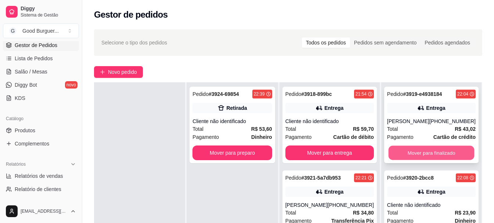
click at [437, 154] on button "Mover para finalizado" at bounding box center [431, 153] width 86 height 14
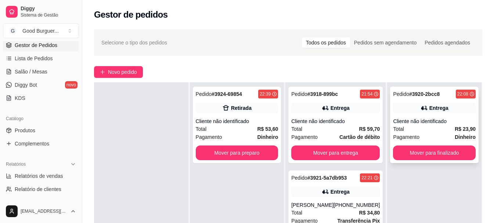
click at [432, 130] on div "Total R$ 23,90" at bounding box center [434, 129] width 83 height 8
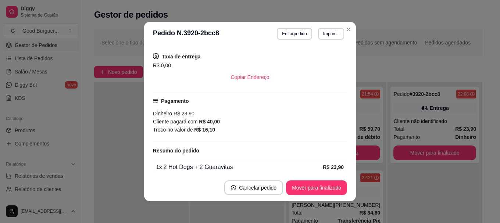
scroll to position [110, 0]
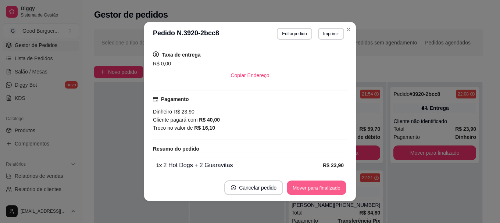
click at [318, 190] on button "Mover para finalizado" at bounding box center [316, 188] width 59 height 14
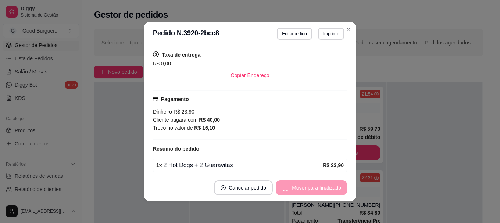
scroll to position [79, 0]
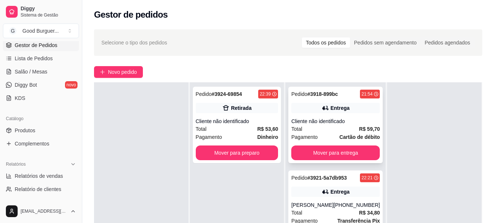
click at [333, 129] on div "Total R$ 59,70" at bounding box center [335, 129] width 89 height 8
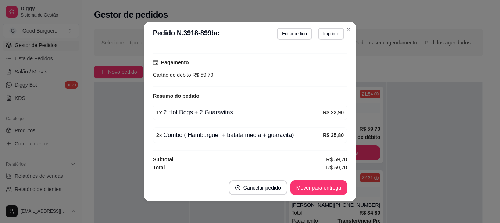
scroll to position [1, 0]
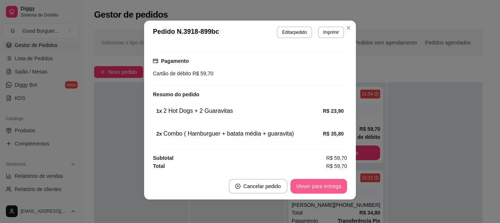
click at [314, 184] on button "Mover para entrega" at bounding box center [318, 186] width 57 height 15
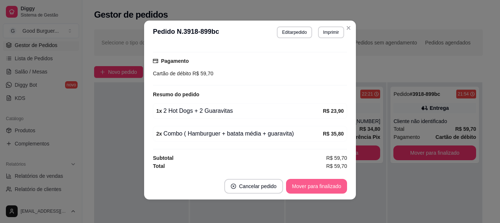
click at [320, 184] on button "Mover para finalizado" at bounding box center [316, 186] width 61 height 15
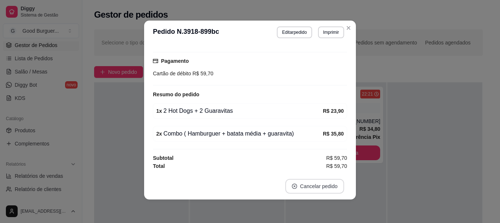
scroll to position [115, 0]
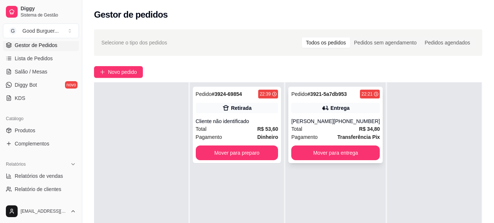
click at [323, 135] on div "Pagamento Transferência Pix" at bounding box center [335, 137] width 89 height 8
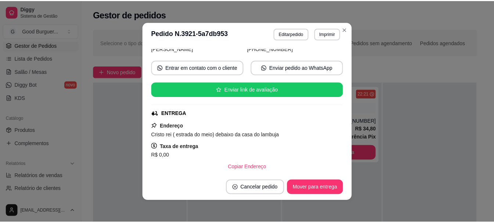
scroll to position [184, 0]
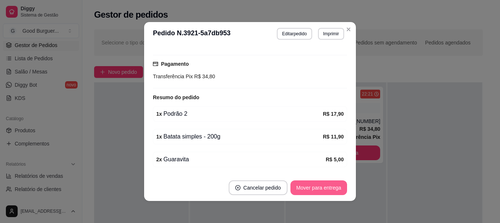
click at [316, 186] on button "Mover para entrega" at bounding box center [318, 187] width 57 height 15
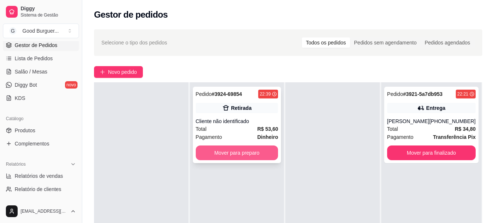
click at [232, 150] on button "Mover para preparo" at bounding box center [237, 152] width 83 height 15
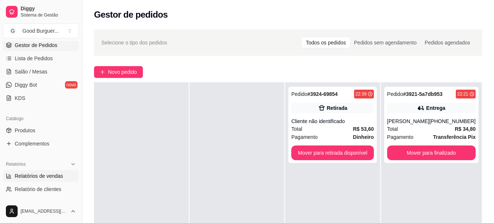
click at [46, 175] on span "Relatórios de vendas" at bounding box center [39, 175] width 48 height 7
select select "ALL"
select select "0"
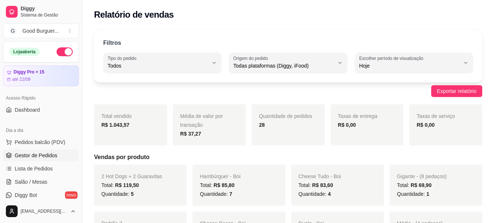
click at [41, 156] on span "Gestor de Pedidos" at bounding box center [36, 155] width 43 height 7
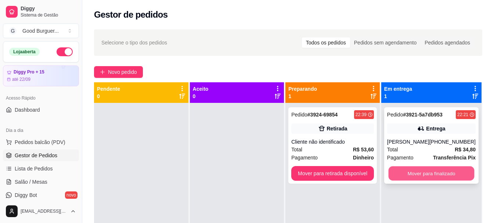
click at [428, 174] on button "Mover para finalizado" at bounding box center [431, 173] width 86 height 14
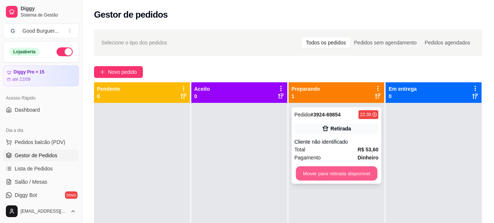
click at [349, 174] on button "Mover para retirada disponível" at bounding box center [337, 173] width 82 height 14
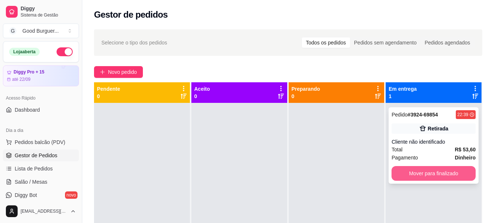
click at [424, 174] on button "Mover para finalizado" at bounding box center [434, 173] width 84 height 15
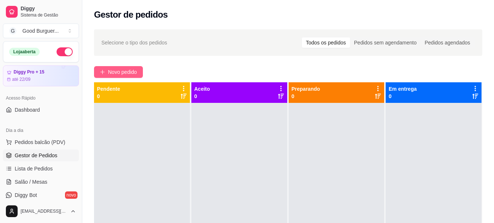
click at [111, 70] on span "Novo pedido" at bounding box center [122, 72] width 29 height 8
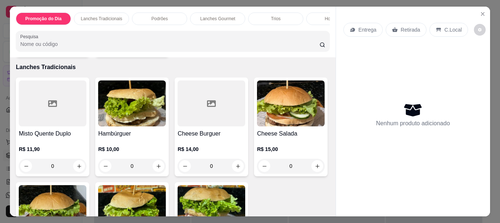
scroll to position [184, 0]
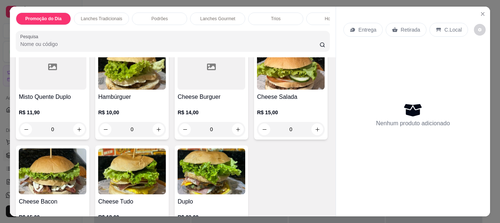
click at [129, 106] on div "R$ 10,00 0" at bounding box center [132, 118] width 68 height 35
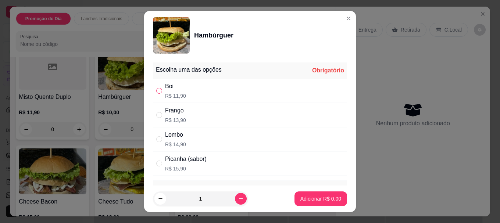
click at [157, 90] on input "" at bounding box center [159, 91] width 6 height 6
radio input "true"
click at [327, 196] on p "Adicionar R$ 11,90" at bounding box center [319, 198] width 43 height 7
type input "1"
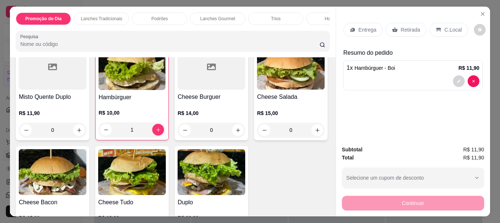
click at [213, 101] on h4 "Cheese Burguer" at bounding box center [211, 97] width 68 height 9
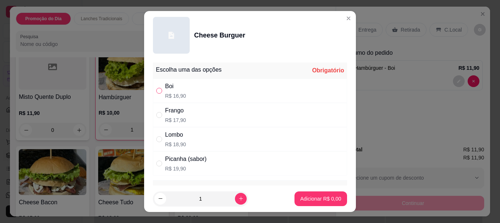
click at [156, 90] on input "" at bounding box center [159, 91] width 6 height 6
radio input "true"
click at [303, 201] on p "Adicionar R$ 16,90" at bounding box center [319, 198] width 43 height 7
type input "1"
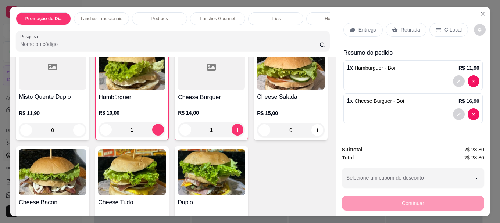
click at [405, 28] on p "Retirada" at bounding box center [409, 29] width 19 height 7
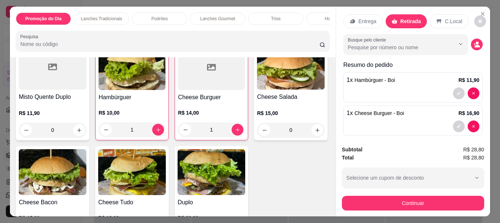
scroll to position [15, 0]
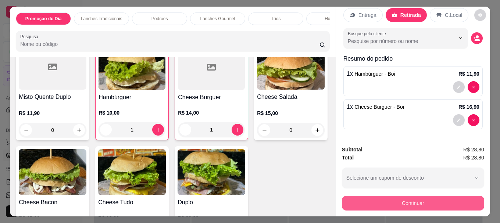
click at [418, 198] on button "Continuar" at bounding box center [413, 203] width 142 height 15
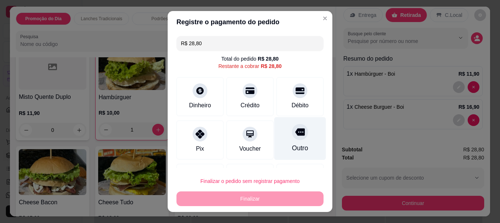
click at [295, 131] on icon at bounding box center [300, 132] width 10 height 7
type input "R$ 0,00"
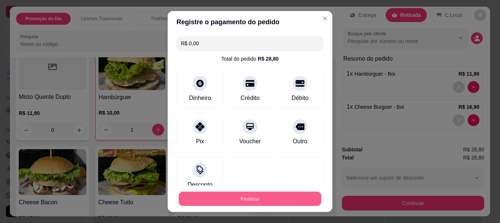
click at [257, 198] on button "Finalizar" at bounding box center [250, 198] width 143 height 14
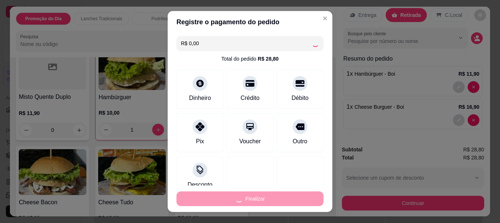
type input "0"
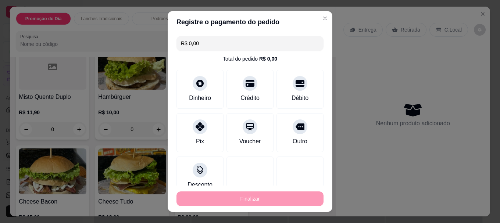
type input "-R$ 28,80"
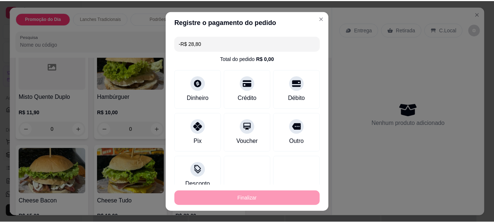
scroll to position [0, 0]
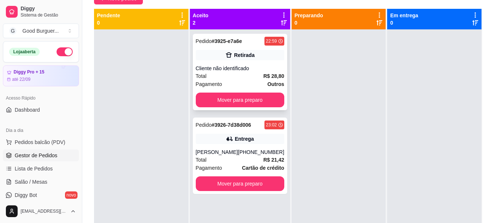
click at [232, 65] on div "Cliente não identificado" at bounding box center [240, 68] width 89 height 7
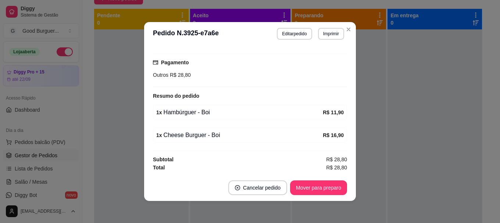
scroll to position [1, 0]
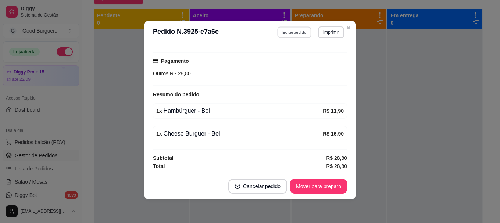
click at [291, 32] on button "Editar pedido" at bounding box center [294, 31] width 34 height 11
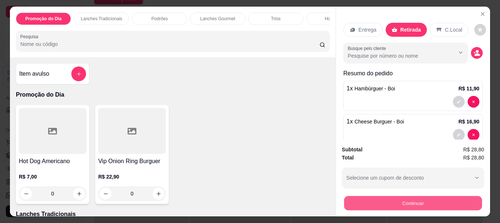
click at [434, 202] on button "Continuar" at bounding box center [413, 203] width 138 height 14
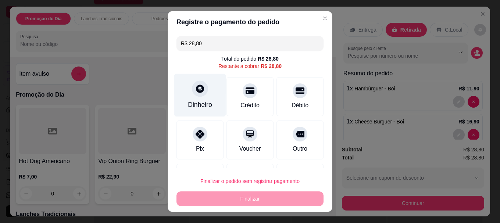
click at [195, 85] on icon at bounding box center [200, 89] width 10 height 10
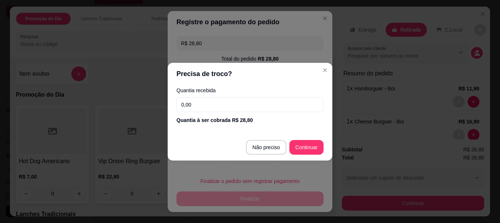
click at [206, 102] on input "0,00" at bounding box center [249, 104] width 147 height 15
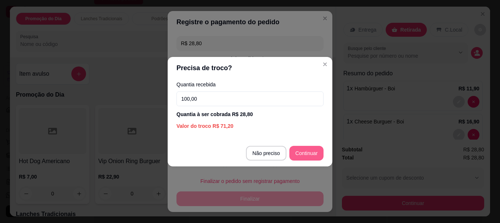
type input "100,00"
type input "R$ 0,00"
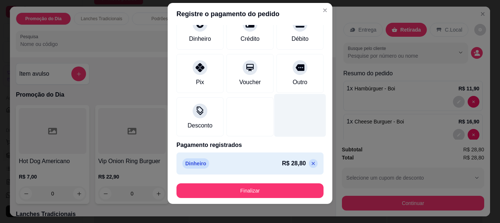
scroll to position [12, 0]
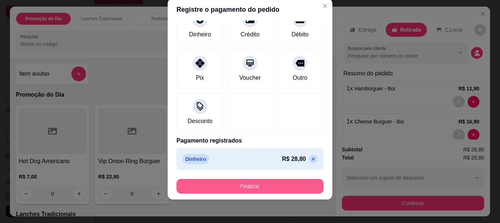
click at [270, 185] on button "Finalizar" at bounding box center [249, 186] width 147 height 15
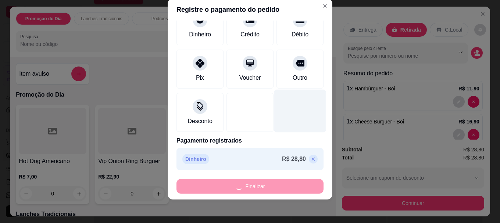
type input "0"
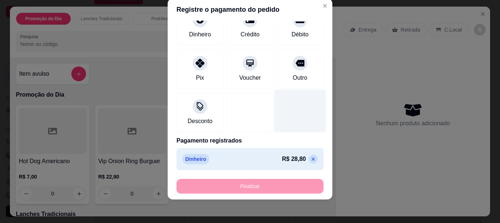
type input "-R$ 28,80"
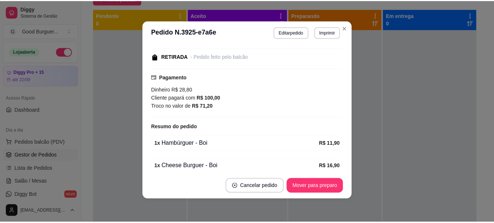
scroll to position [106, 0]
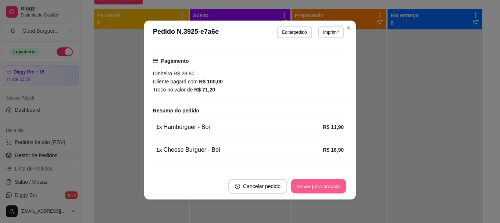
click at [321, 186] on button "Mover para preparo" at bounding box center [318, 186] width 55 height 14
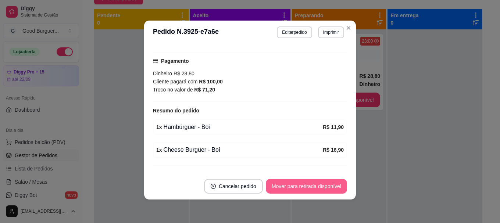
click at [321, 184] on button "Mover para retirada disponível" at bounding box center [306, 186] width 81 height 15
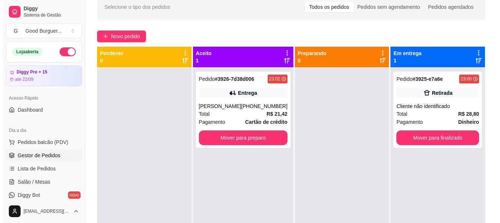
scroll to position [0, 0]
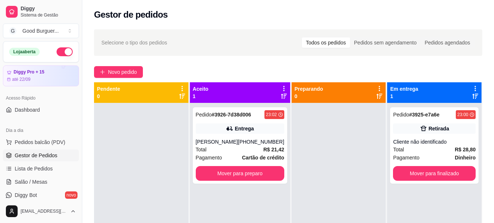
click at [119, 64] on div "Selecione o tipo dos pedidos Todos os pedidos Pedidos sem agendamento Pedidos a…" at bounding box center [288, 169] width 412 height 289
click at [120, 72] on span "Novo pedido" at bounding box center [122, 72] width 29 height 8
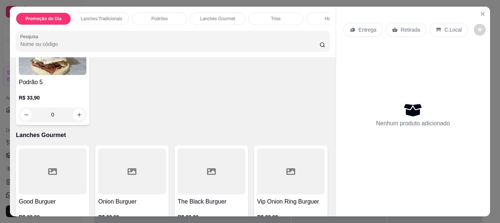
scroll to position [514, 0]
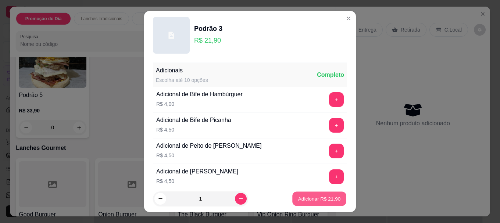
click at [320, 197] on p "Adicionar R$ 21,90" at bounding box center [319, 198] width 43 height 7
type input "1"
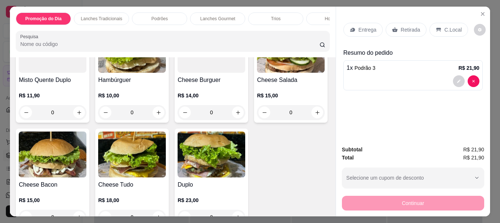
scroll to position [220, 0]
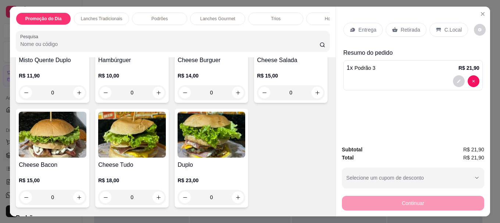
click at [86, 153] on img at bounding box center [53, 135] width 68 height 46
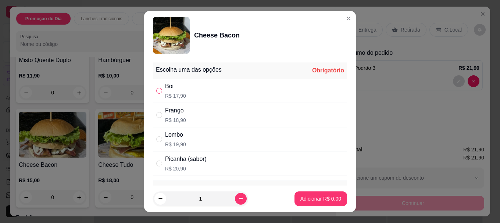
click at [156, 89] on input "" at bounding box center [159, 91] width 6 height 6
radio input "true"
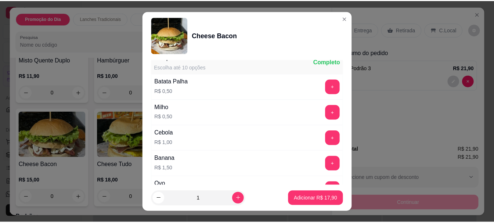
scroll to position [257, 0]
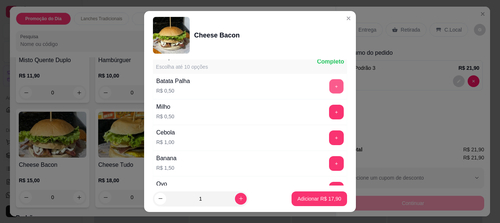
click at [329, 86] on button "+" at bounding box center [336, 86] width 14 height 14
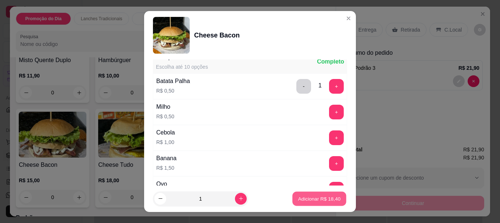
click at [318, 201] on p "Adicionar R$ 18,40" at bounding box center [319, 198] width 43 height 7
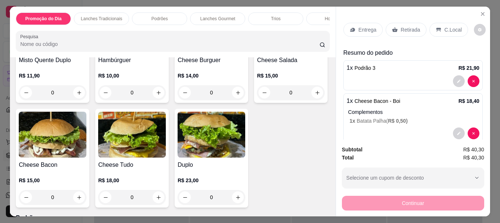
click at [401, 23] on div "Retirada" at bounding box center [405, 30] width 41 height 14
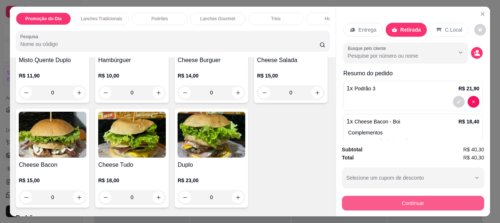
click at [416, 203] on button "Continuar" at bounding box center [413, 203] width 142 height 15
click at [406, 204] on button "Continuar" at bounding box center [413, 203] width 142 height 15
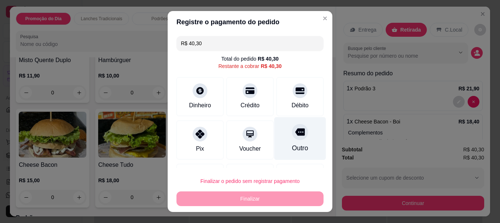
click at [295, 135] on icon at bounding box center [300, 132] width 10 height 7
type input "R$ 0,00"
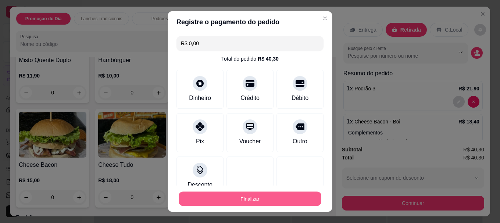
click at [247, 200] on button "Finalizar" at bounding box center [250, 198] width 143 height 14
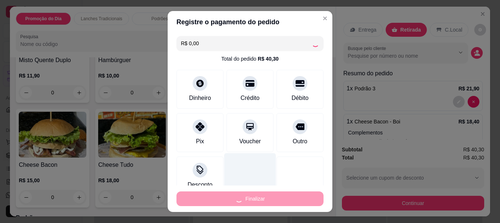
type input "0"
type input "-R$ 40,30"
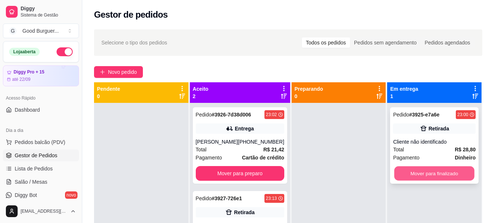
click at [430, 174] on button "Mover para finalizado" at bounding box center [435, 173] width 80 height 14
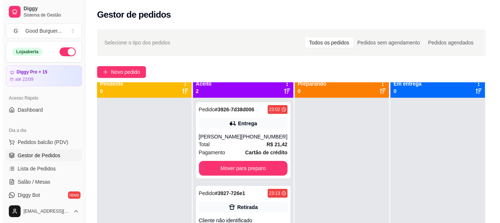
scroll to position [21, 0]
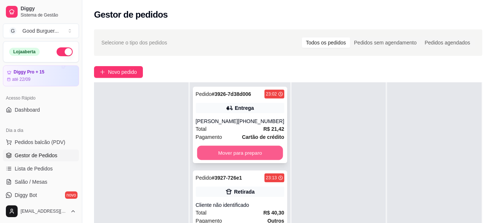
click at [242, 148] on button "Mover para preparo" at bounding box center [240, 153] width 86 height 14
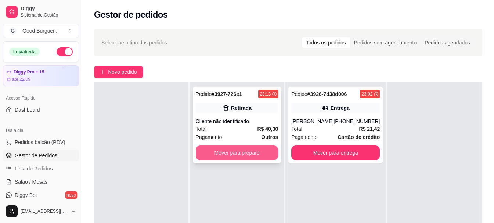
click at [247, 155] on button "Mover para preparo" at bounding box center [237, 152] width 83 height 15
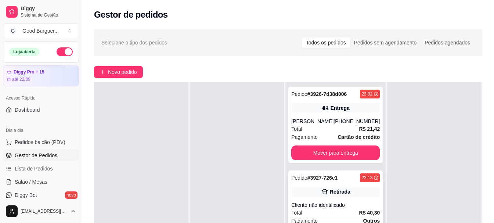
click at [330, 194] on div "Retirada" at bounding box center [340, 191] width 21 height 7
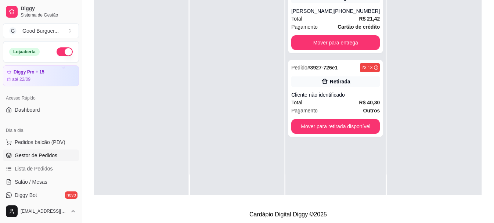
scroll to position [0, 0]
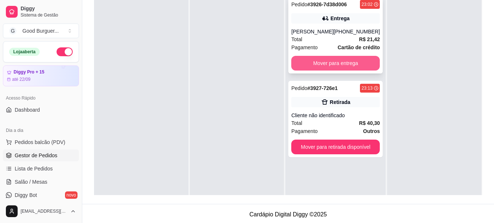
click at [316, 57] on button "Mover para entrega" at bounding box center [335, 63] width 89 height 15
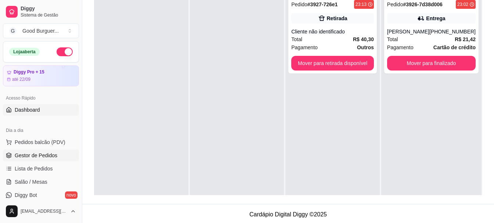
click at [42, 109] on link "Dashboard" at bounding box center [41, 110] width 76 height 12
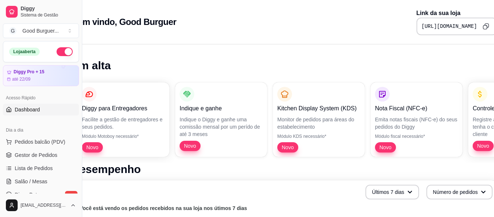
scroll to position [0, 32]
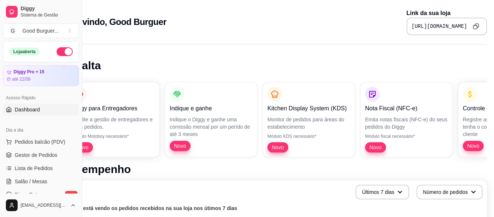
click at [473, 26] on icon "Copy to clipboard" at bounding box center [475, 27] width 4 height 4
click at [46, 153] on span "Gestor de Pedidos" at bounding box center [36, 155] width 43 height 7
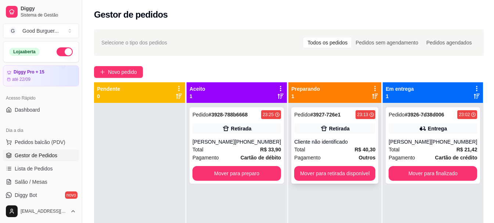
click at [343, 152] on div "Total R$ 40,30" at bounding box center [334, 149] width 81 height 8
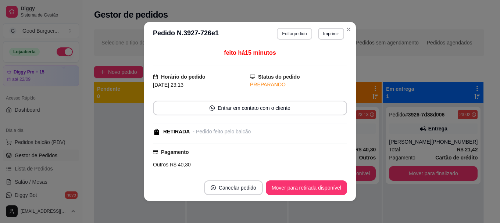
click at [288, 35] on button "Editar pedido" at bounding box center [294, 34] width 35 height 12
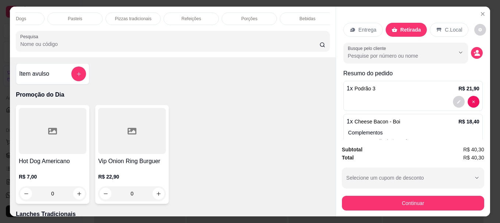
scroll to position [0, 322]
click at [298, 17] on p "Bebidas" at bounding box center [302, 19] width 16 height 6
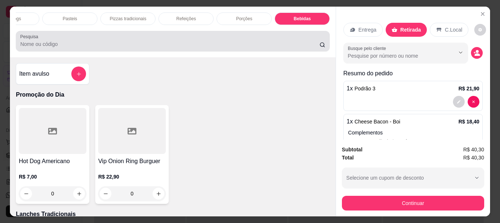
scroll to position [19, 0]
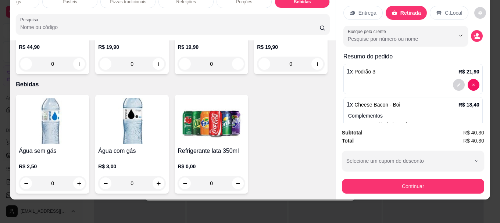
click at [190, 119] on img at bounding box center [211, 121] width 68 height 46
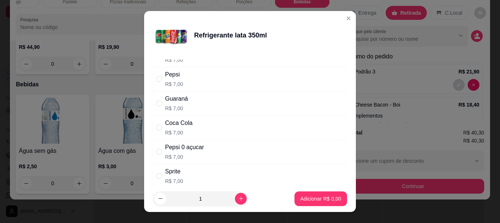
scroll to position [73, 0]
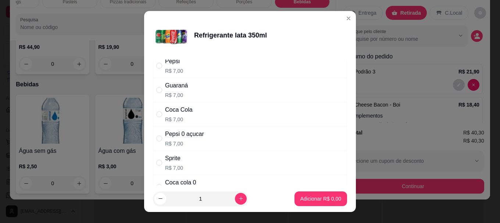
click at [165, 115] on div "Coca Cola R$ 7,00" at bounding box center [179, 114] width 28 height 18
radio input "true"
click at [309, 199] on p "Adicionar R$ 7,00" at bounding box center [320, 198] width 40 height 7
type input "1"
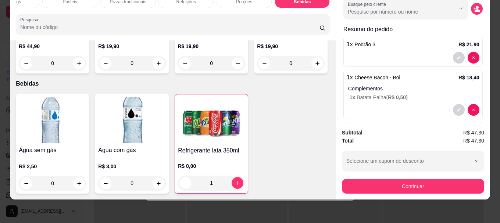
scroll to position [67, 0]
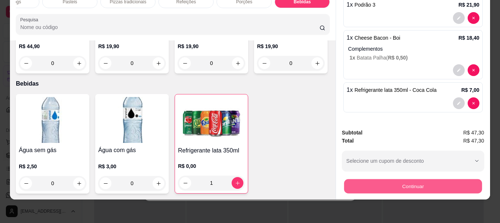
click at [417, 183] on button "Continuar" at bounding box center [413, 186] width 138 height 14
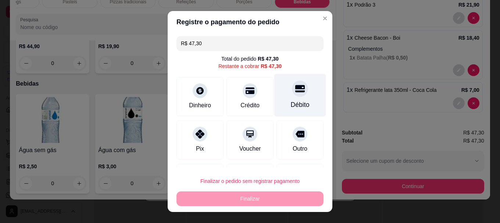
click at [292, 96] on div at bounding box center [300, 89] width 16 height 16
type input "R$ 0,00"
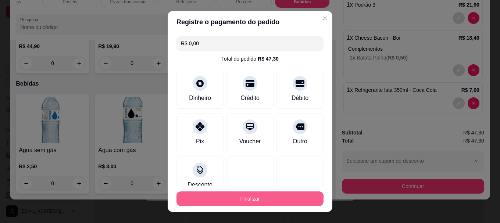
click at [268, 198] on button "Finalizar" at bounding box center [249, 198] width 147 height 15
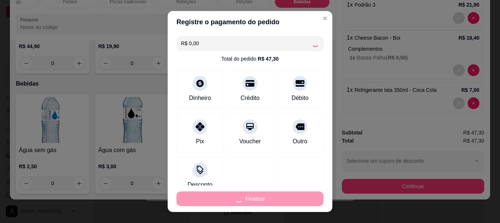
type input "0"
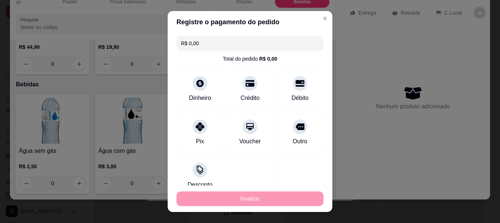
type input "-R$ 47,30"
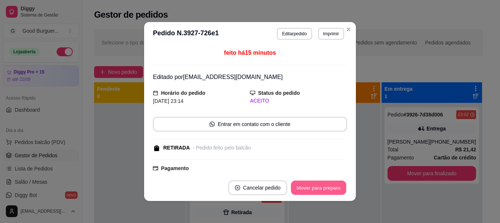
click at [319, 188] on button "Mover para preparo" at bounding box center [318, 188] width 55 height 14
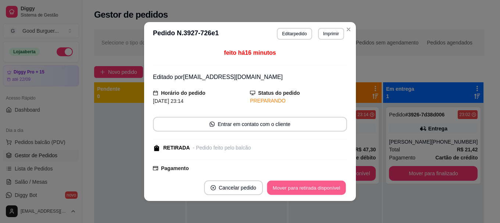
click at [319, 188] on button "Mover para retirada disponível" at bounding box center [306, 188] width 79 height 14
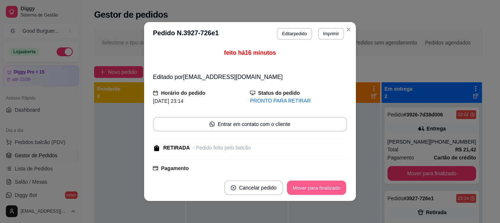
click at [319, 188] on button "Mover para finalizado" at bounding box center [316, 188] width 59 height 14
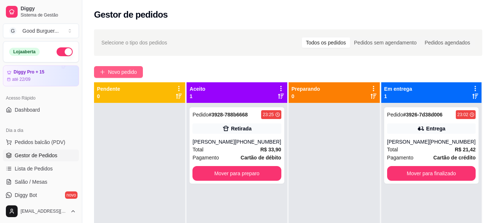
click at [112, 72] on span "Novo pedido" at bounding box center [122, 72] width 29 height 8
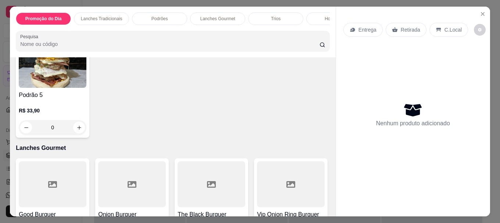
scroll to position [478, 0]
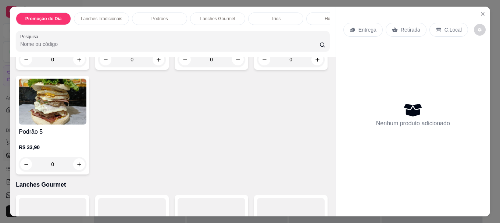
click at [195, 32] on h4 "Podrão 3" at bounding box center [211, 27] width 68 height 9
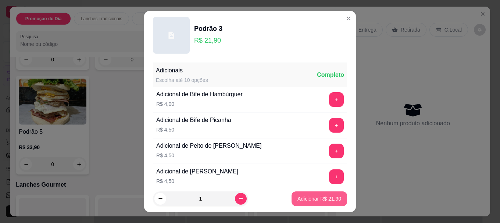
click at [313, 198] on p "Adicionar R$ 21,90" at bounding box center [319, 198] width 44 height 7
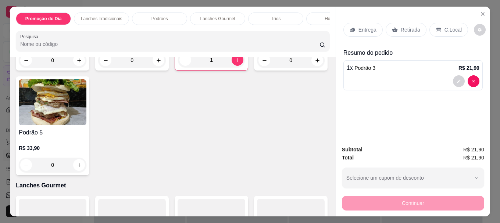
type input "1"
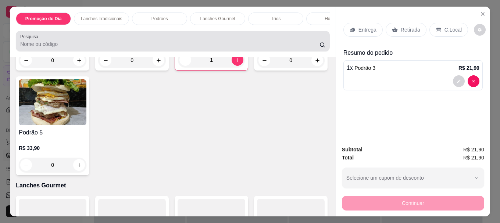
click at [140, 45] on input "Pesquisa" at bounding box center [169, 43] width 299 height 7
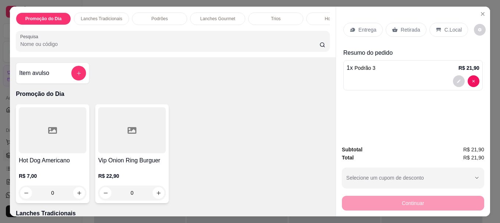
scroll to position [0, 0]
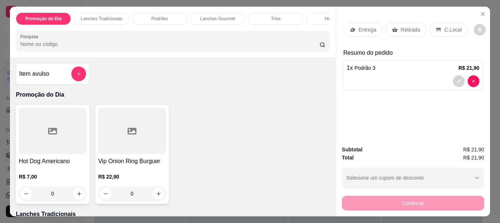
click at [61, 64] on div "Item avulso Promoção do Dia Hot Dog Americano R$ 7,00 0 Vip Onion Ring Burguer …" at bounding box center [172, 136] width 325 height 159
click at [74, 73] on button "add-separate-item" at bounding box center [78, 73] width 15 height 15
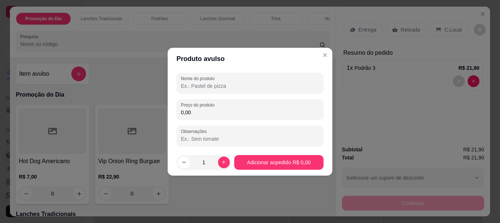
click at [219, 86] on input "Nome do produto" at bounding box center [250, 85] width 138 height 7
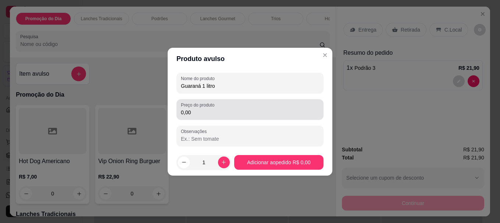
type input "Guaraná 1 litro"
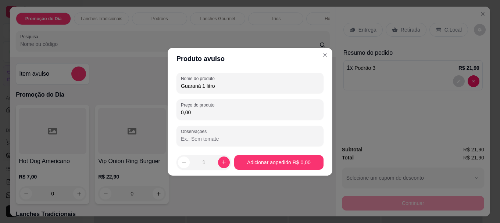
click at [215, 114] on input "0,00" at bounding box center [250, 112] width 138 height 7
type input "11,00"
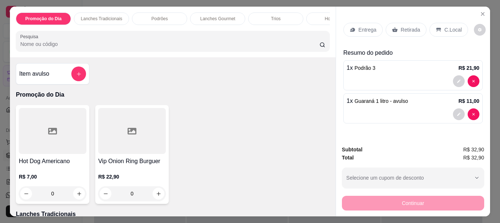
click at [362, 26] on p "Entrega" at bounding box center [367, 29] width 18 height 7
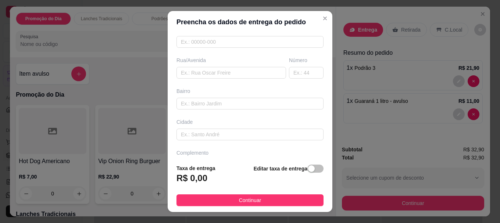
scroll to position [110, 0]
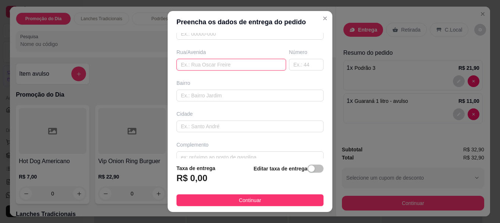
click at [214, 65] on input "text" at bounding box center [230, 65] width 109 height 12
click at [205, 64] on input "text" at bounding box center [230, 65] width 109 height 12
click at [186, 65] on input "Valle do sol" at bounding box center [230, 65] width 109 height 12
type input "Vale do sol"
click at [297, 65] on input "text" at bounding box center [306, 65] width 35 height 12
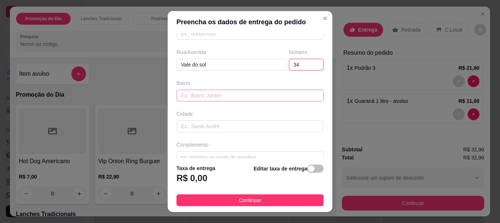
type input "34"
click at [214, 96] on input "text" at bounding box center [249, 96] width 147 height 12
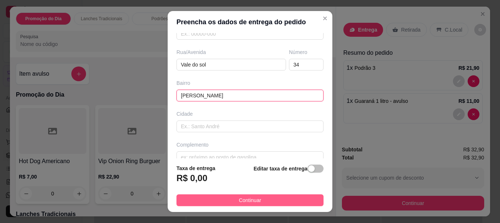
type input "[PERSON_NAME]"
click at [273, 197] on button "Continuar" at bounding box center [249, 200] width 147 height 12
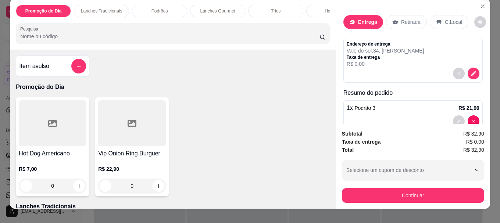
scroll to position [19, 0]
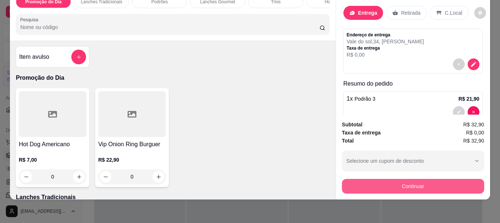
click at [411, 180] on button "Continuar" at bounding box center [413, 186] width 142 height 15
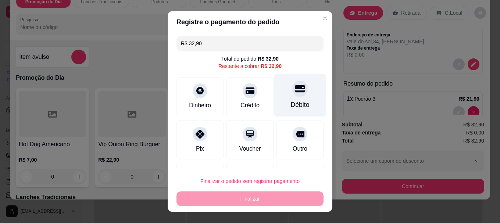
click at [288, 97] on div "Débito" at bounding box center [300, 95] width 52 height 43
type input "R$ 0,00"
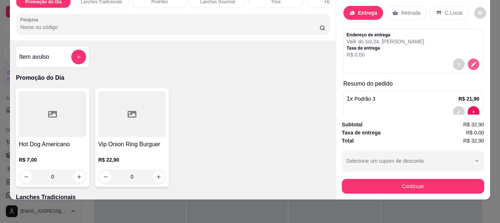
click at [470, 61] on icon "decrease-product-quantity" at bounding box center [473, 64] width 6 height 6
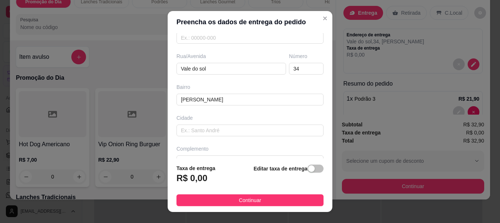
scroll to position [110, 0]
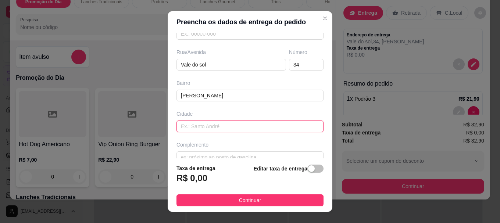
click at [211, 126] on input "text" at bounding box center [249, 126] width 147 height 12
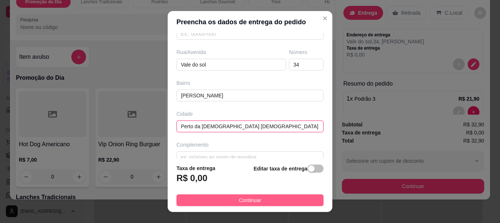
type input "Perto da [DEMOGRAPHIC_DATA] [DEMOGRAPHIC_DATA]"
click at [239, 198] on span "Continuar" at bounding box center [250, 200] width 22 height 8
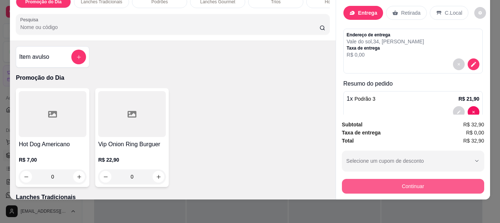
click at [401, 183] on button "Continuar" at bounding box center [413, 186] width 142 height 15
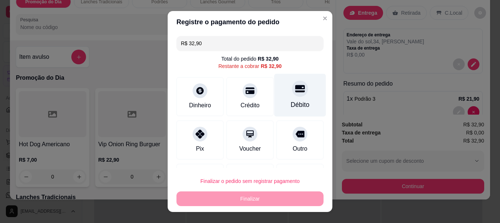
click at [295, 88] on icon at bounding box center [300, 88] width 10 height 7
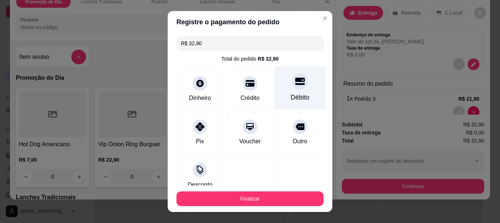
type input "R$ 0,00"
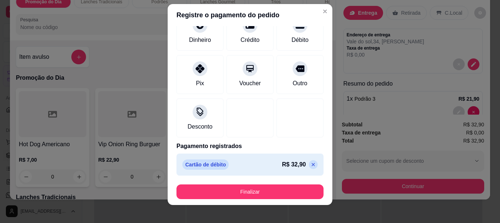
scroll to position [12, 0]
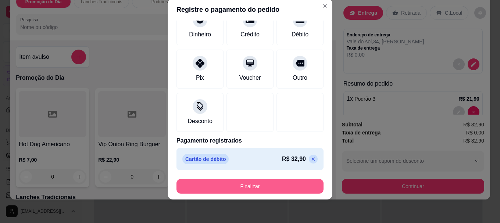
click at [249, 184] on button "Finalizar" at bounding box center [249, 186] width 147 height 15
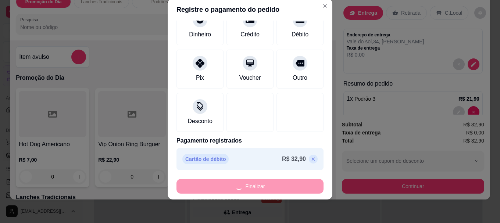
type input "0"
type input "-R$ 32,90"
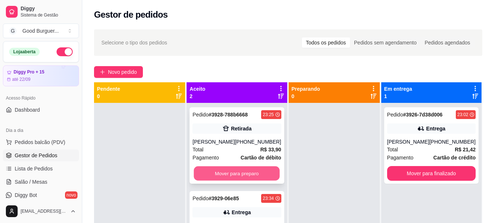
click at [225, 171] on button "Mover para preparo" at bounding box center [237, 173] width 86 height 14
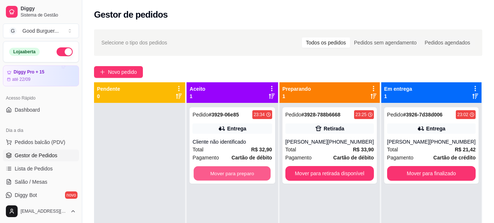
click at [225, 171] on button "Mover para preparo" at bounding box center [232, 173] width 77 height 14
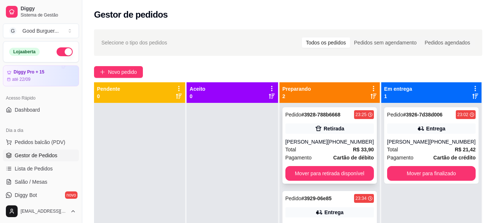
click at [346, 152] on div "Total R$ 33,90" at bounding box center [329, 149] width 89 height 8
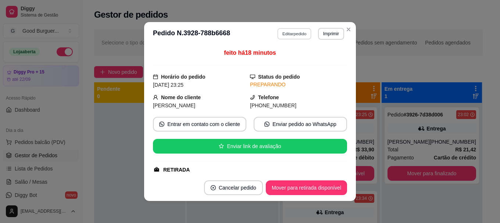
click at [296, 32] on button "Editar pedido" at bounding box center [294, 33] width 34 height 11
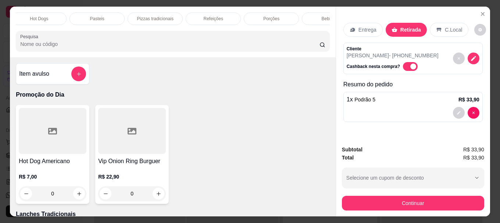
scroll to position [0, 322]
click at [299, 16] on p "Bebidas" at bounding box center [302, 19] width 16 height 6
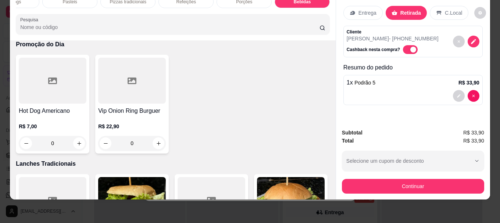
scroll to position [0, 0]
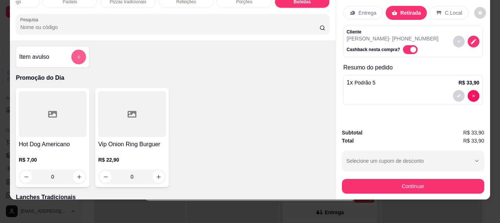
click at [76, 58] on icon "add-separate-item" at bounding box center [79, 57] width 6 height 6
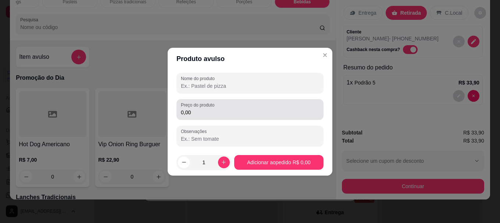
click at [210, 111] on input "0,00" at bounding box center [250, 112] width 138 height 7
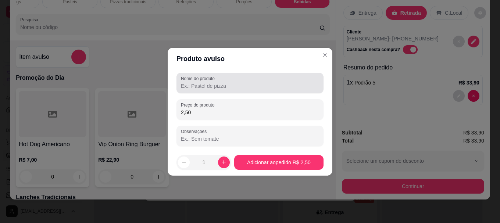
type input "2,50"
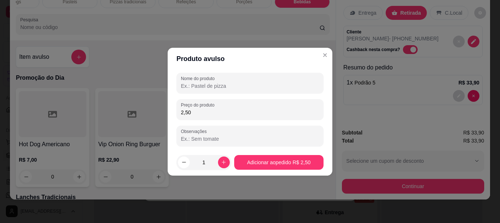
click at [207, 86] on input "Nome do produto" at bounding box center [250, 85] width 138 height 7
type input "guaravita"
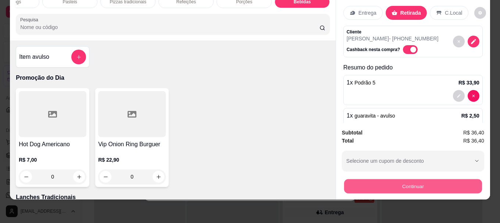
click at [417, 181] on button "Continuar" at bounding box center [413, 186] width 138 height 14
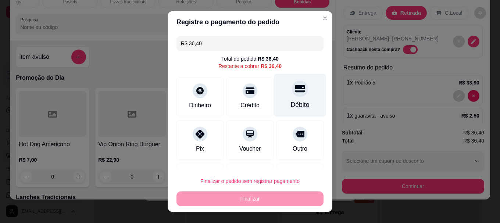
click at [295, 91] on icon at bounding box center [300, 88] width 10 height 7
type input "R$ 0,00"
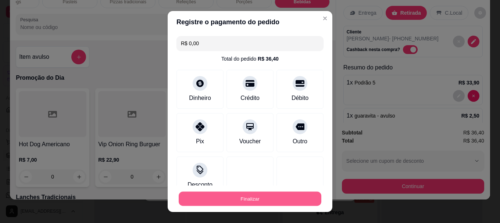
click at [246, 202] on button "Finalizar" at bounding box center [250, 198] width 143 height 14
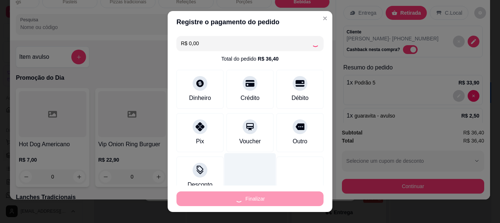
type input "0"
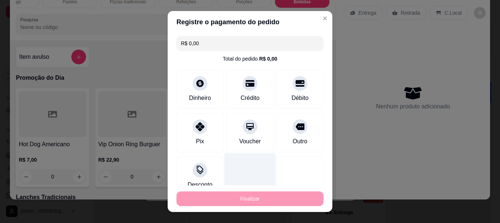
type input "-R$ 36,40"
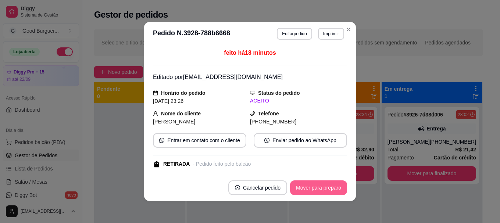
click at [312, 188] on button "Mover para preparo" at bounding box center [318, 187] width 57 height 15
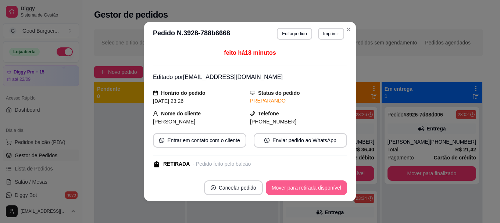
click at [318, 188] on button "Mover para retirada disponível" at bounding box center [306, 187] width 81 height 15
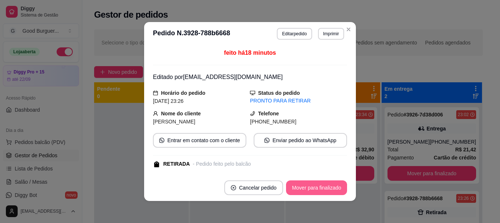
click at [318, 188] on button "Mover para finalizado" at bounding box center [316, 187] width 61 height 15
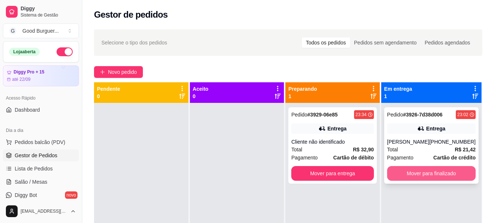
click at [423, 174] on button "Mover para finalizado" at bounding box center [431, 173] width 89 height 15
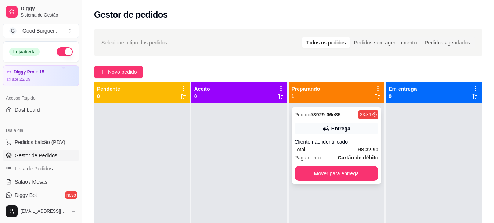
click at [319, 143] on div "Cliente não identificado" at bounding box center [337, 141] width 84 height 7
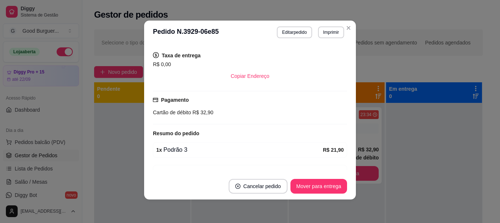
scroll to position [110, 0]
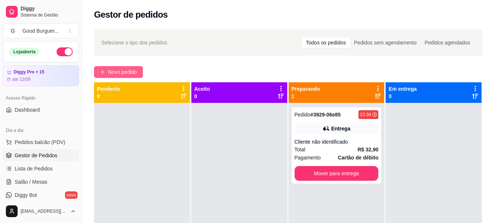
click at [122, 72] on span "Novo pedido" at bounding box center [122, 72] width 29 height 8
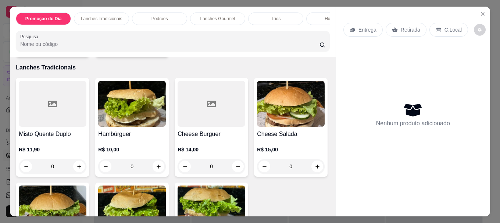
scroll to position [147, 0]
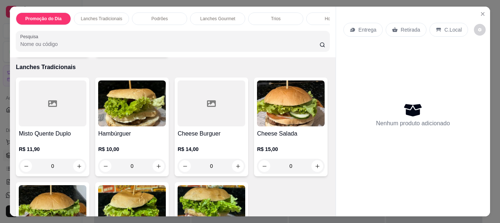
click at [215, 122] on div at bounding box center [211, 103] width 68 height 46
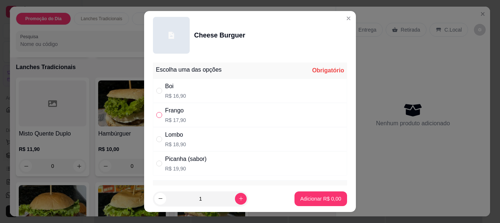
click at [158, 116] on input "" at bounding box center [159, 115] width 6 height 6
radio input "true"
click at [317, 195] on p "Adicionar R$ 17,90" at bounding box center [319, 198] width 43 height 7
type input "1"
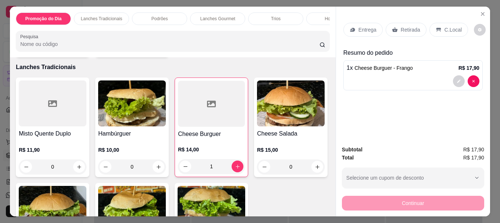
click at [358, 28] on p "Entrega" at bounding box center [367, 29] width 18 height 7
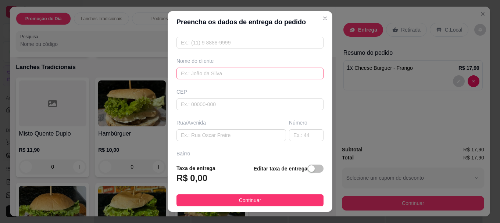
scroll to position [110, 0]
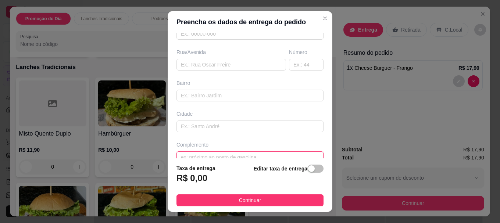
click at [199, 156] on input "text" at bounding box center [249, 157] width 147 height 12
paste input "Entregar na Delegacia legal"
type input "Entregar na Delegacia legal"
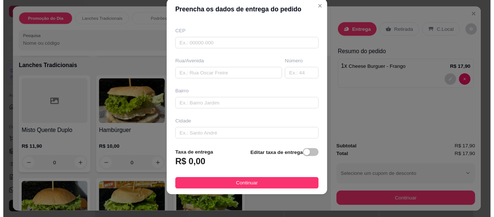
scroll to position [49, 0]
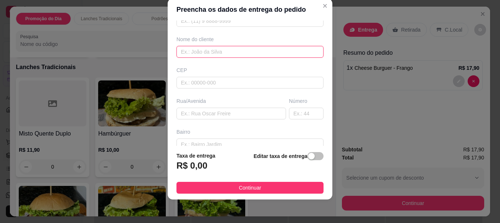
click at [216, 50] on input "text" at bounding box center [249, 52] width 147 height 12
paste input "[PERSON_NAME]"
type input "[PERSON_NAME]"
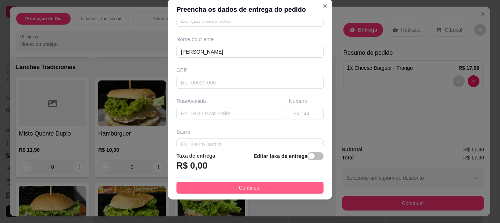
click at [231, 186] on button "Continuar" at bounding box center [249, 188] width 147 height 12
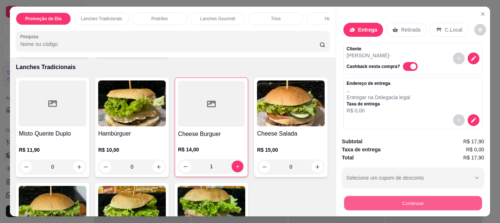
click at [406, 199] on button "Continuar" at bounding box center [413, 203] width 138 height 14
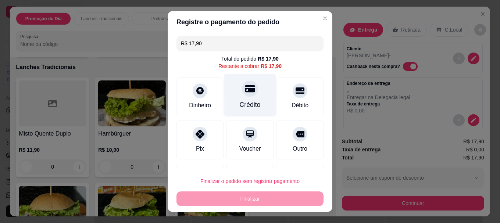
click at [247, 96] on div "Crédito" at bounding box center [250, 95] width 52 height 43
type input "R$ 0,00"
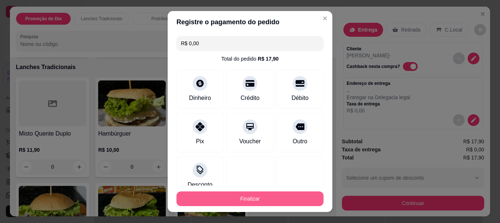
click at [249, 199] on button "Finalizar" at bounding box center [249, 198] width 147 height 15
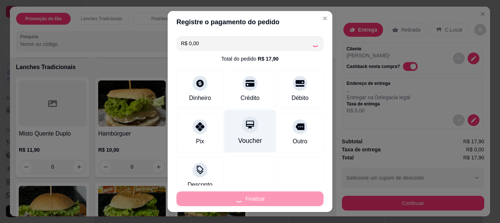
type input "0"
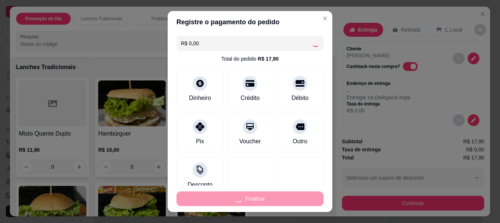
type input "-R$ 17,90"
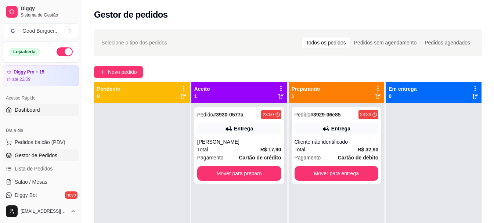
click at [31, 108] on span "Dashboard" at bounding box center [27, 109] width 25 height 7
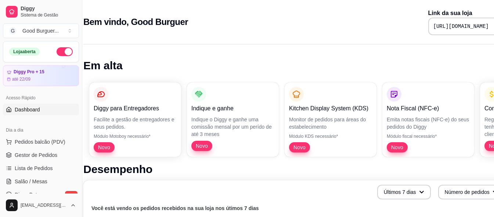
scroll to position [0, 35]
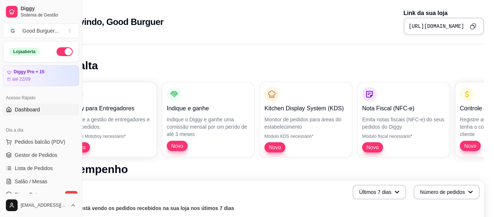
click at [472, 24] on icon "Copy to clipboard" at bounding box center [474, 26] width 4 height 4
click at [44, 155] on span "Gestor de Pedidos" at bounding box center [36, 155] width 43 height 7
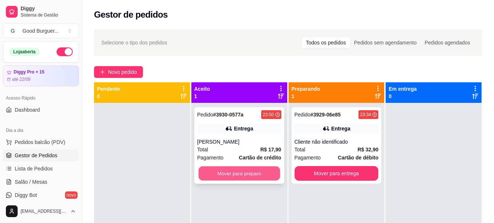
click at [244, 168] on button "Mover para preparo" at bounding box center [239, 173] width 82 height 14
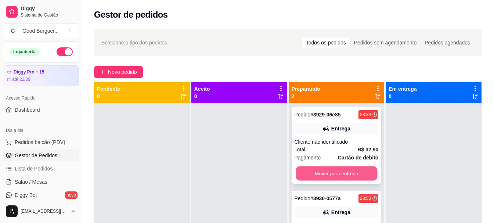
click at [339, 170] on button "Mover para entrega" at bounding box center [337, 173] width 82 height 14
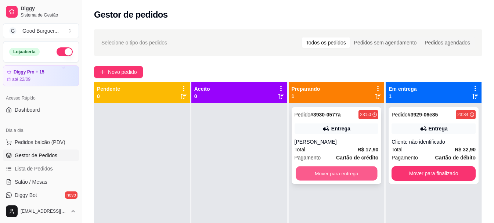
click at [343, 171] on button "Mover para entrega" at bounding box center [337, 173] width 82 height 14
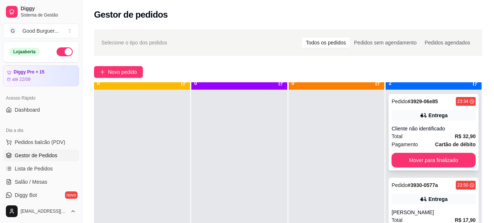
scroll to position [21, 0]
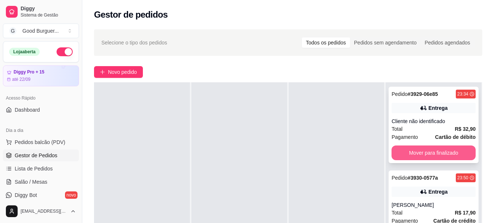
click at [425, 155] on button "Mover para finalizado" at bounding box center [434, 152] width 84 height 15
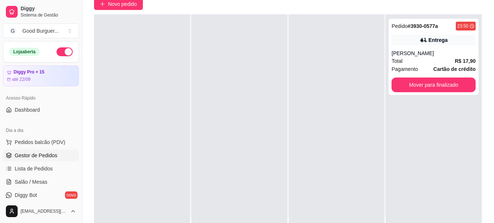
scroll to position [73, 0]
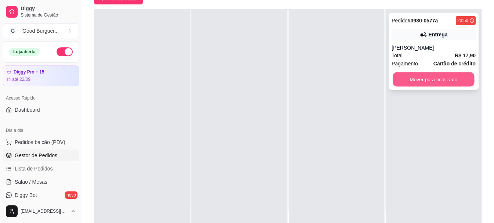
click at [411, 79] on button "Mover para finalizado" at bounding box center [434, 79] width 82 height 14
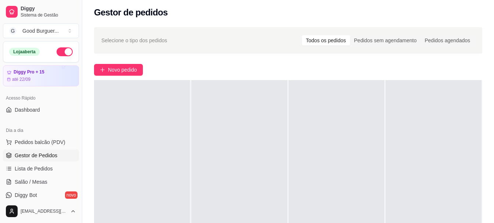
scroll to position [0, 0]
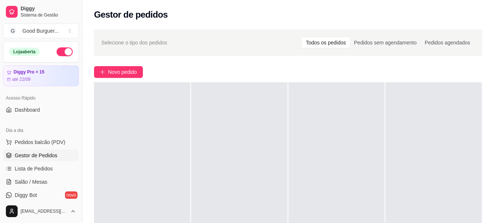
click at [57, 50] on button "button" at bounding box center [65, 51] width 16 height 9
click at [62, 53] on button "button" at bounding box center [65, 51] width 16 height 9
click at [57, 52] on button "button" at bounding box center [65, 51] width 16 height 9
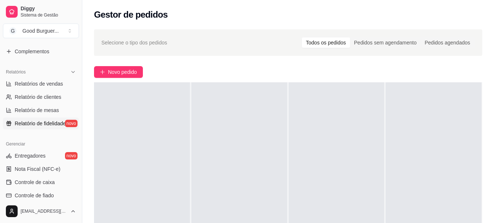
scroll to position [220, 0]
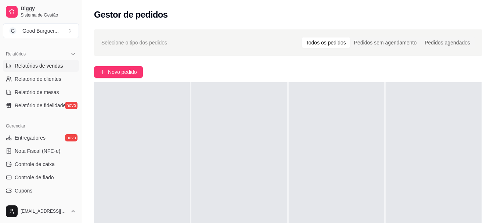
click at [52, 67] on span "Relatórios de vendas" at bounding box center [39, 65] width 48 height 7
select select "ALL"
select select "0"
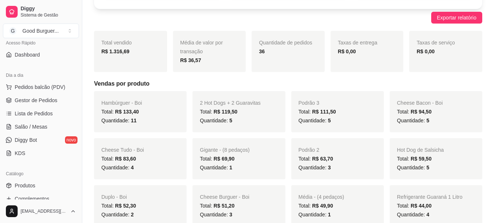
scroll to position [48, 0]
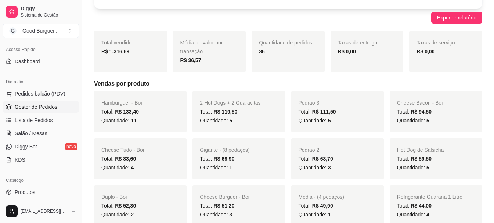
click at [39, 106] on span "Gestor de Pedidos" at bounding box center [36, 106] width 43 height 7
